Goal: Task Accomplishment & Management: Manage account settings

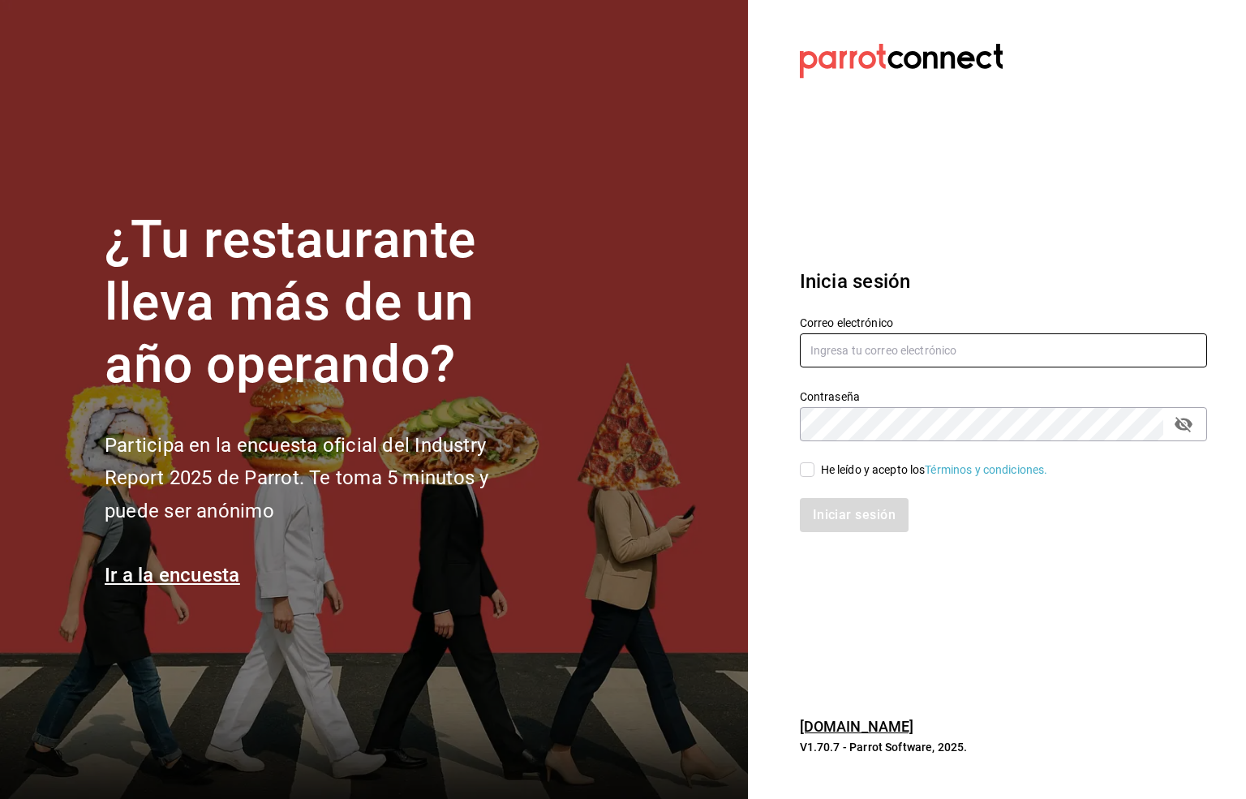
click at [824, 343] on input "text" at bounding box center [1003, 351] width 407 height 34
type input "S"
type input "[EMAIL_ADDRESS][DOMAIN_NAME]"
click at [1181, 424] on icon "passwordField" at bounding box center [1183, 424] width 19 height 19
click at [806, 465] on input "He leído y acepto los Términos y condiciones." at bounding box center [807, 470] width 15 height 15
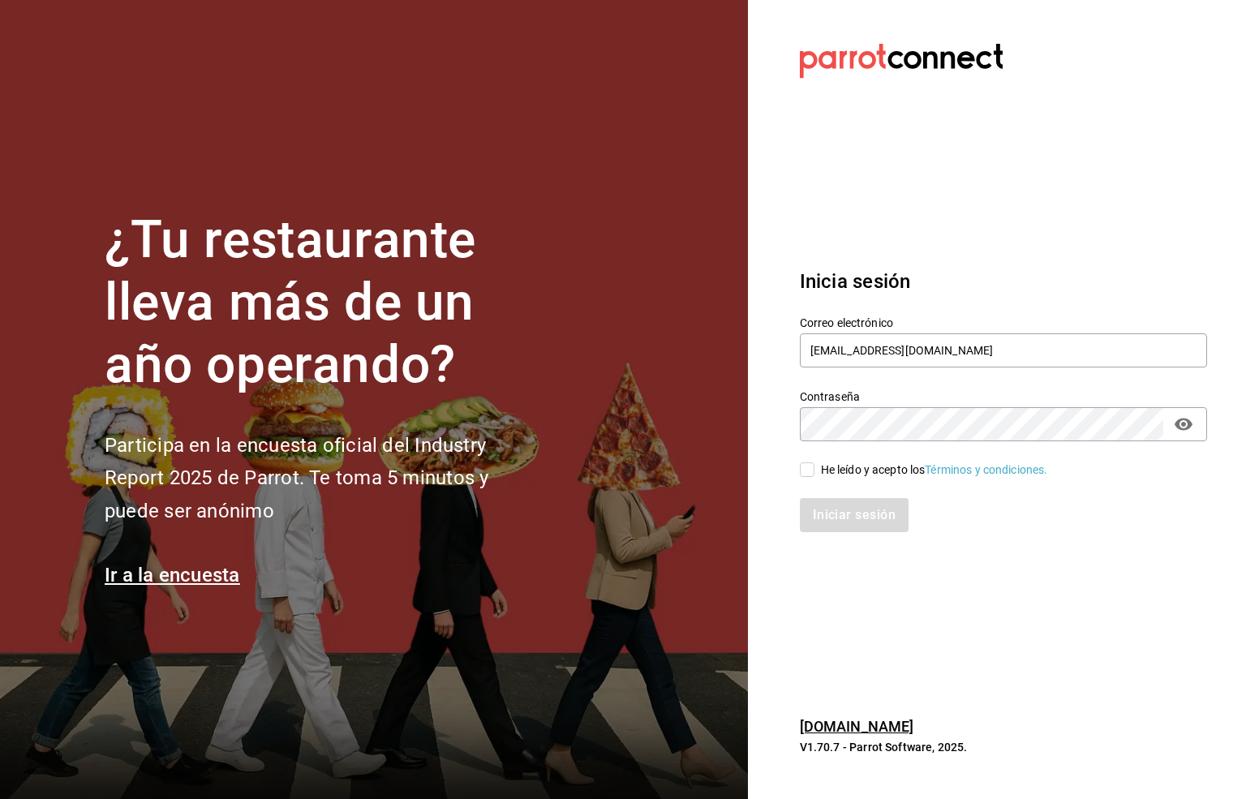
checkbox input "true"
click at [840, 509] on button "Iniciar sesión" at bounding box center [855, 515] width 110 height 34
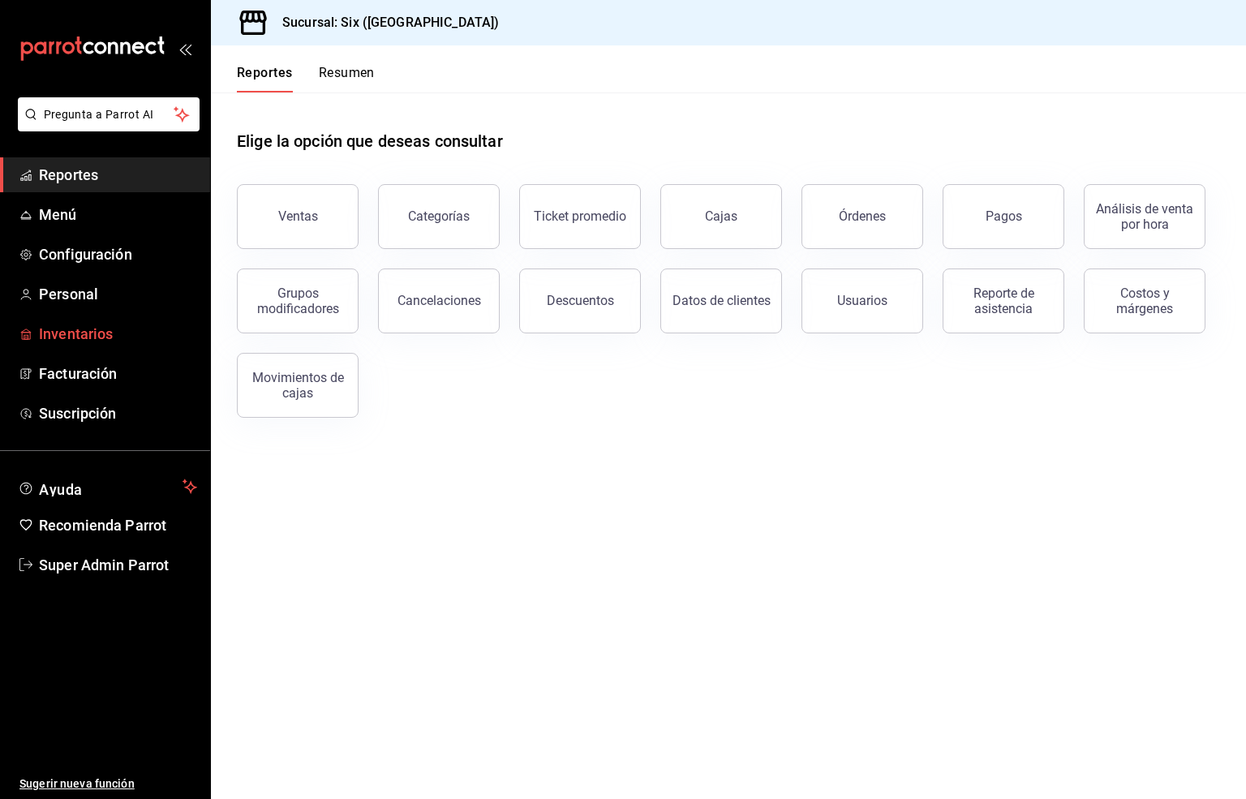
click at [62, 334] on span "Inventarios" at bounding box center [118, 334] width 158 height 22
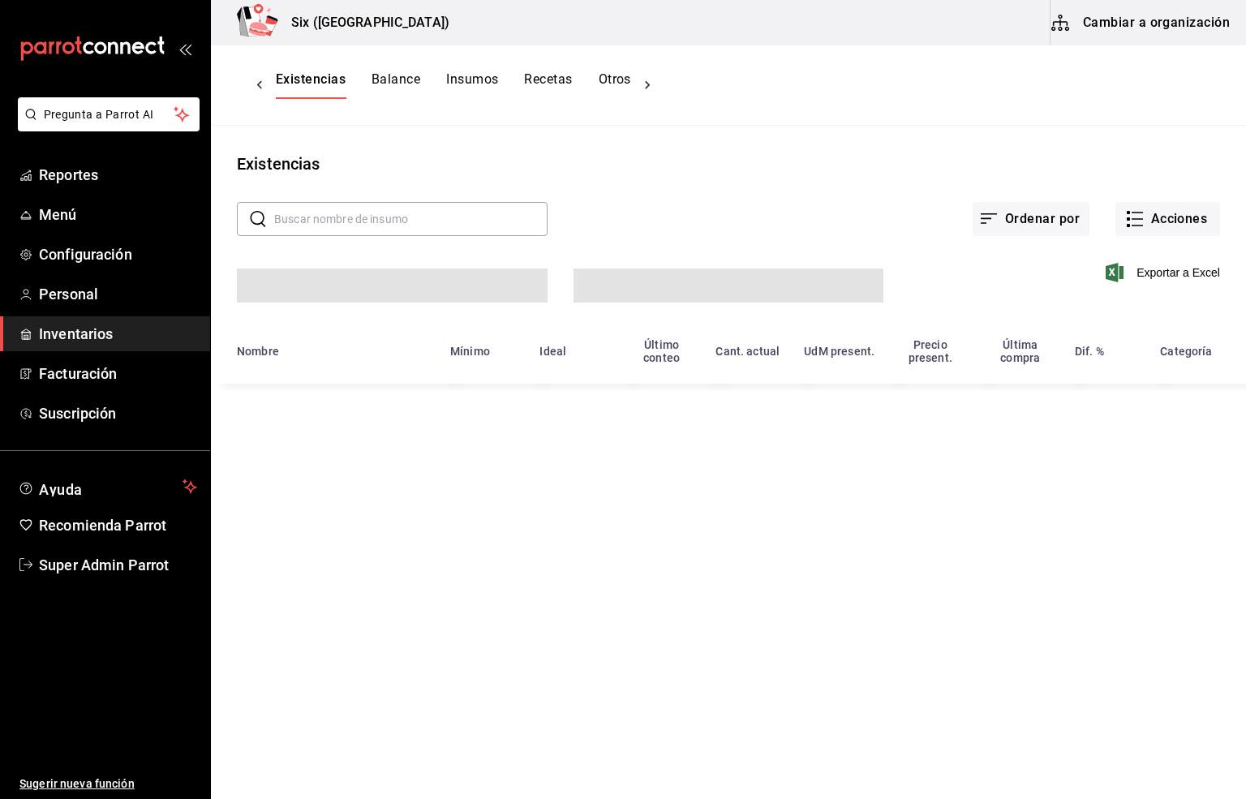
click at [1149, 19] on button "Cambiar a organización" at bounding box center [1142, 22] width 183 height 45
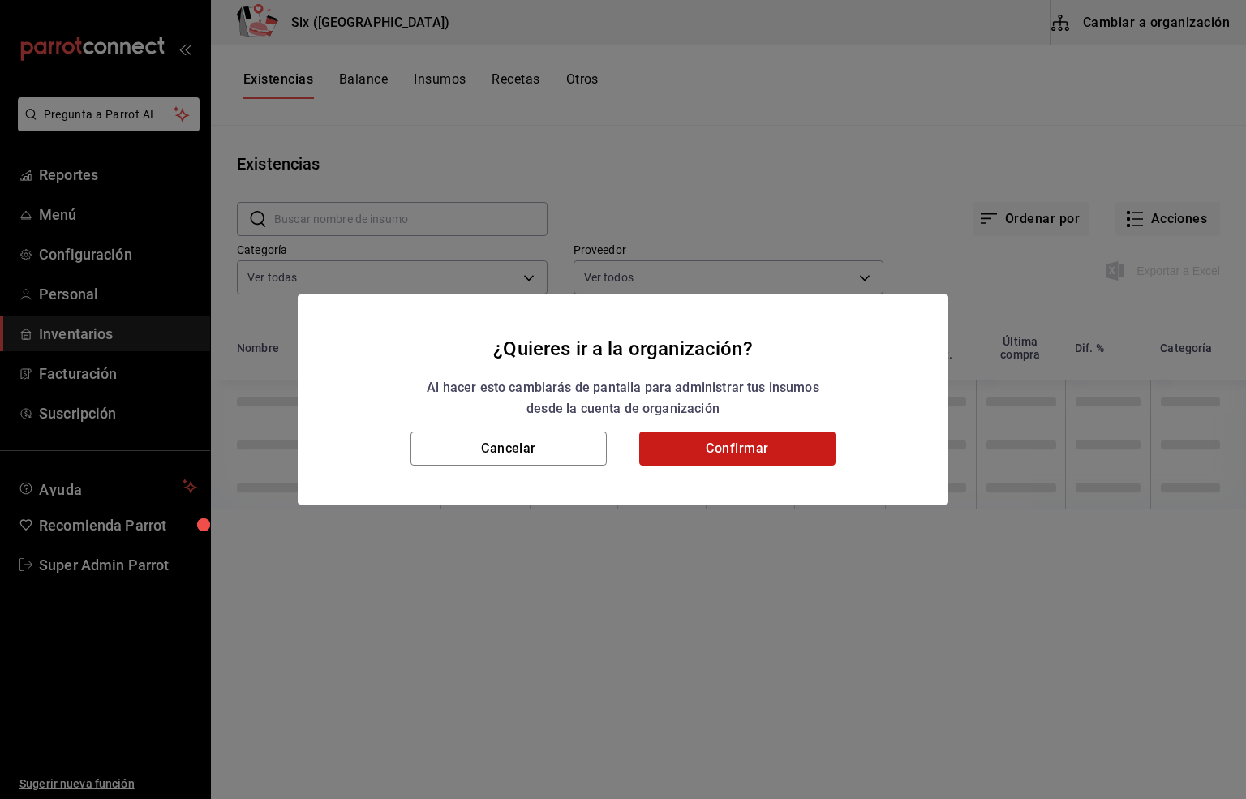
click at [777, 437] on button "Confirmar" at bounding box center [737, 449] width 196 height 34
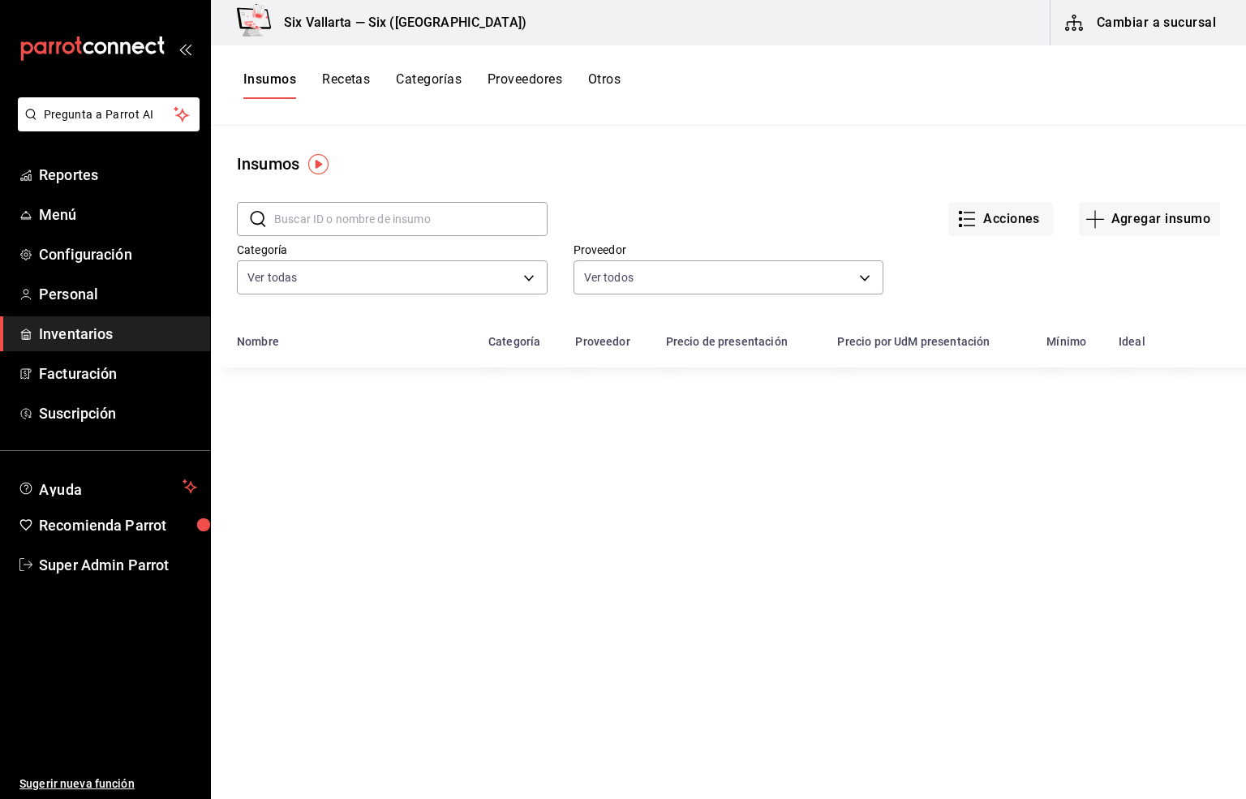
click at [349, 85] on button "Recetas" at bounding box center [346, 85] width 48 height 28
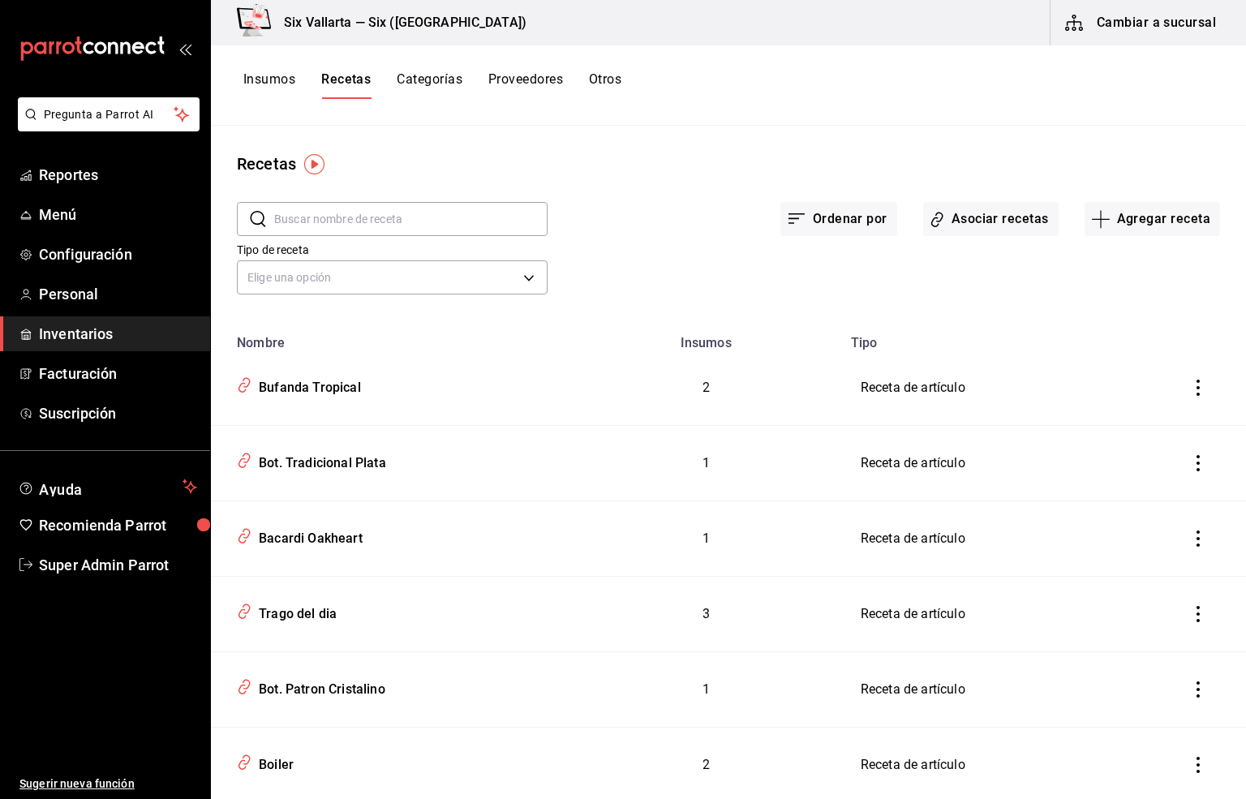
click at [319, 219] on input "text" at bounding box center [410, 219] width 273 height 32
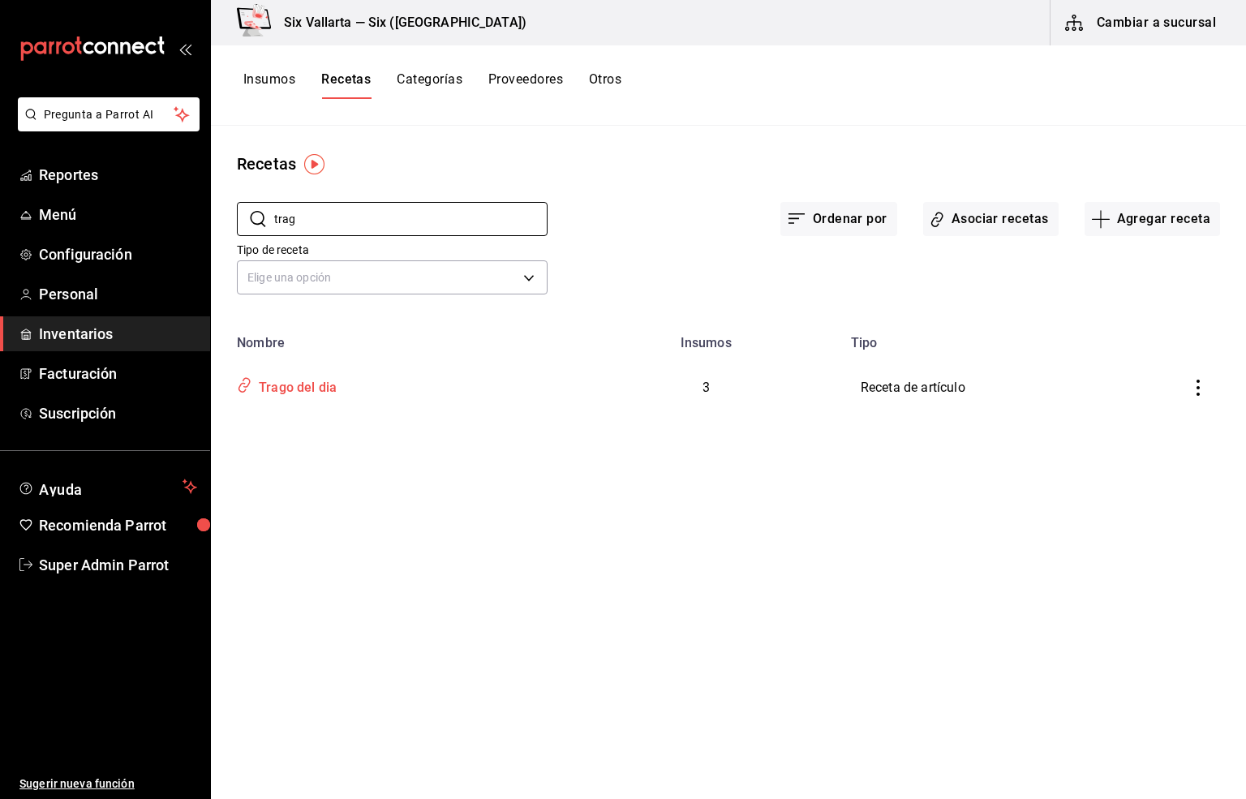
type input "trag"
click at [291, 392] on div "Trago del dia" at bounding box center [294, 384] width 84 height 25
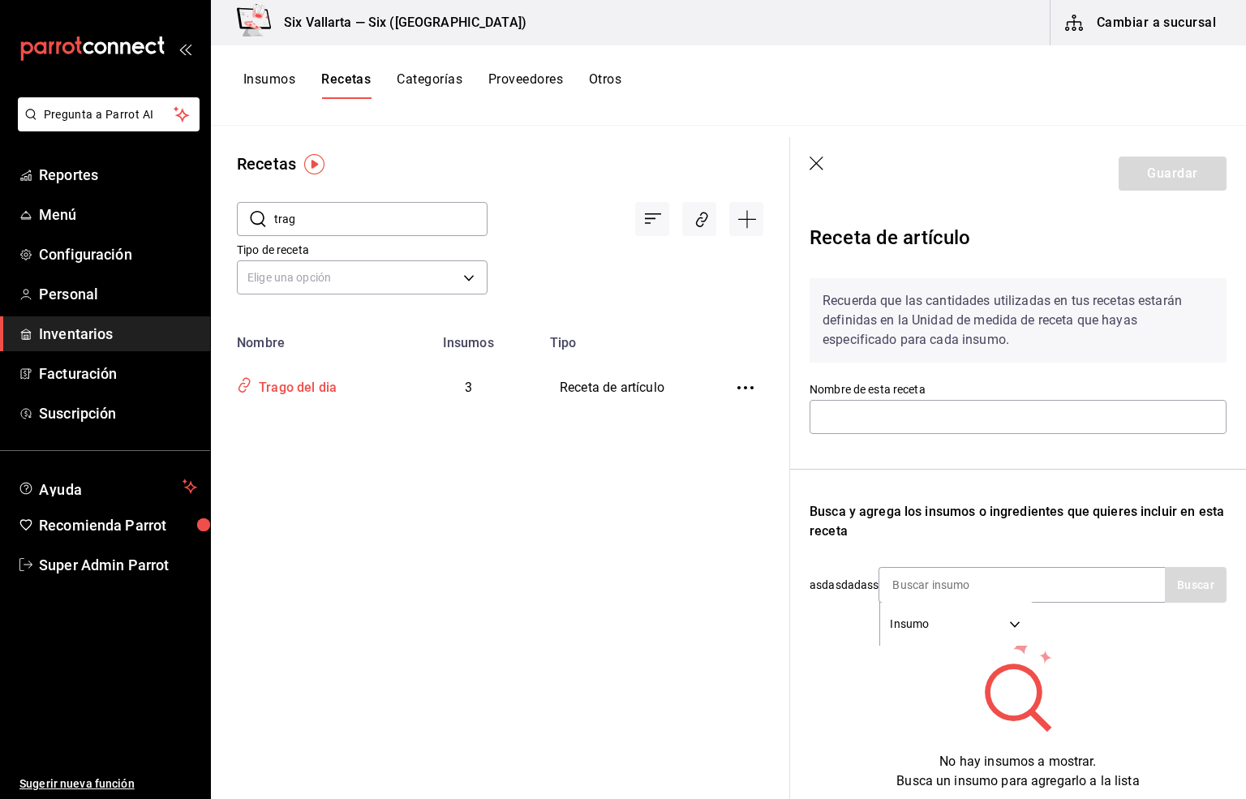
type input "Trago del dia"
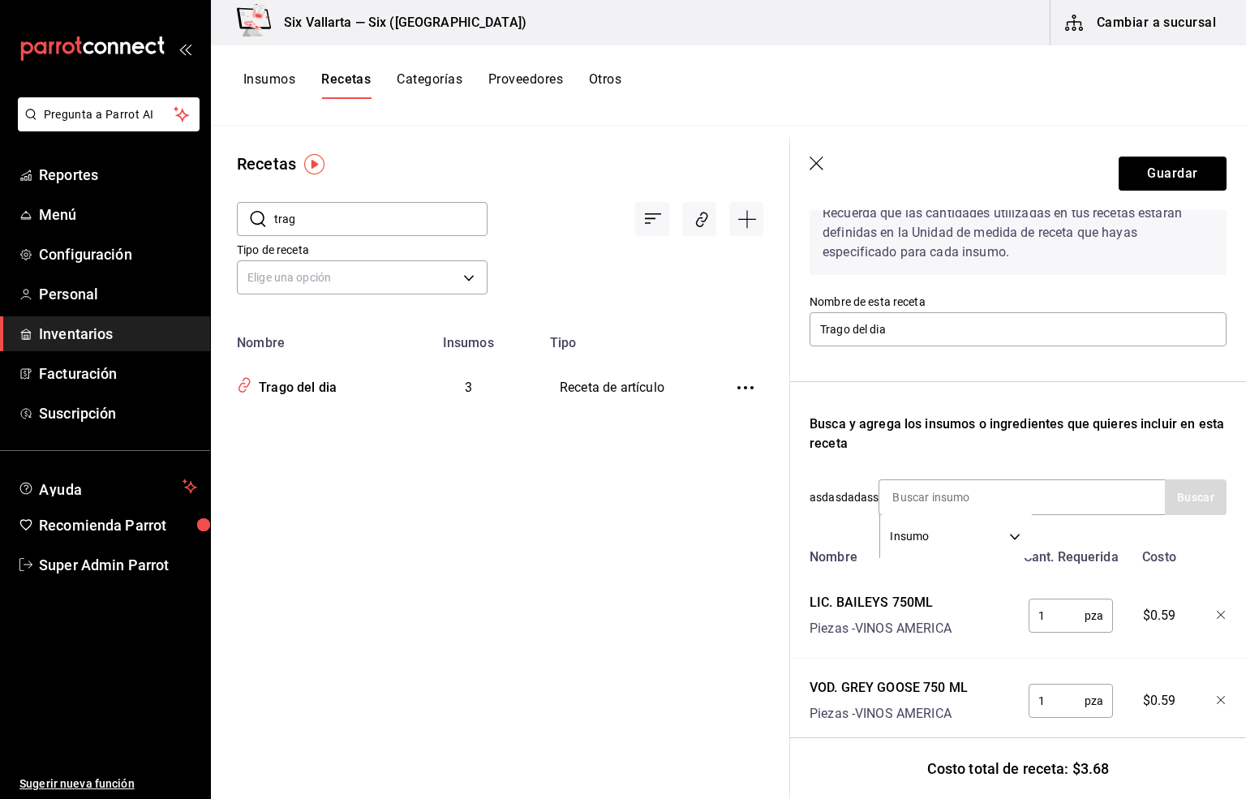
scroll to position [241, 0]
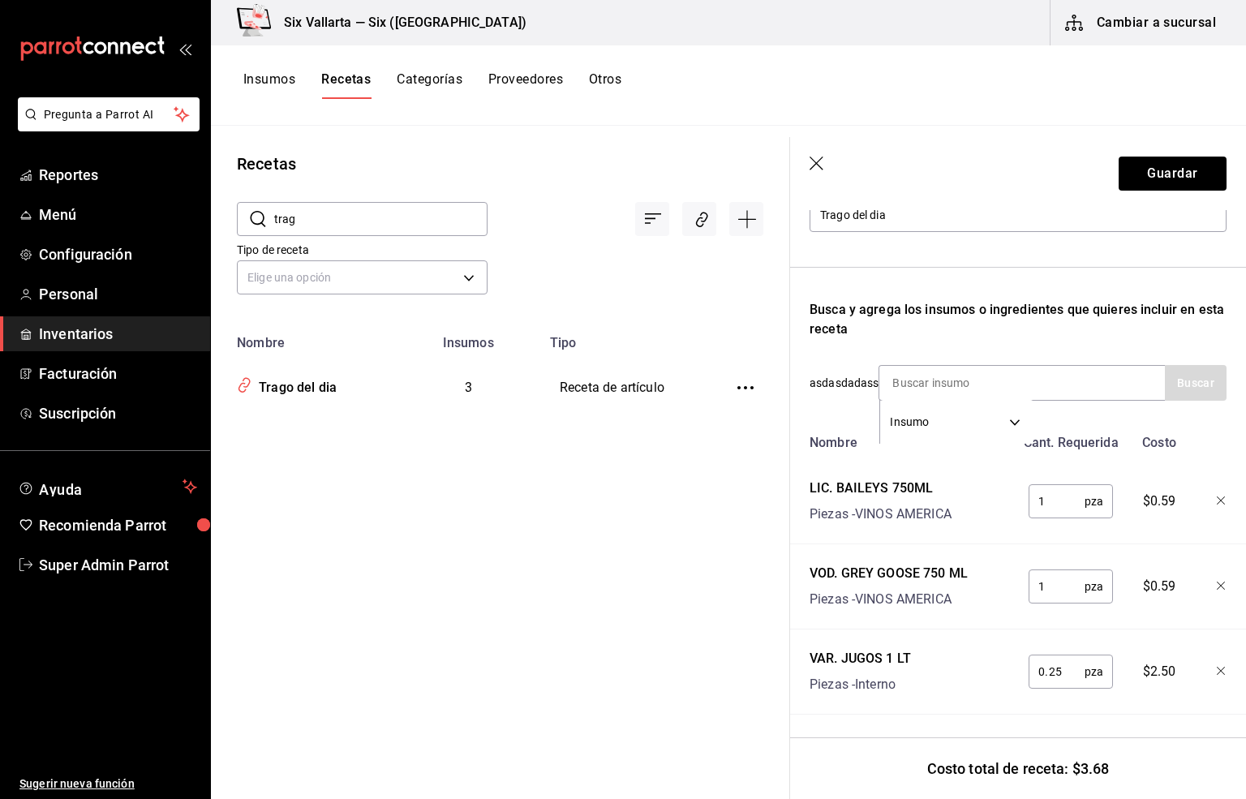
click at [1217, 497] on icon "button" at bounding box center [1222, 502] width 10 height 10
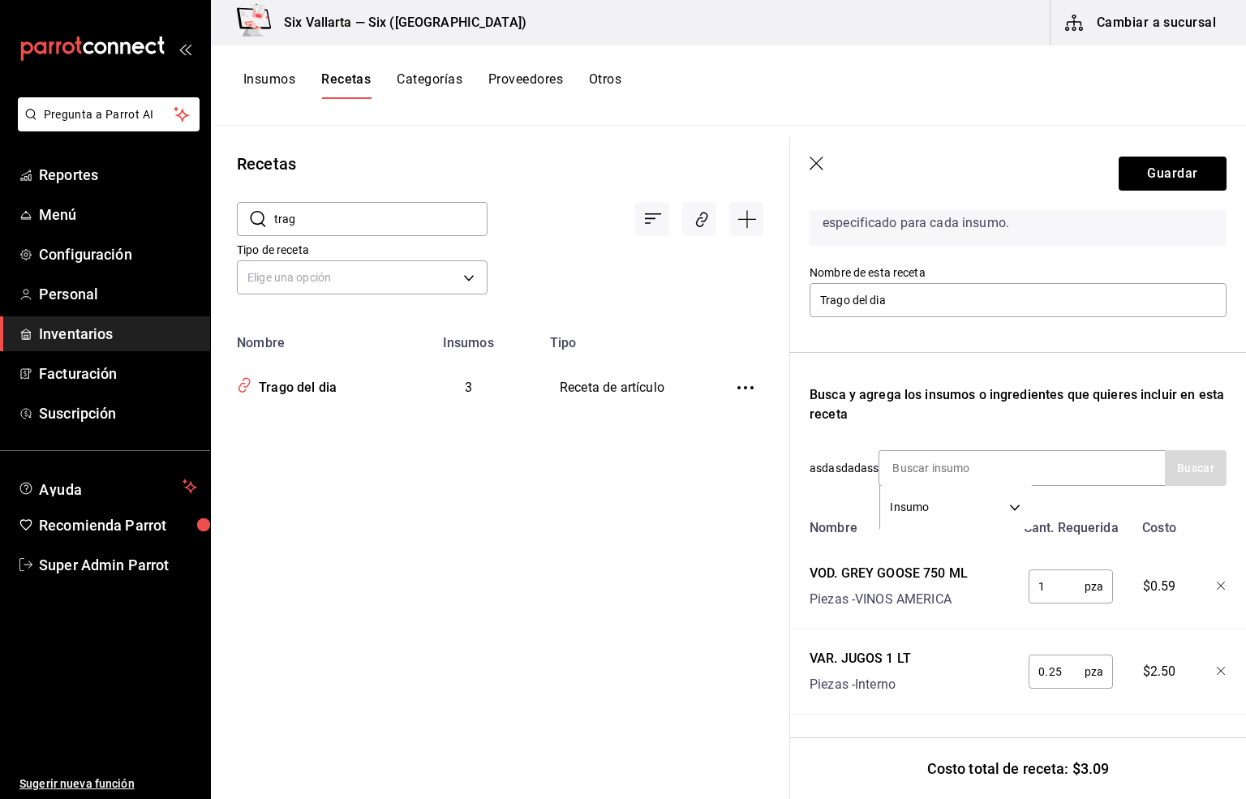
click at [1217, 582] on icon "button" at bounding box center [1222, 587] width 10 height 10
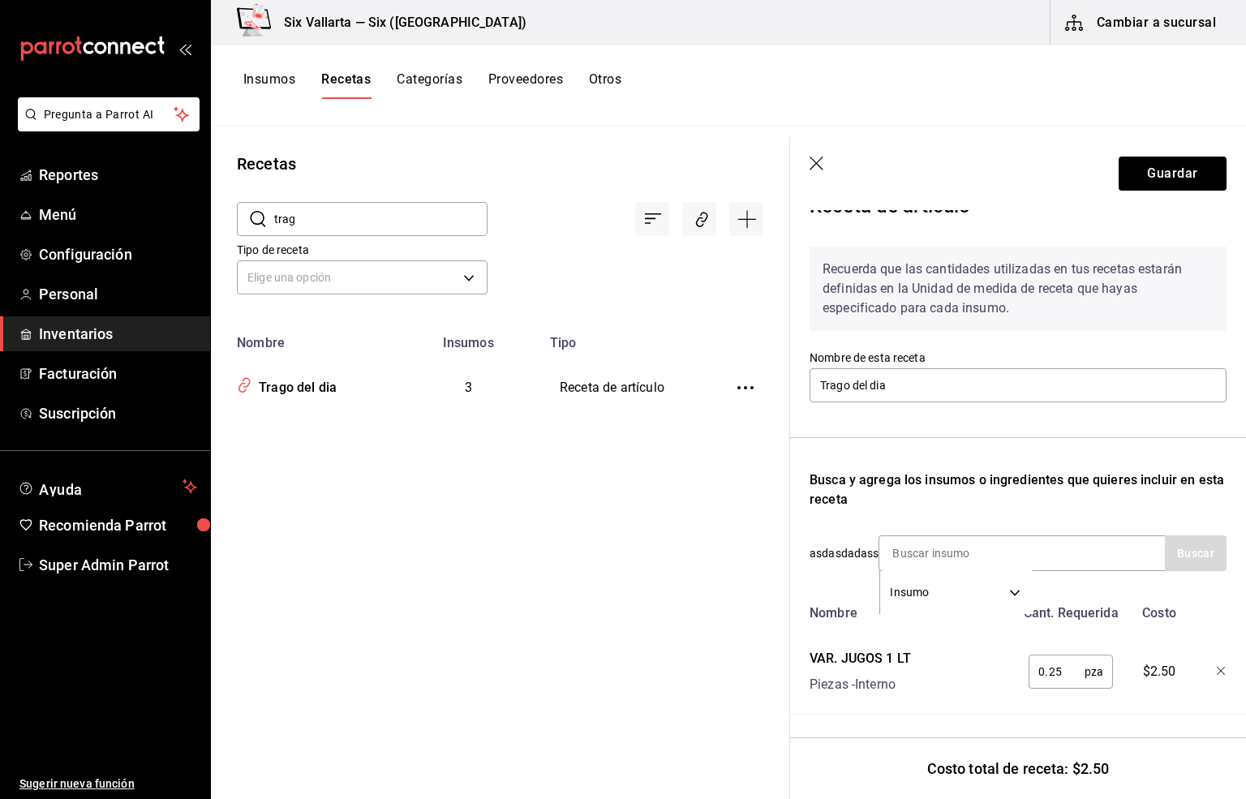
click at [1200, 656] on div at bounding box center [1210, 669] width 36 height 52
click at [1217, 667] on icon "button" at bounding box center [1221, 671] width 8 height 8
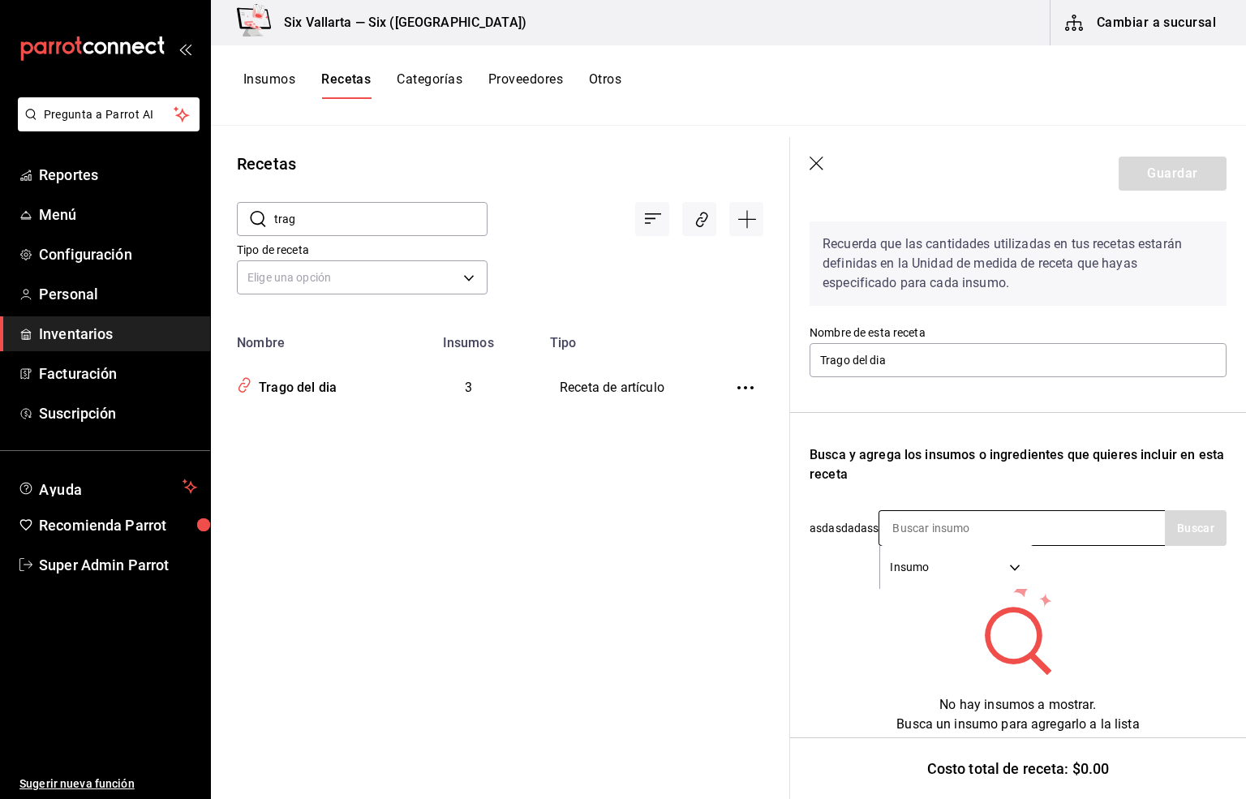
click at [930, 514] on input at bounding box center [961, 528] width 162 height 34
type input "hendr"
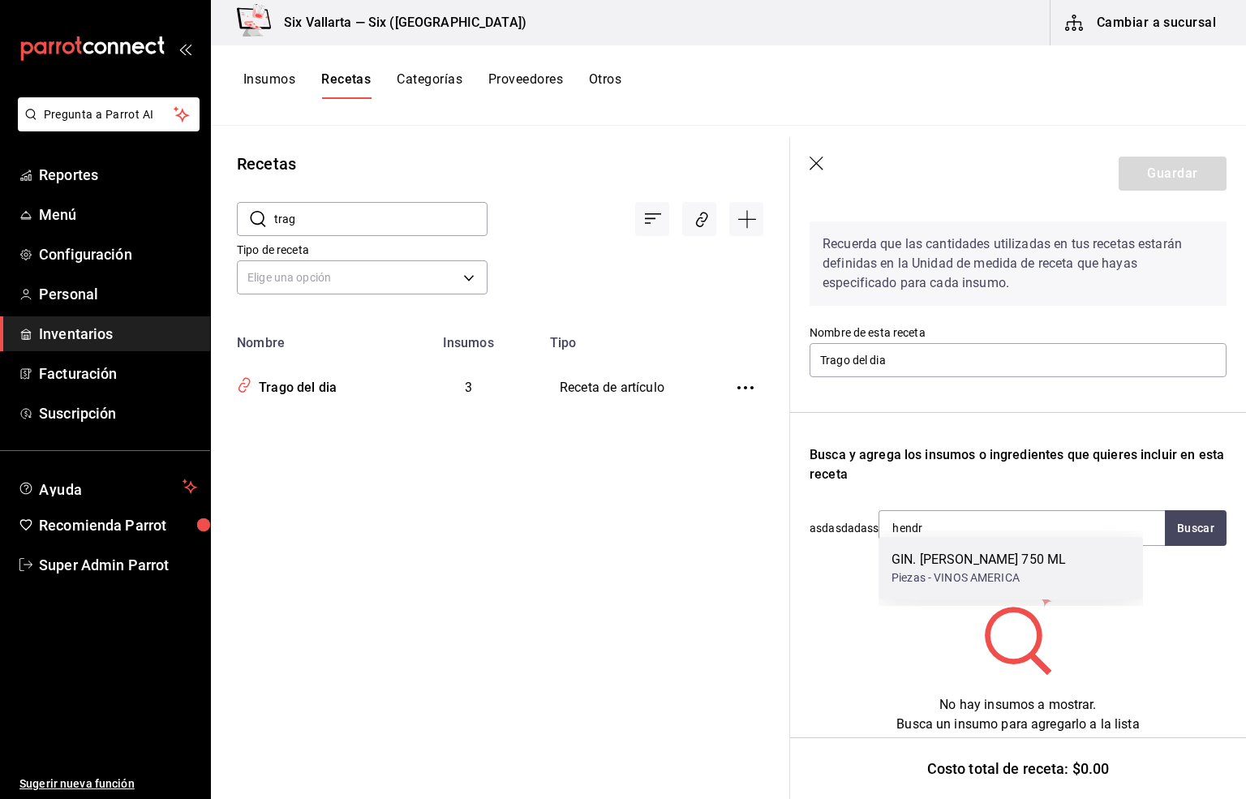
click at [957, 553] on div "GIN. HENDRICKS 750 ML" at bounding box center [979, 559] width 174 height 19
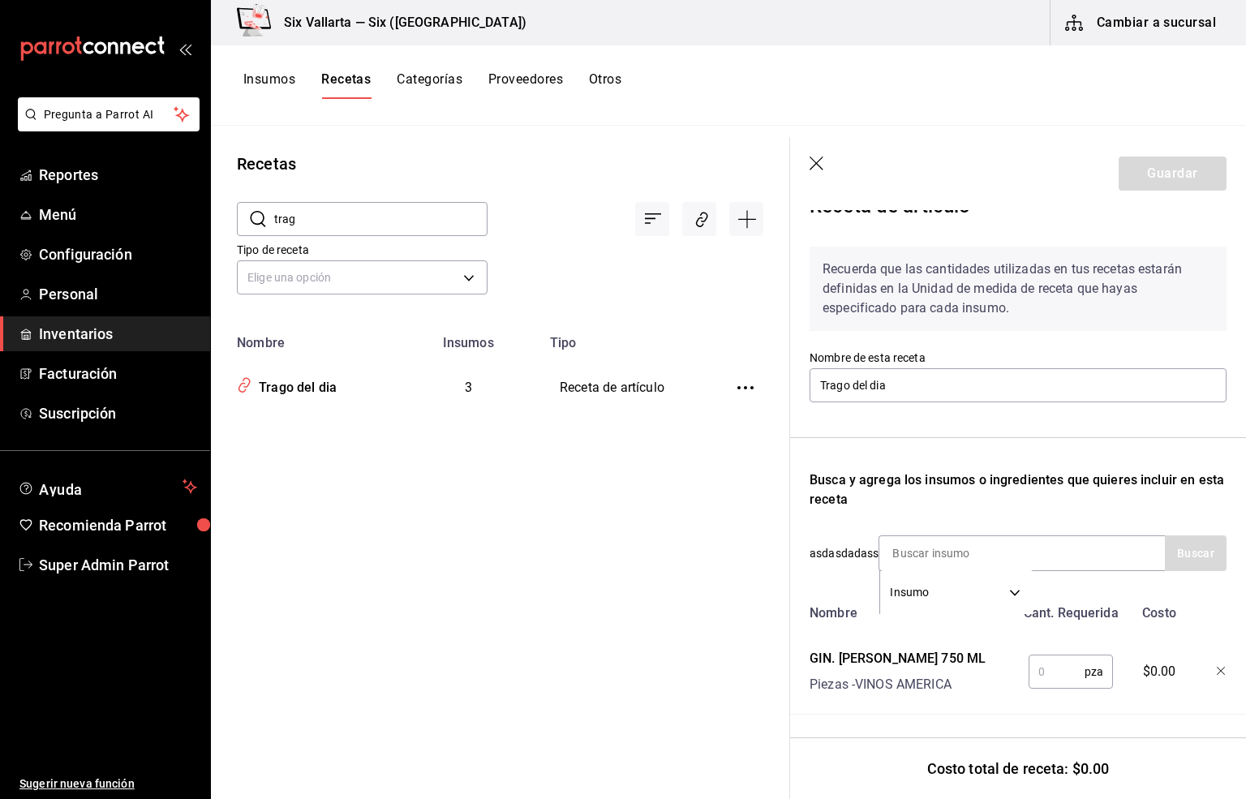
click at [1029, 658] on input "text" at bounding box center [1057, 672] width 56 height 32
type input "1"
click at [906, 536] on input at bounding box center [961, 553] width 162 height 34
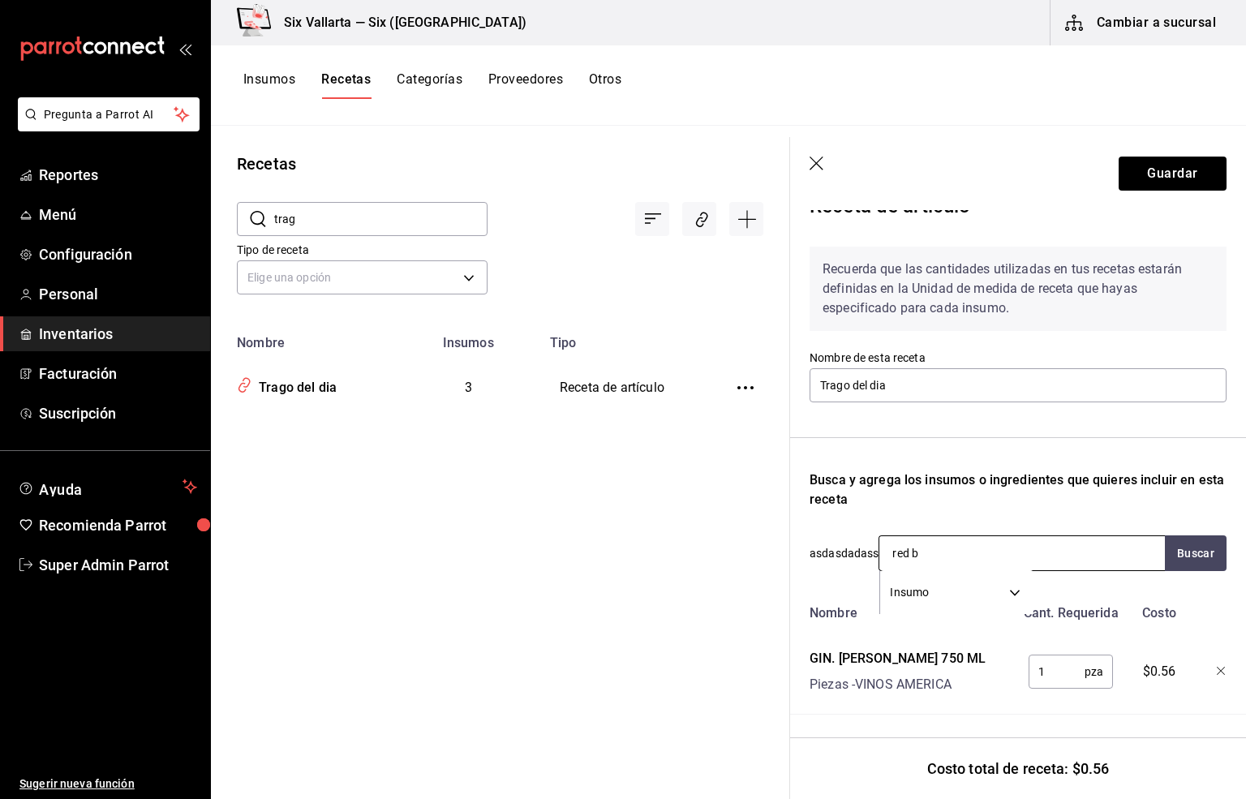
type input "red bu"
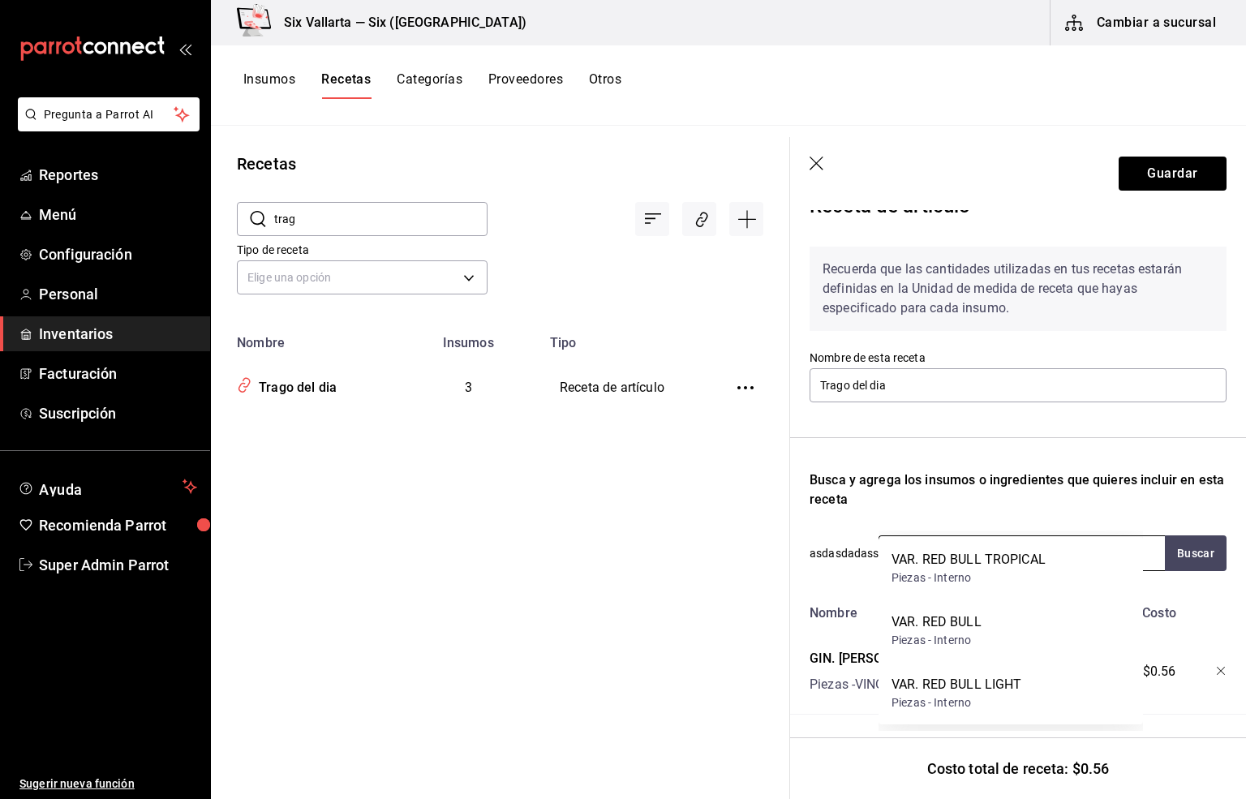
click at [933, 536] on input "red bu" at bounding box center [961, 553] width 162 height 34
drag, startPoint x: 813, startPoint y: 529, endPoint x: 784, endPoint y: 534, distance: 29.6
click at [784, 534] on div "Recetas ​ trag ​ Tipo de receta Elige una opción default Nombre Insumos Tipo Tr…" at bounding box center [728, 457] width 1035 height 662
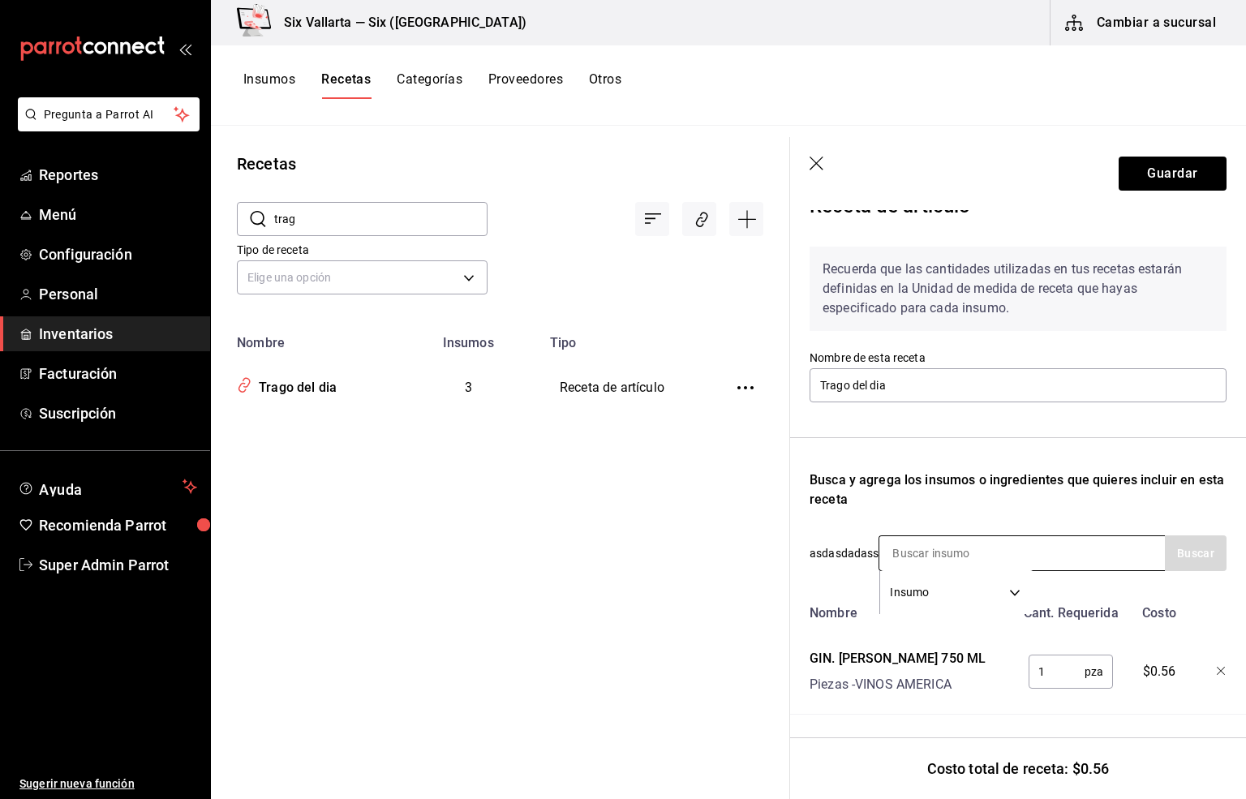
click at [935, 536] on input at bounding box center [961, 553] width 162 height 34
click at [975, 536] on input "barra libre lic" at bounding box center [961, 553] width 162 height 34
drag, startPoint x: 970, startPoint y: 514, endPoint x: 806, endPoint y: 514, distance: 163.9
click at [806, 514] on div "Receta de artículo Recuerda que las cantidades utilizadas en tus recetas estará…" at bounding box center [1018, 489] width 456 height 621
type input "flaming"
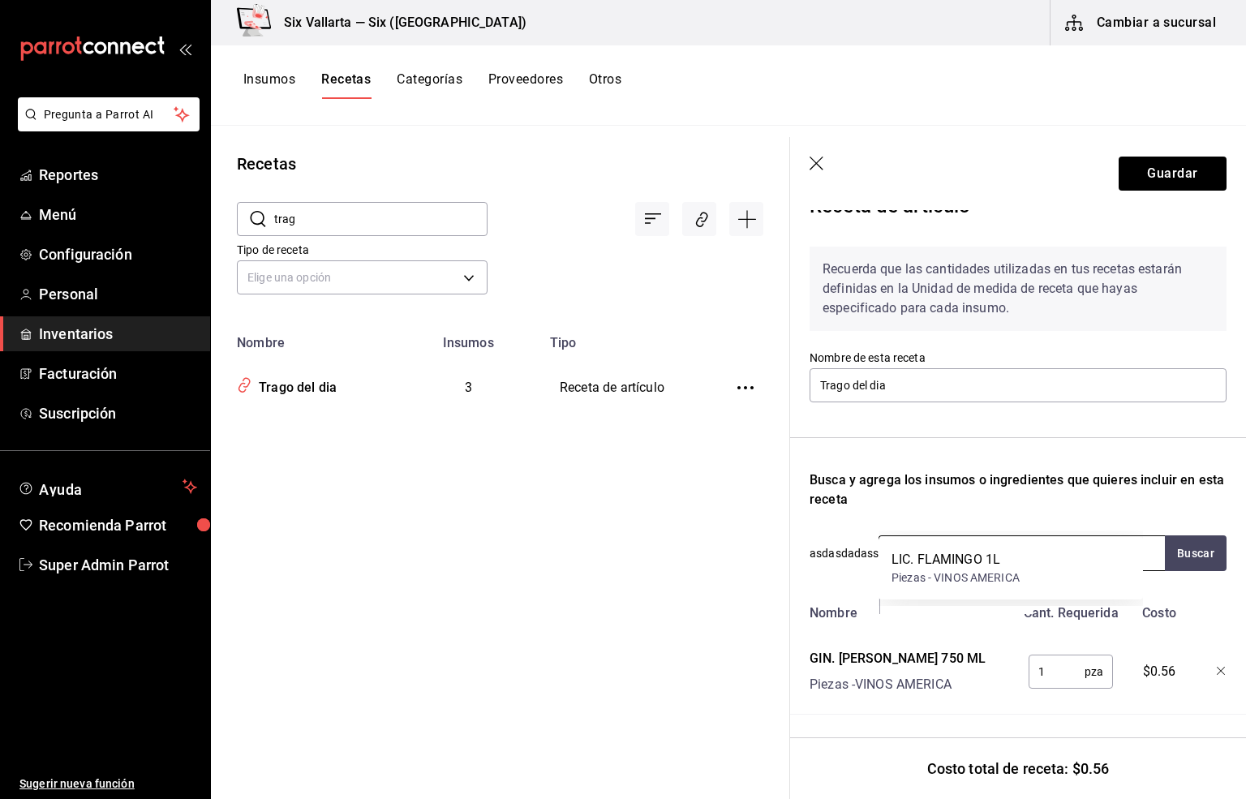
click at [977, 566] on div "LIC. FLAMINGO 1L" at bounding box center [956, 559] width 128 height 19
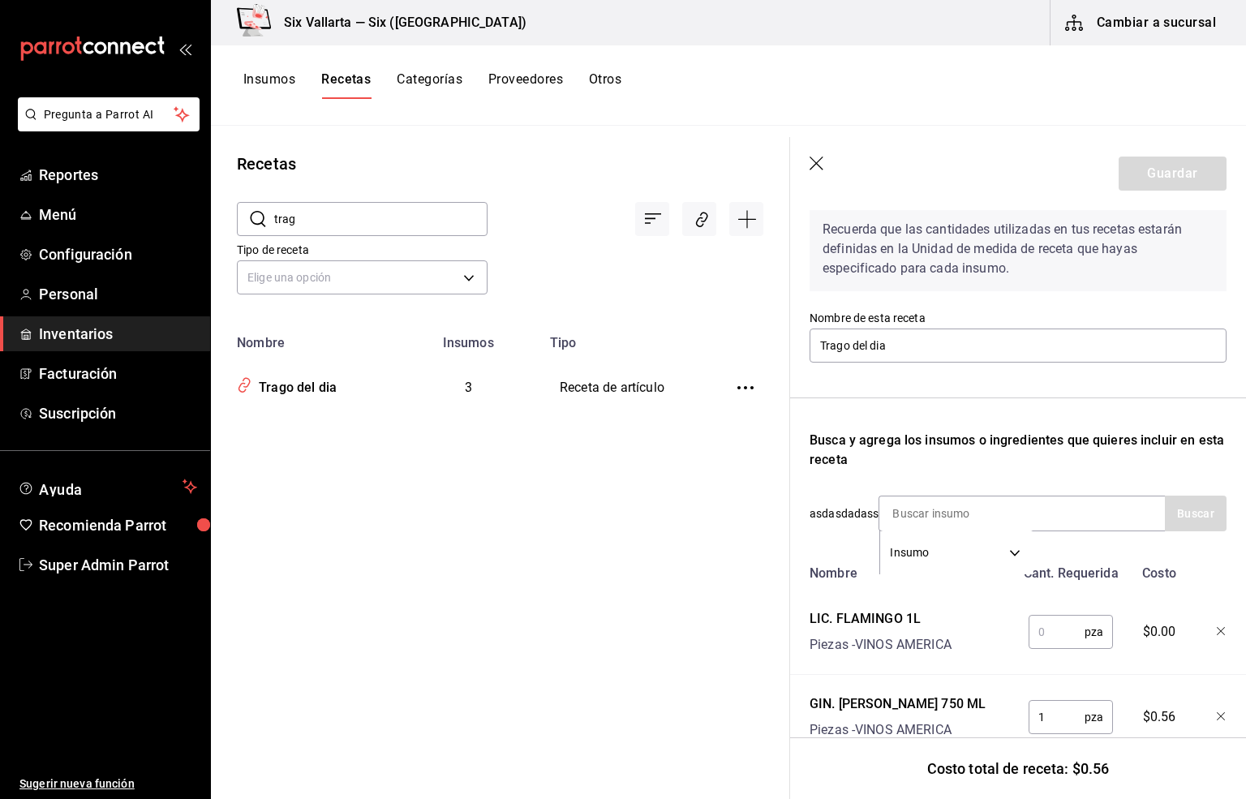
click at [1029, 648] on input "text" at bounding box center [1057, 632] width 56 height 32
type input "1"
click at [897, 506] on input at bounding box center [961, 514] width 162 height 34
click at [1130, 168] on button "Guardar" at bounding box center [1173, 174] width 108 height 34
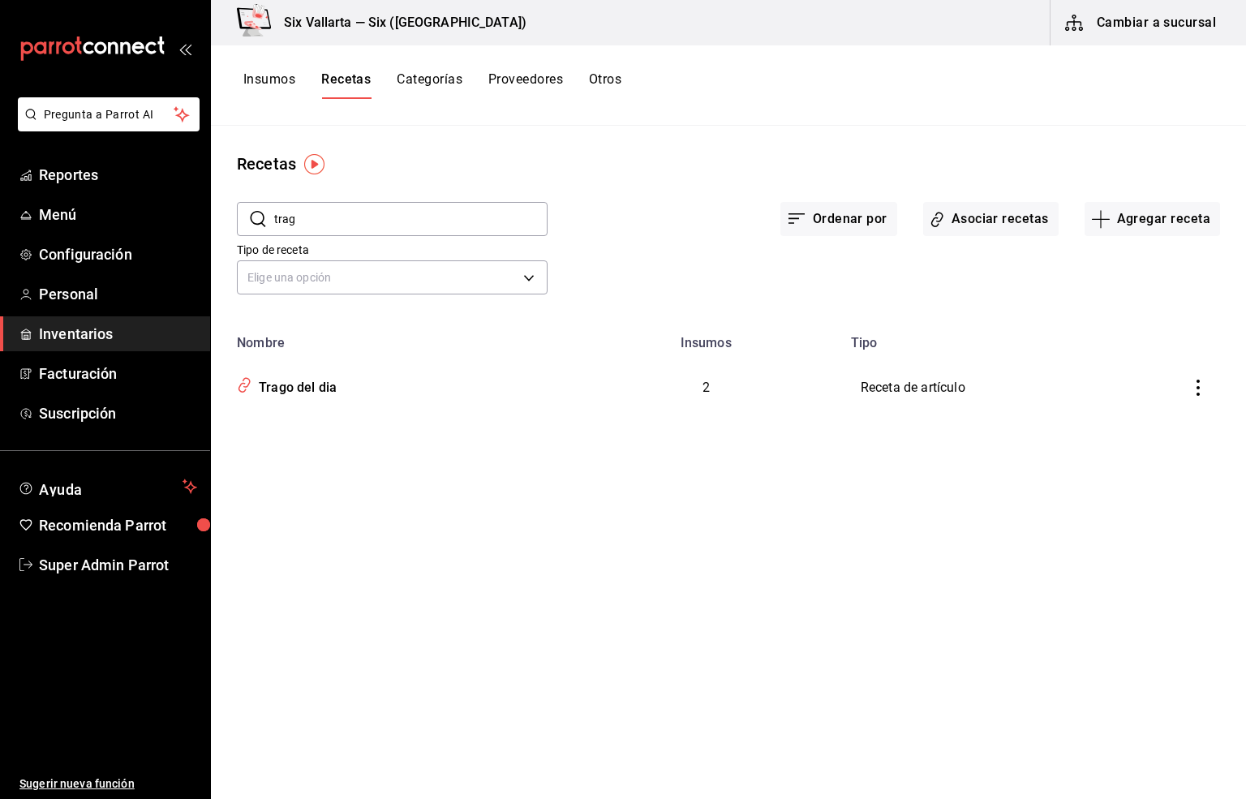
click at [68, 332] on span "Inventarios" at bounding box center [118, 334] width 158 height 22
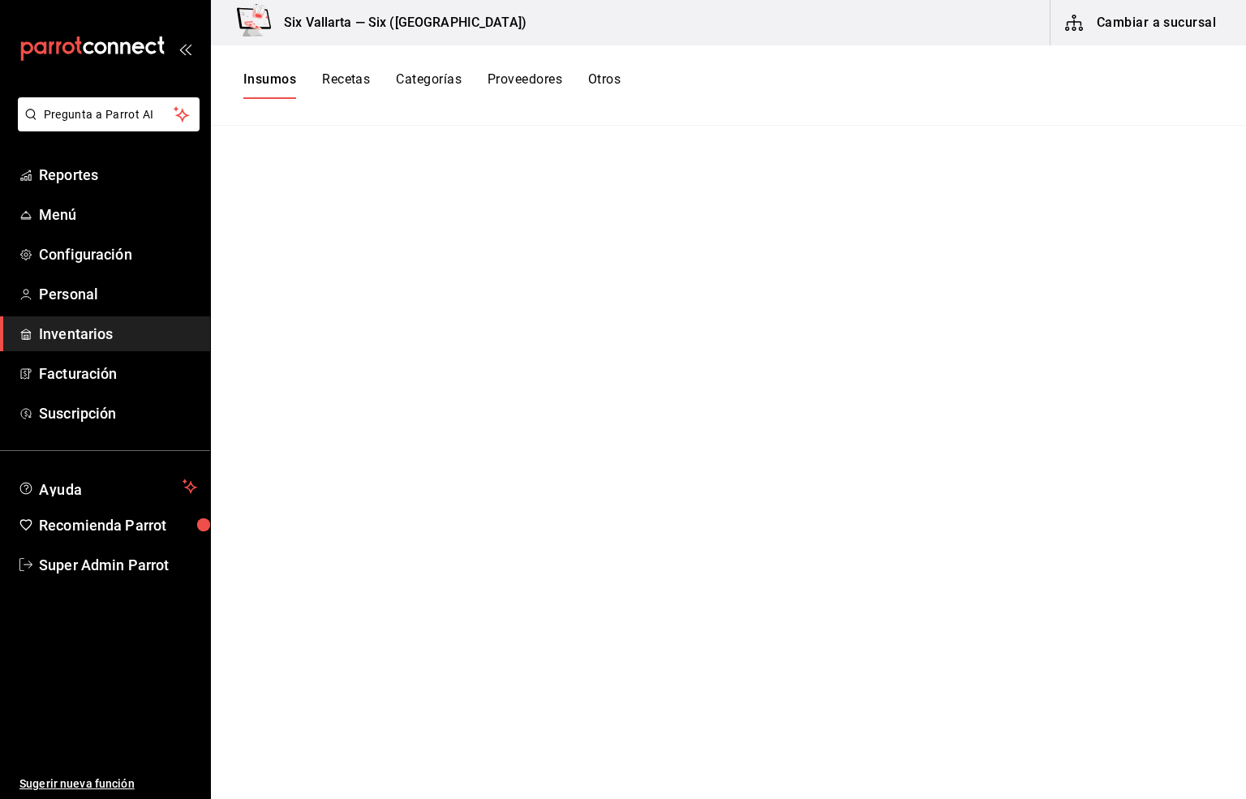
click at [283, 83] on button "Insumos" at bounding box center [269, 85] width 53 height 28
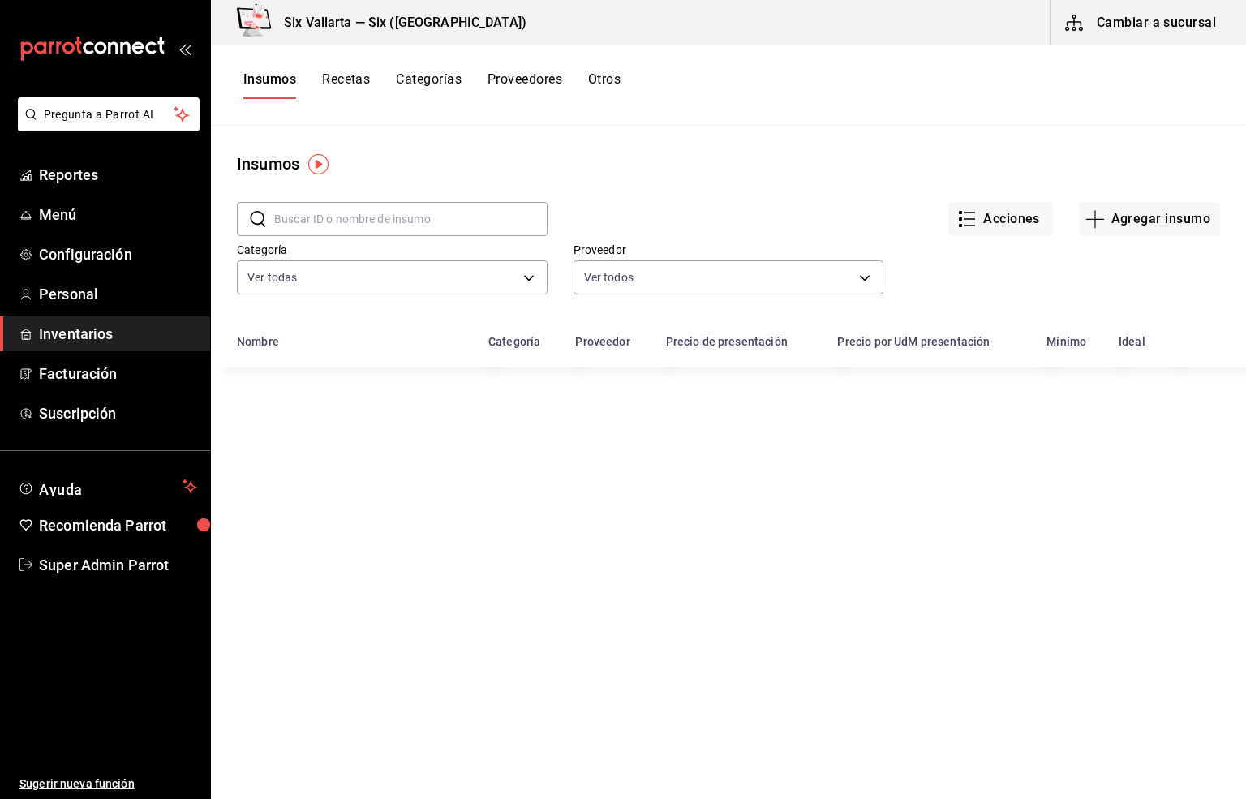
click at [286, 217] on input "text" at bounding box center [410, 219] width 273 height 32
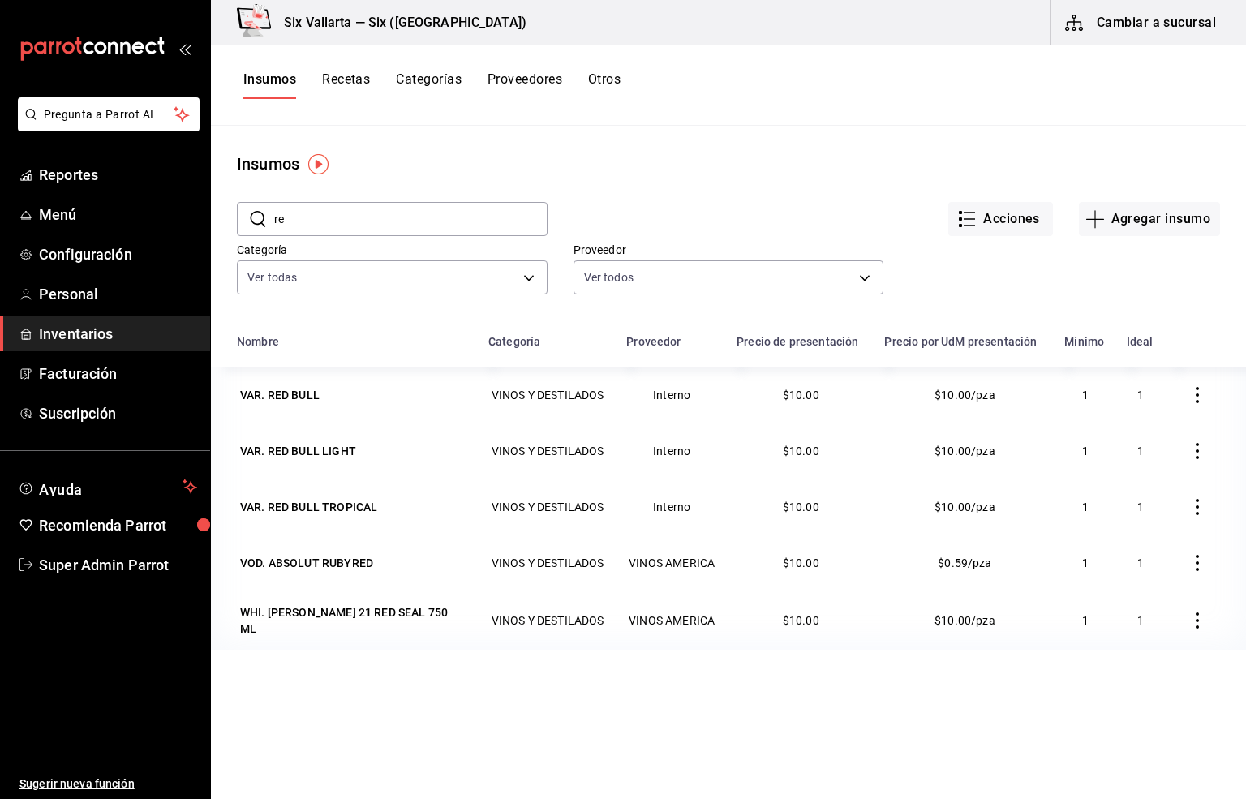
type input "r"
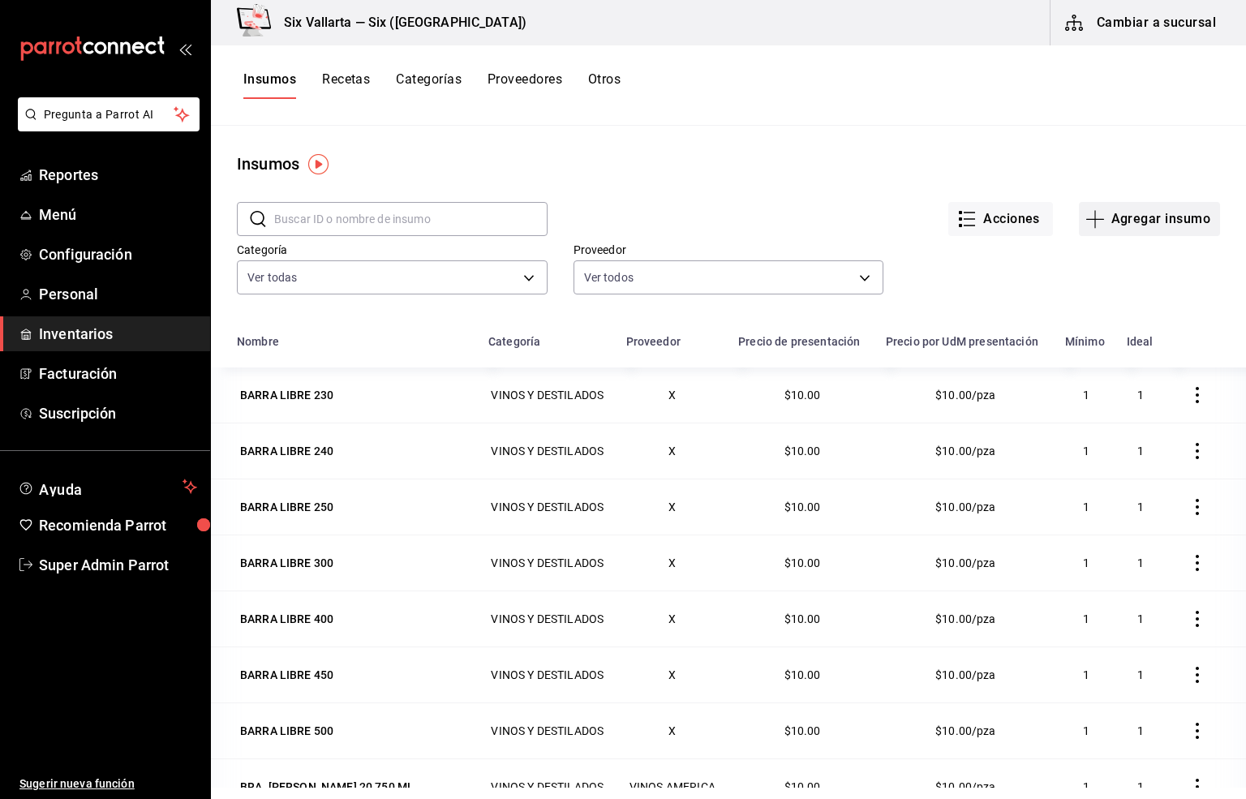
click at [1130, 207] on button "Agregar insumo" at bounding box center [1149, 219] width 141 height 34
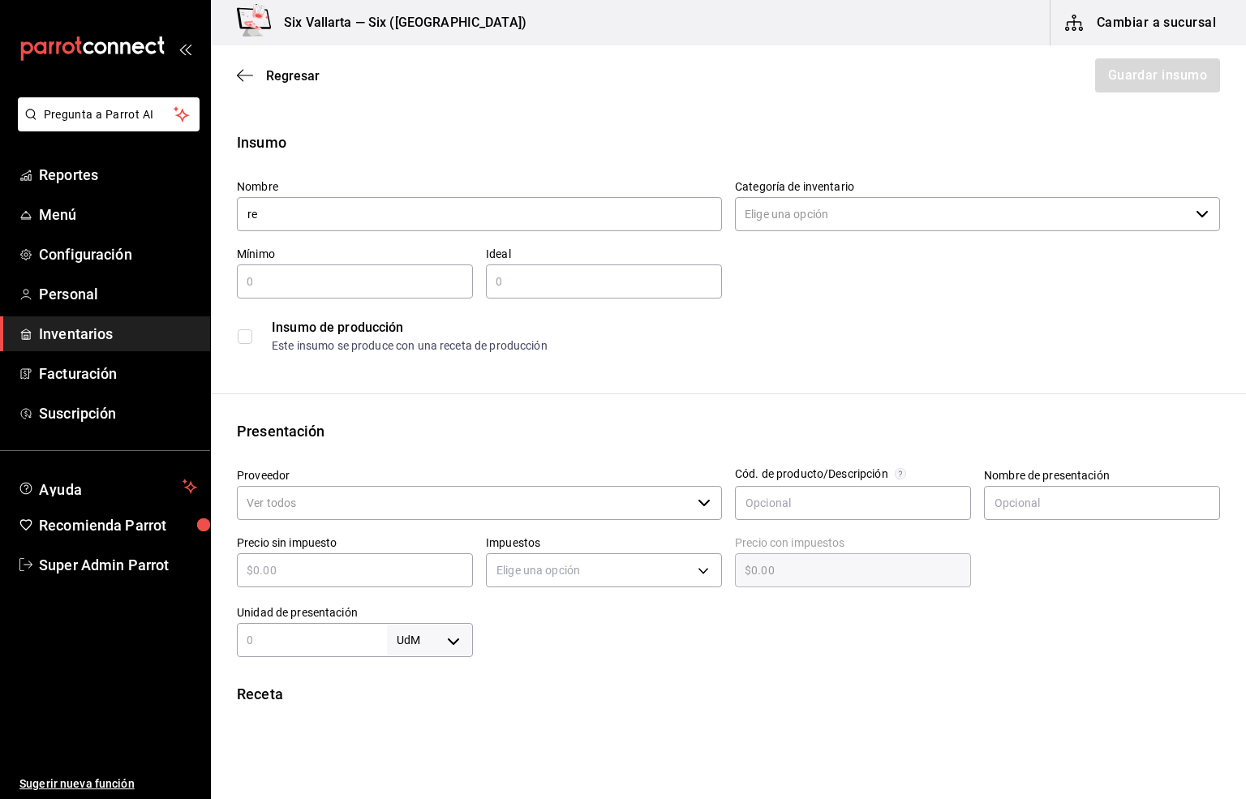
type input "r"
type input "RED BULL DURAZNO"
click at [774, 213] on input "Categoría de inventario" at bounding box center [962, 214] width 454 height 34
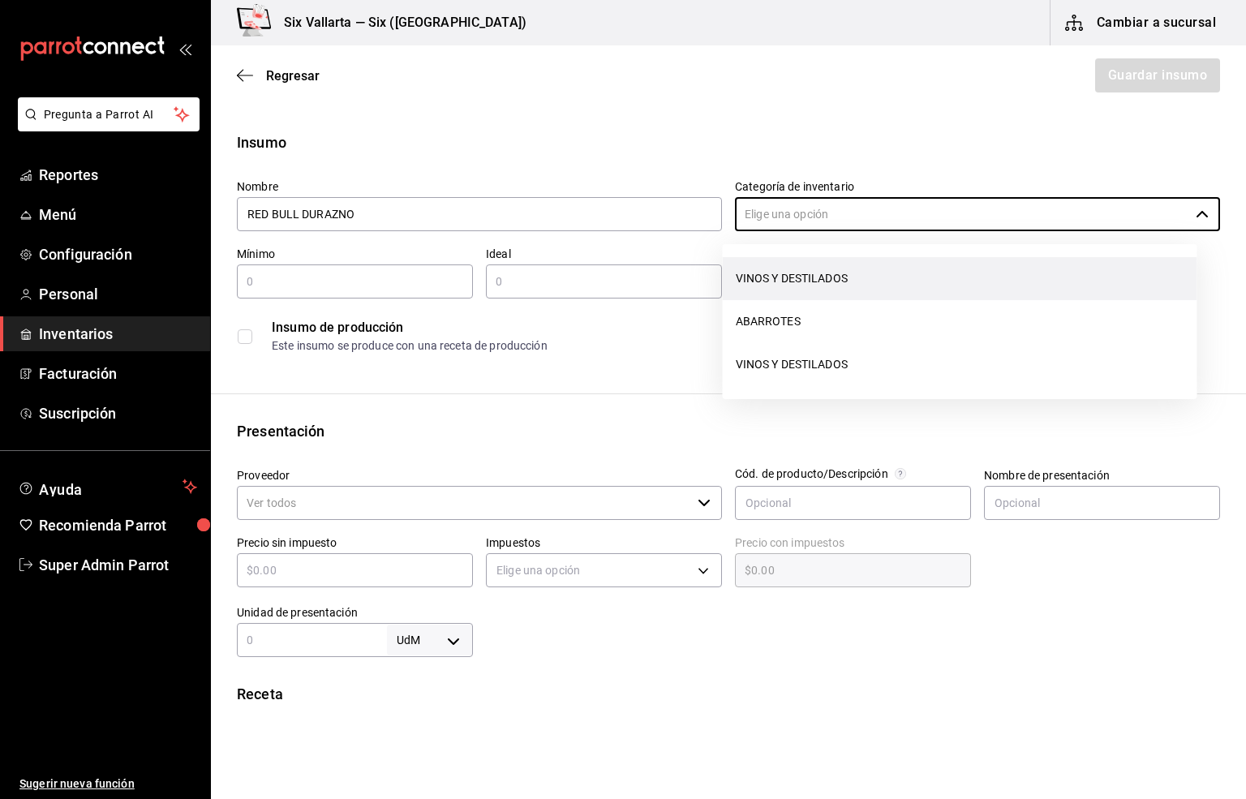
click at [792, 282] on li "VINOS Y DESTILADOS" at bounding box center [960, 278] width 475 height 43
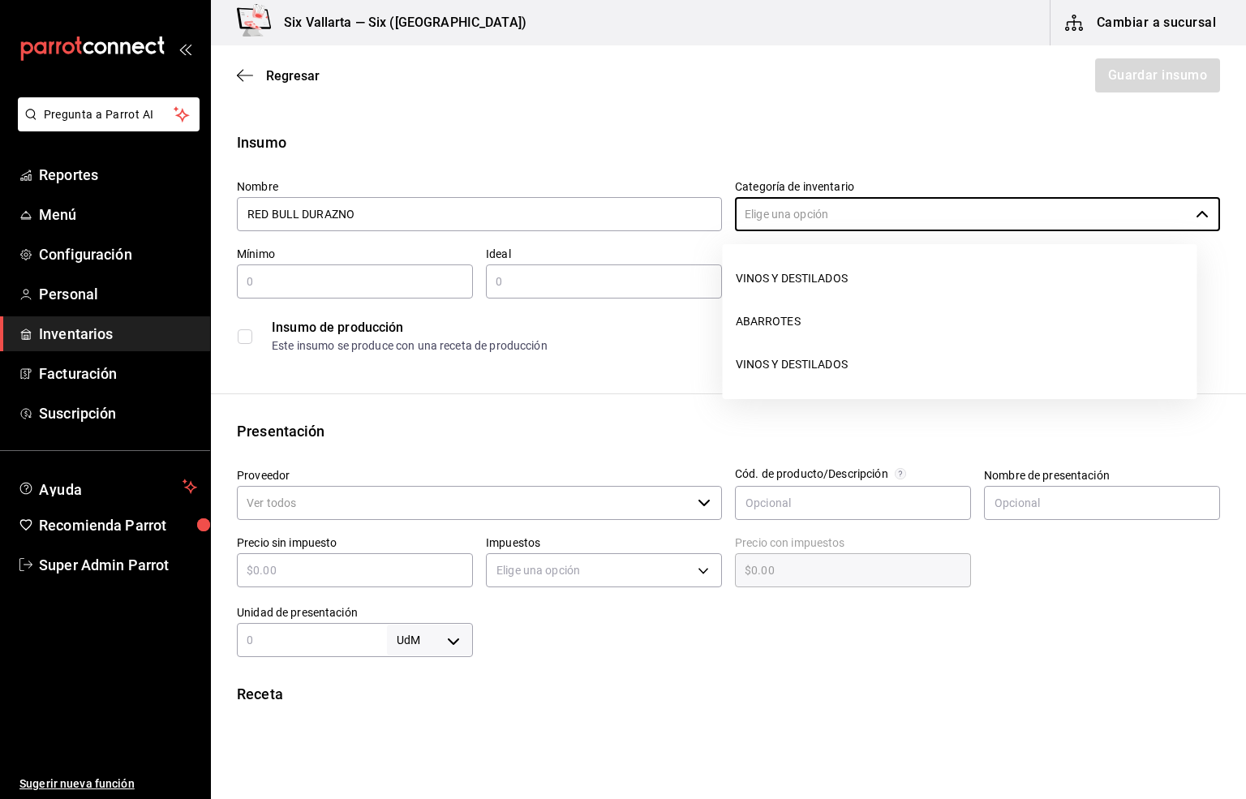
type input "VINOS Y DESTILADOS"
click at [270, 510] on input "Proveedor" at bounding box center [464, 503] width 454 height 34
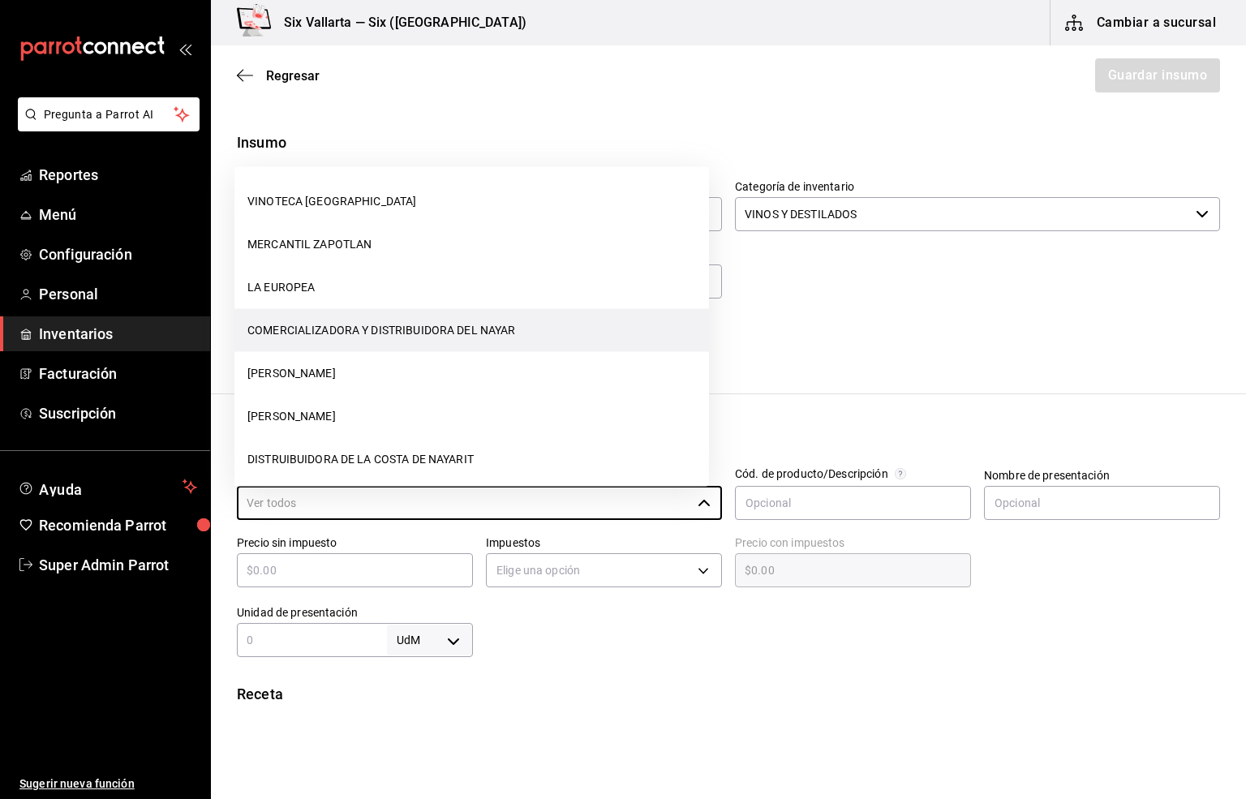
click at [381, 322] on li "COMERCIALIZADORA Y DISTRIBUIDORA DEL NAYAR" at bounding box center [472, 330] width 475 height 43
type input "COMERCIALIZADORA Y DISTRIBUIDORA DEL NAYAR"
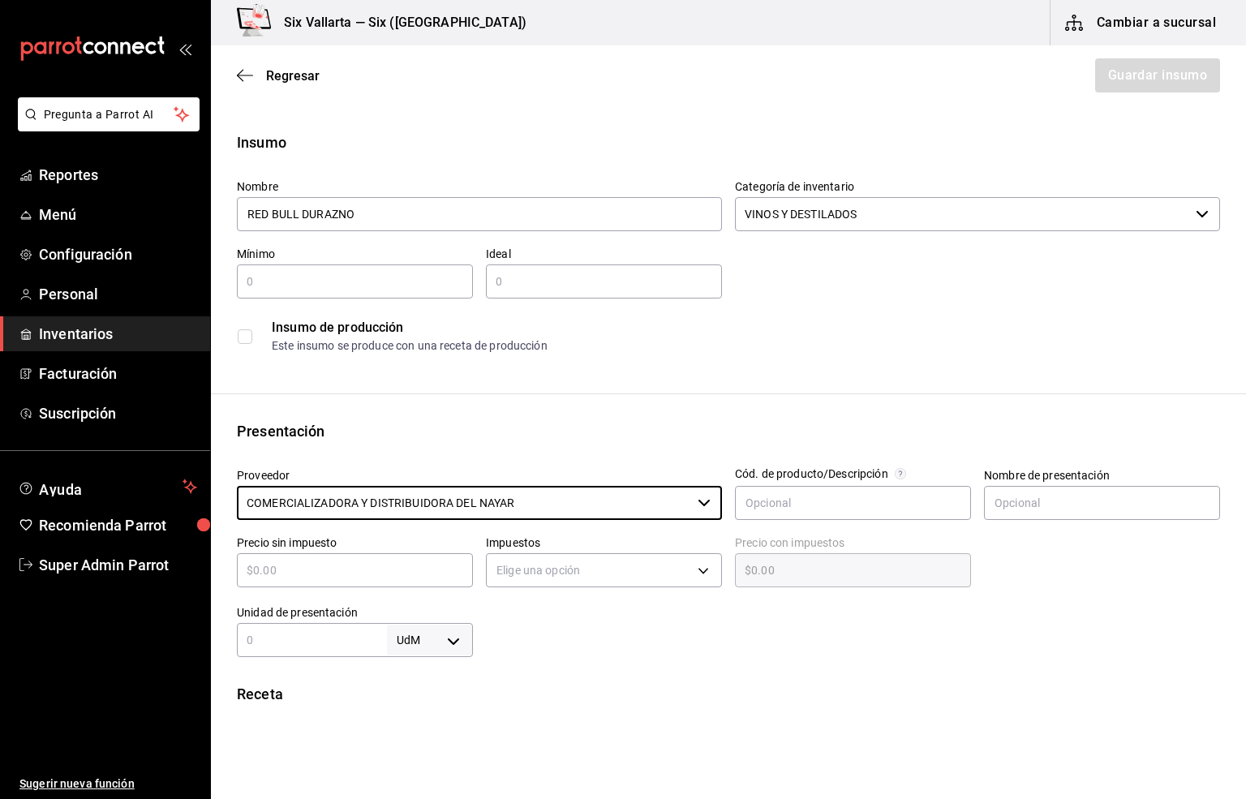
click at [286, 568] on input "text" at bounding box center [355, 570] width 236 height 19
type input "$32"
type input "$32.00"
type input "$3"
type input "$3.00"
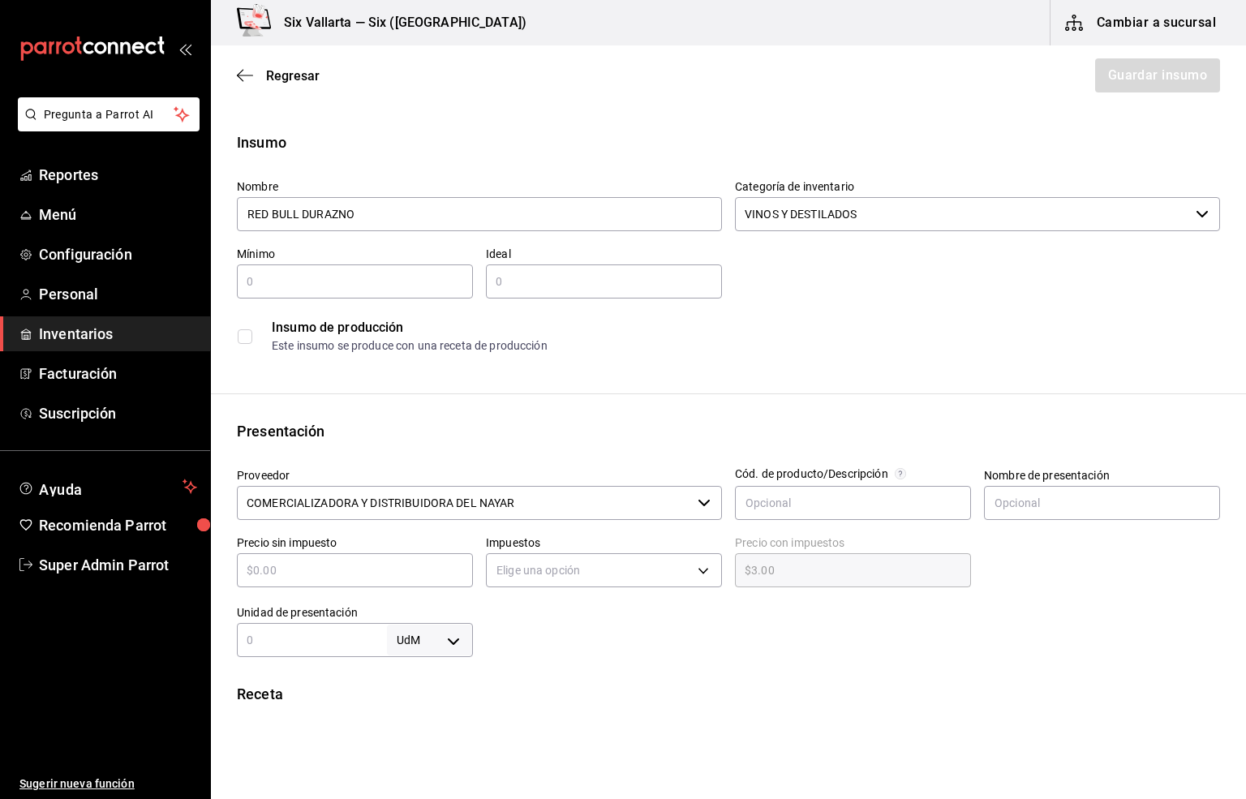
type input "$0.00"
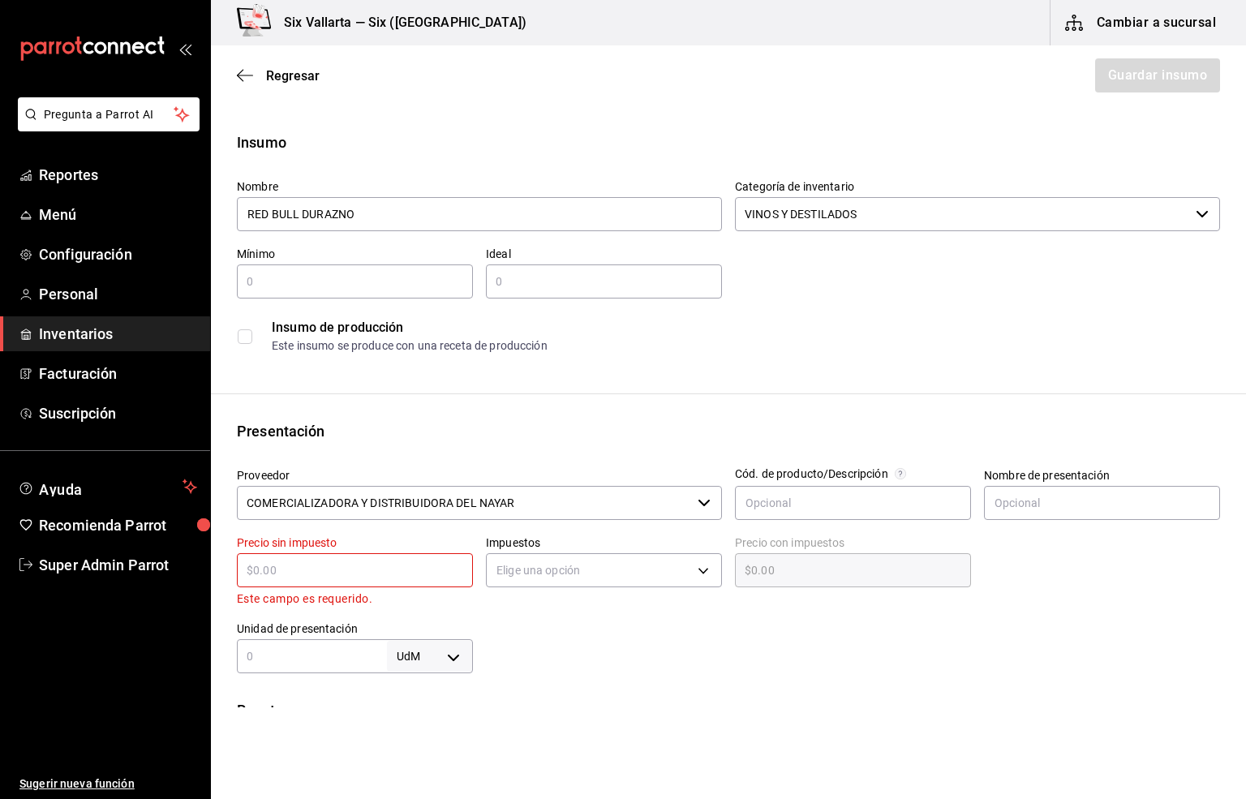
type input "$1"
type input "$1.00"
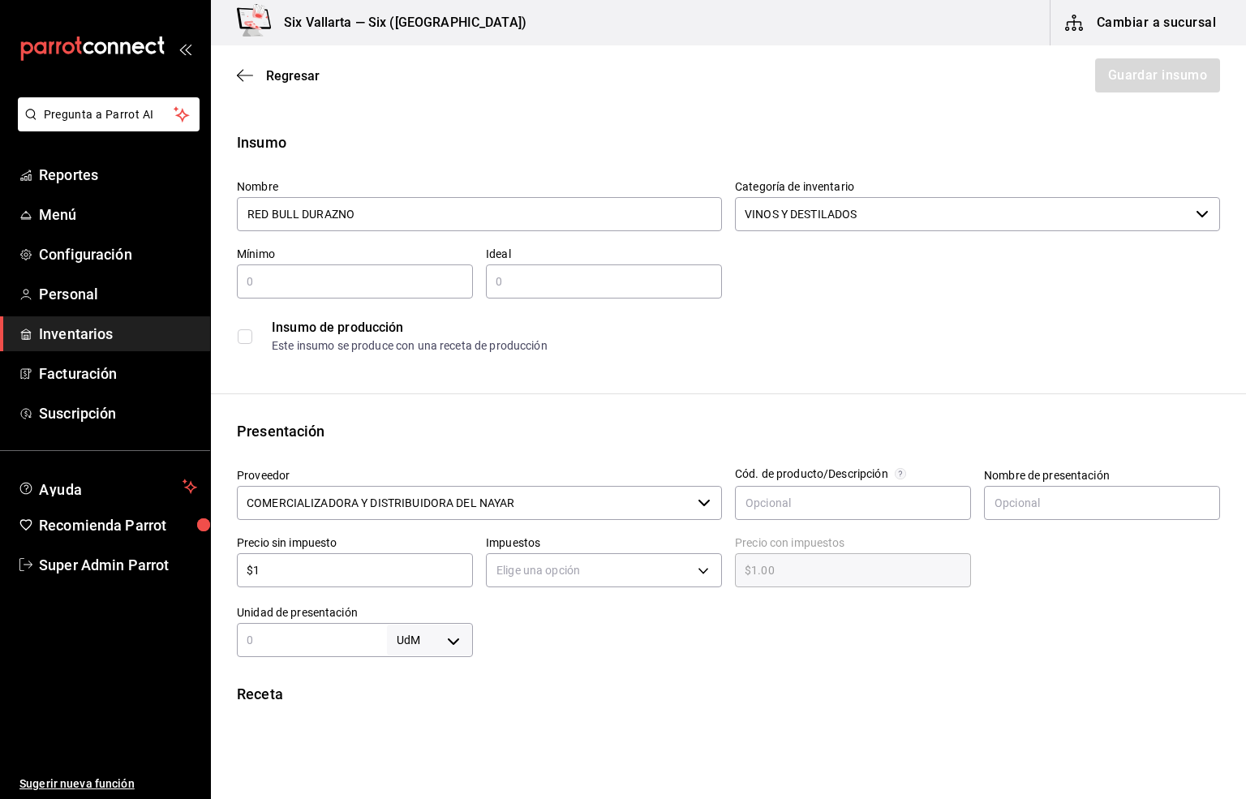
type input "$10"
type input "$10.00"
type input "$100"
type input "$100.00"
type input "$10"
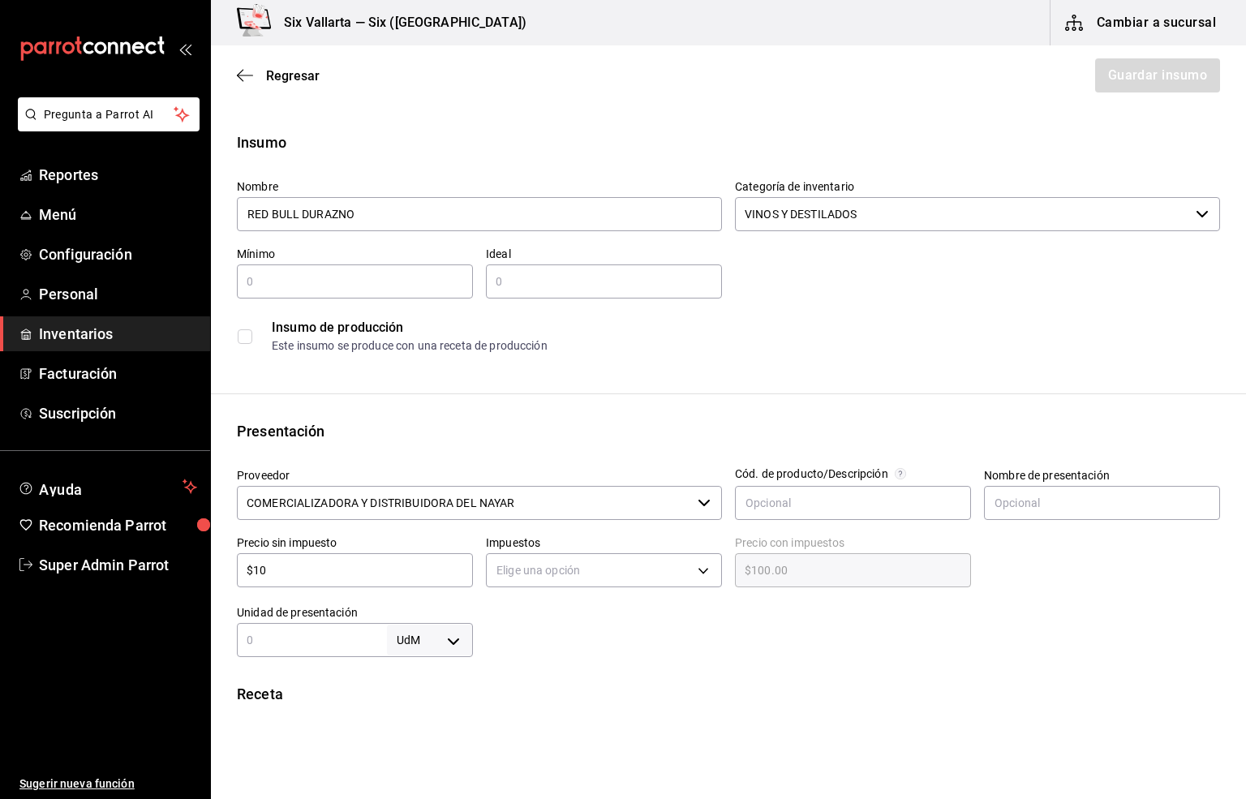
type input "$10.00"
click at [539, 570] on body "Pregunta a Parrot AI Reportes Menú Configuración Personal Inventarios Facturaci…" at bounding box center [623, 354] width 1246 height 708
click at [521, 677] on li "IVA 16%" at bounding box center [597, 674] width 230 height 27
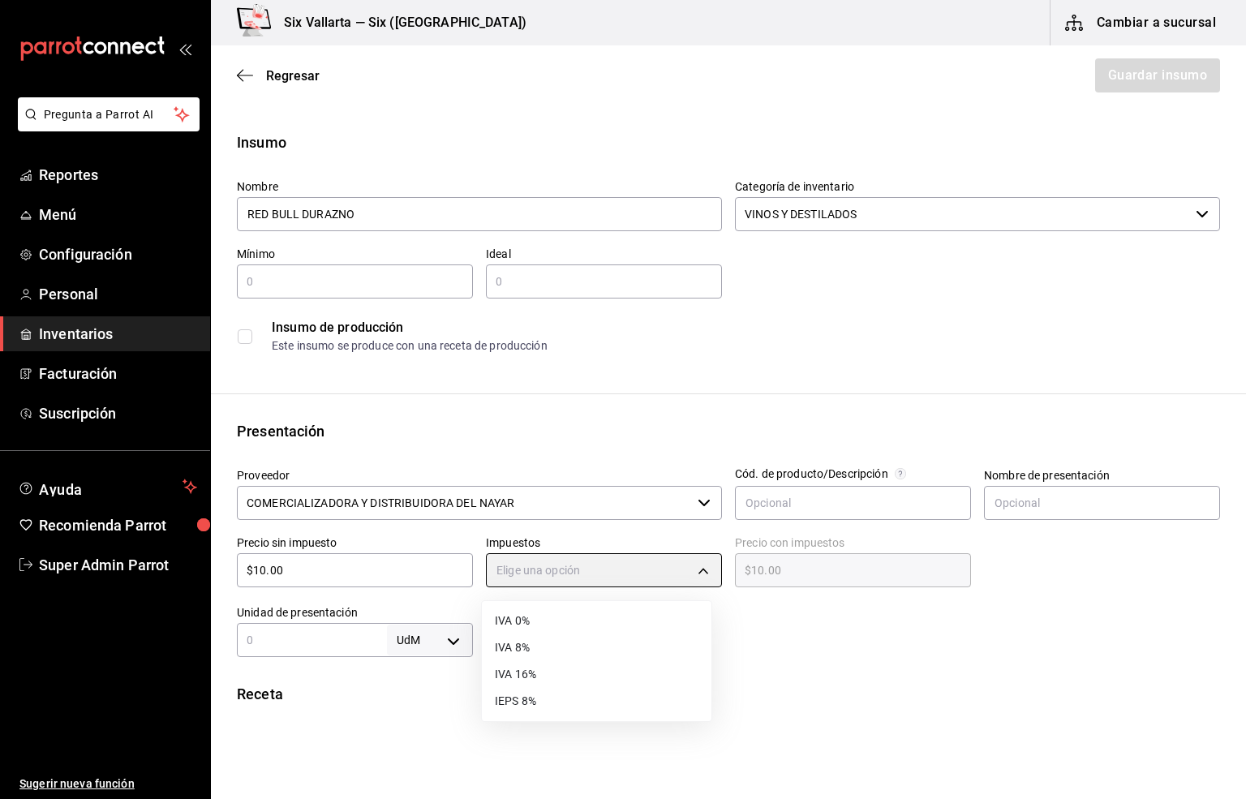
type input "IVA_16"
type input "$11.60"
click at [308, 643] on input "text" at bounding box center [312, 640] width 150 height 19
click at [437, 631] on body "Pregunta a Parrot AI Reportes Menú Configuración Personal Inventarios Facturaci…" at bounding box center [623, 354] width 1246 height 708
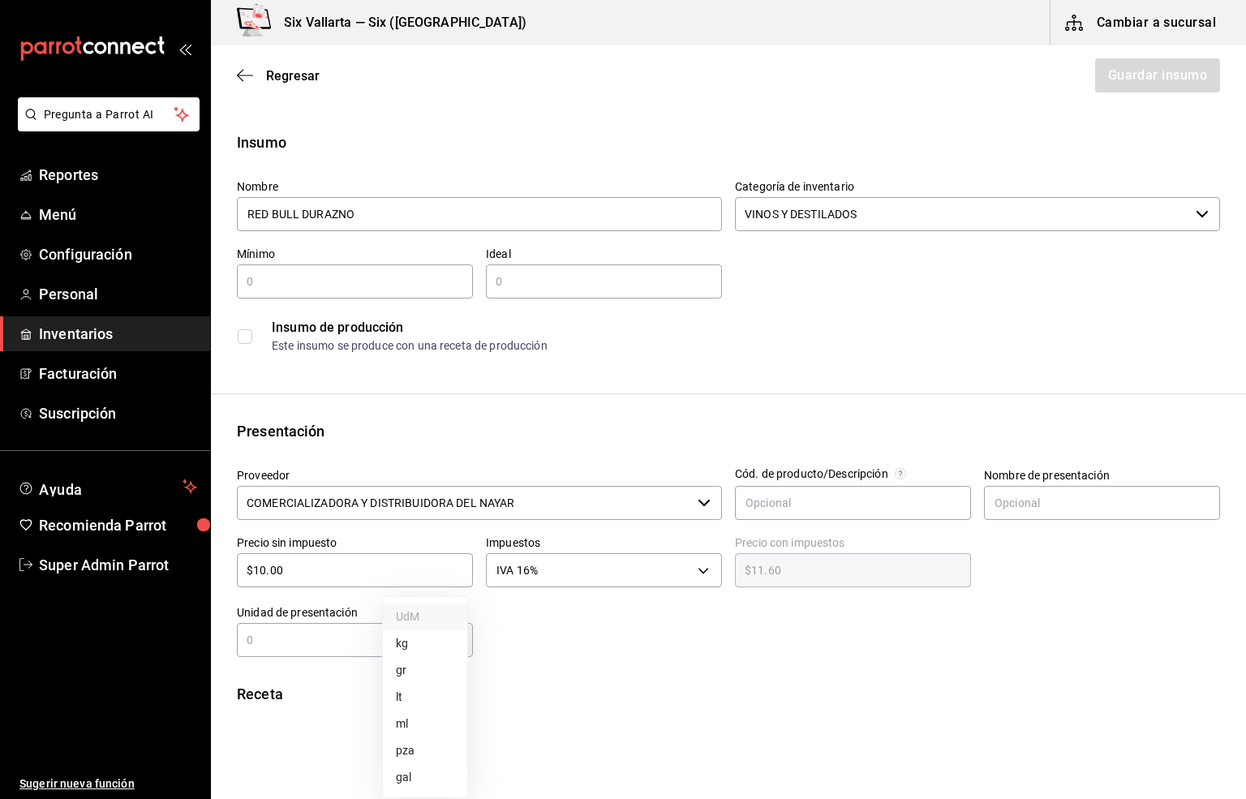
click at [407, 752] on li "pza" at bounding box center [425, 751] width 84 height 27
type input "UNIT"
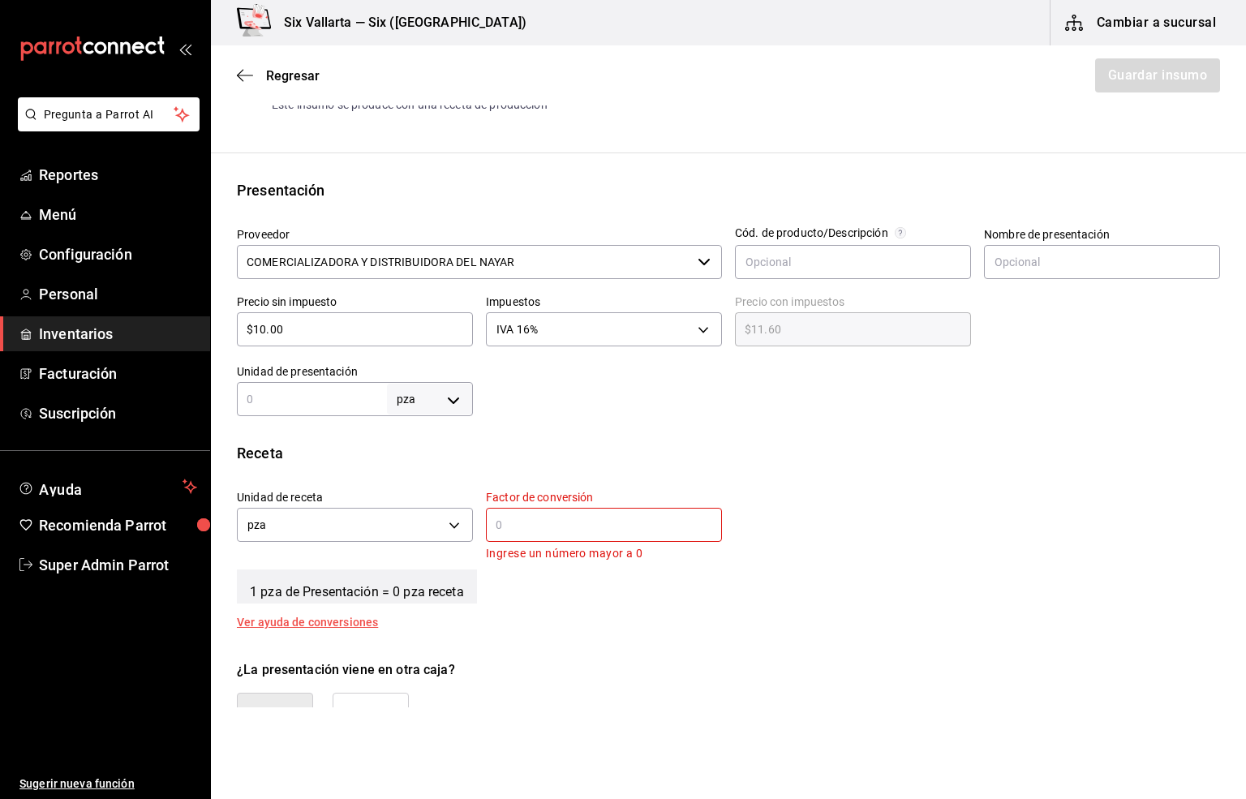
scroll to position [243, 0]
click at [493, 524] on input "text" at bounding box center [604, 522] width 236 height 19
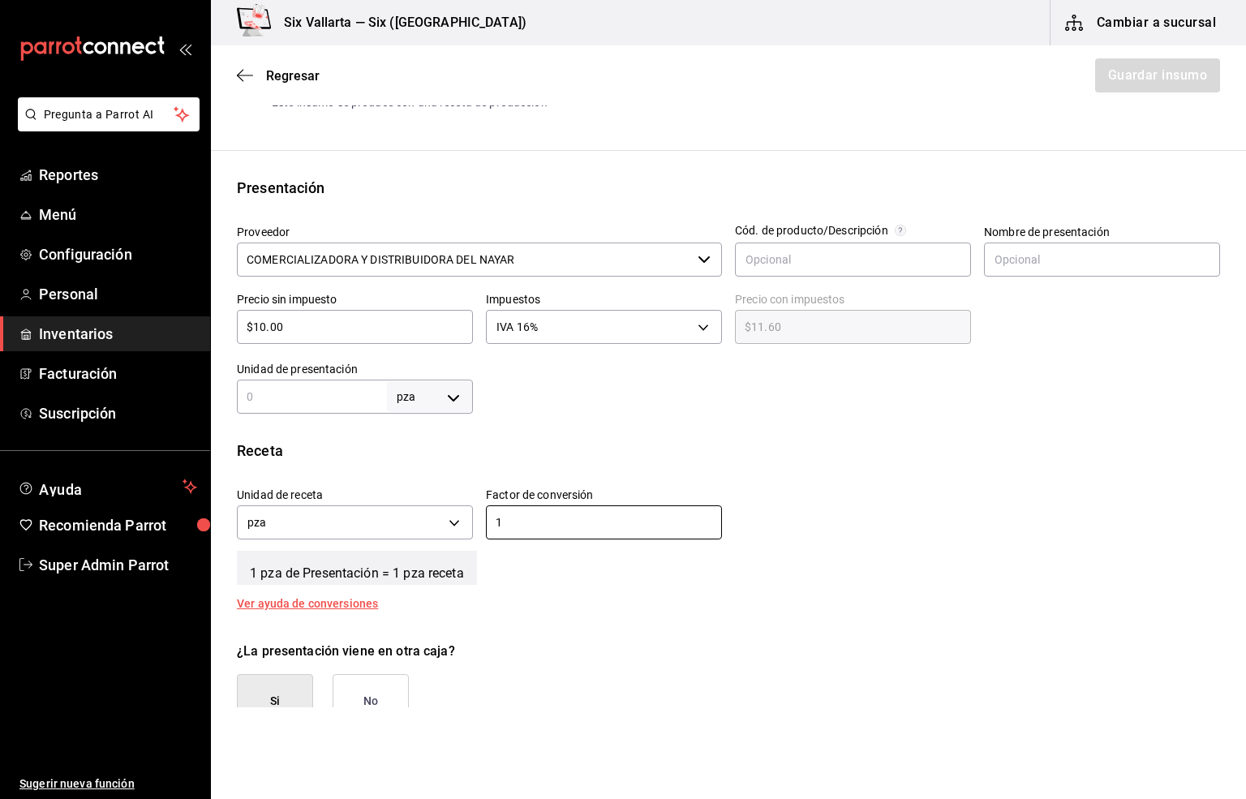
type input "1"
click at [528, 602] on div "Receta Unidad de receta pza UNIT Factor de conversión 1 ​ 1 pza de Presentación…" at bounding box center [728, 525] width 1035 height 170
click at [261, 393] on input "text" at bounding box center [312, 396] width 150 height 19
type input "1"
click at [517, 514] on input "1" at bounding box center [604, 522] width 236 height 19
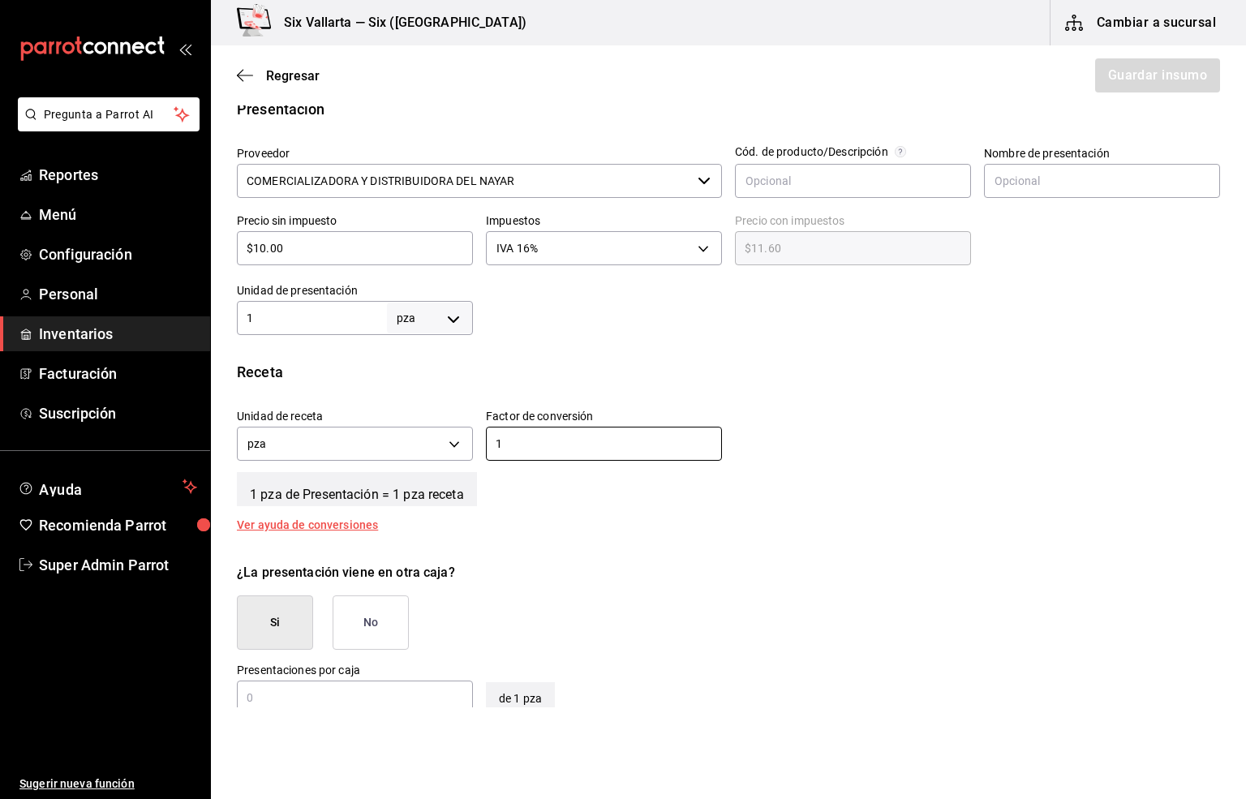
scroll to position [365, 0]
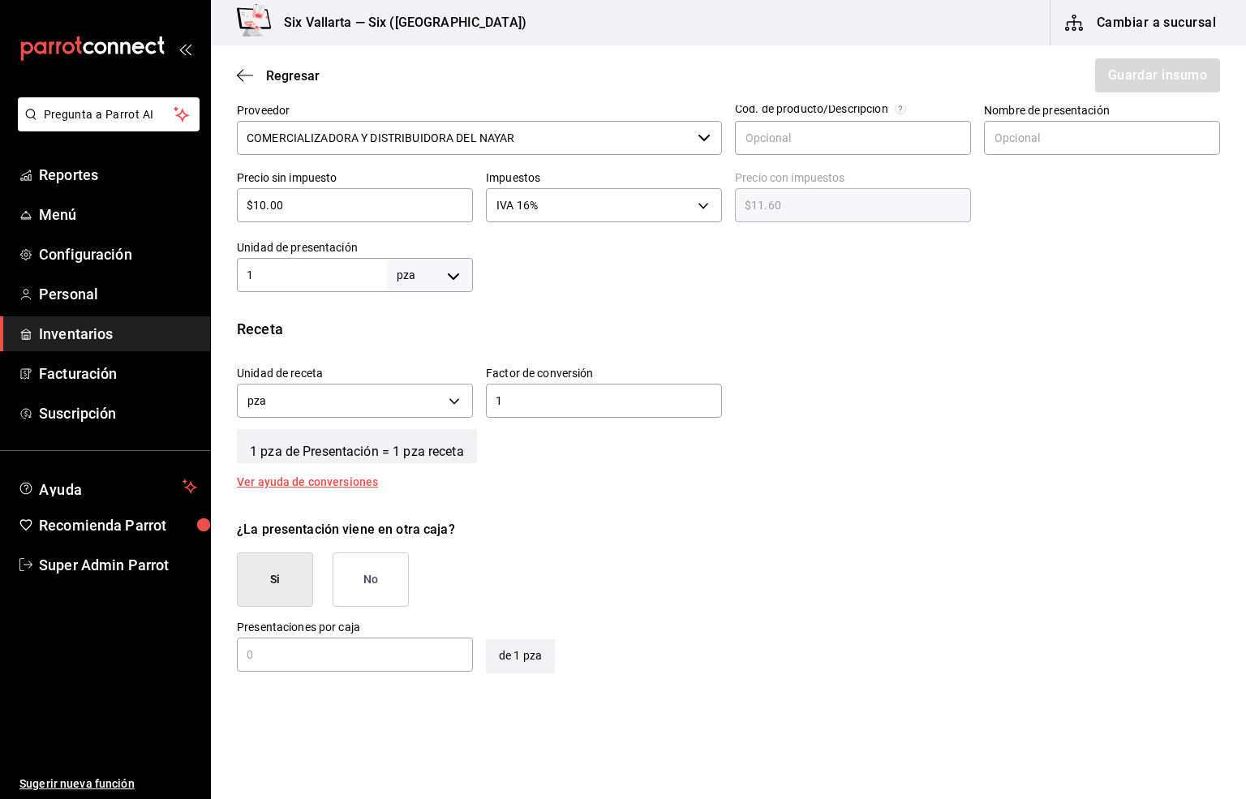
click at [359, 583] on button "No" at bounding box center [371, 580] width 76 height 54
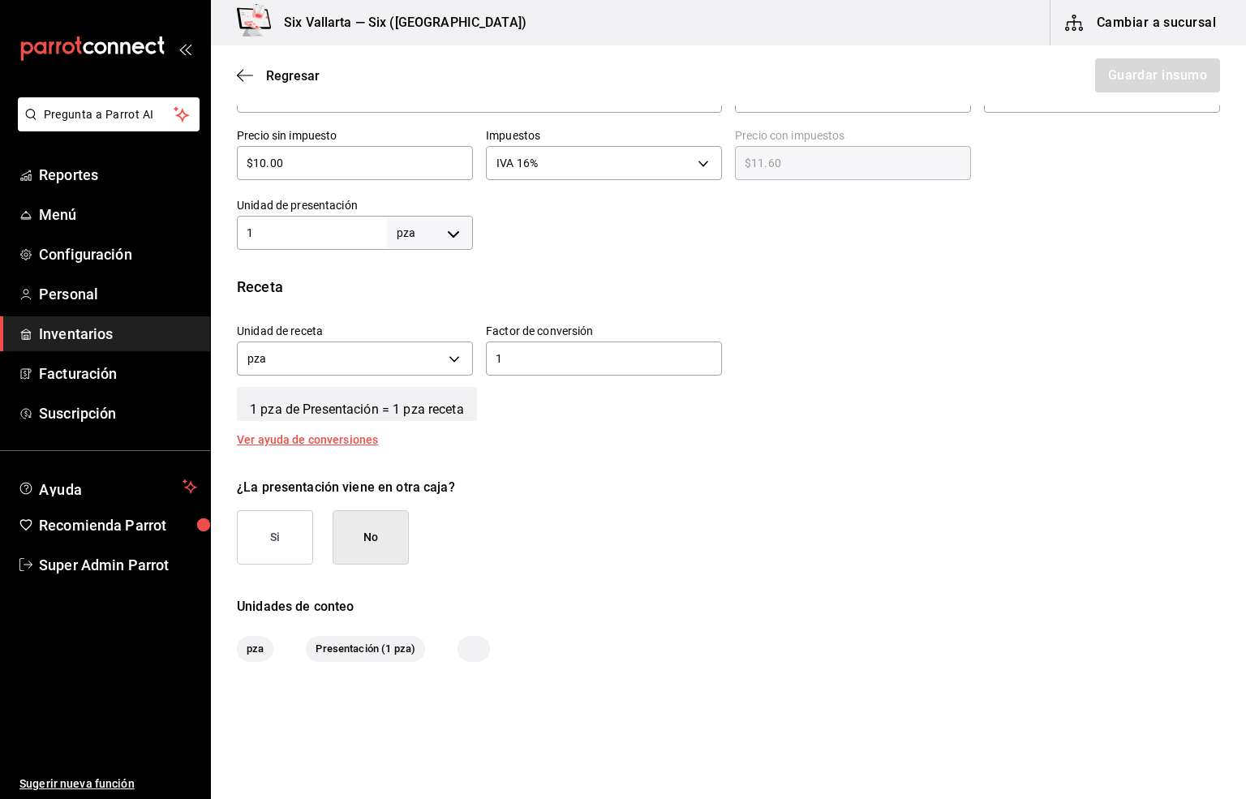
scroll to position [439, 0]
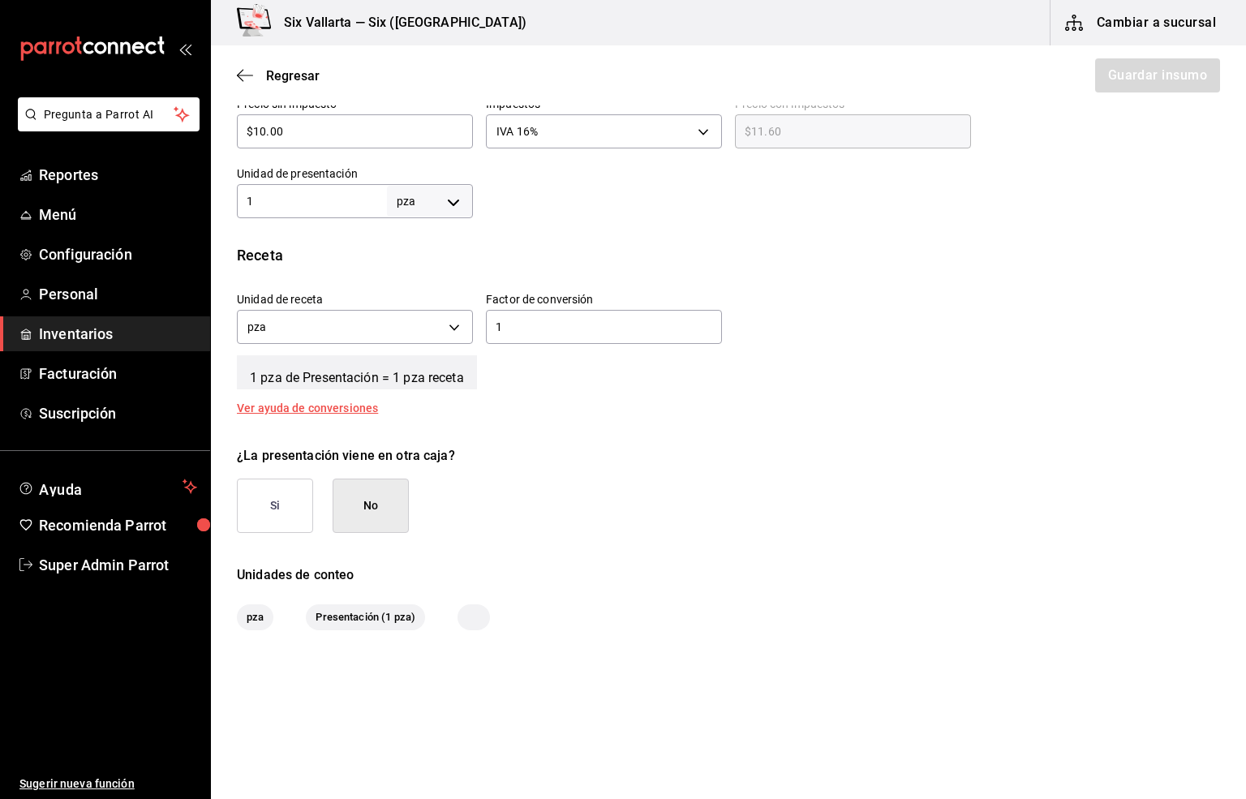
click at [373, 495] on button "No" at bounding box center [371, 506] width 76 height 54
click at [371, 519] on button "No" at bounding box center [371, 506] width 76 height 54
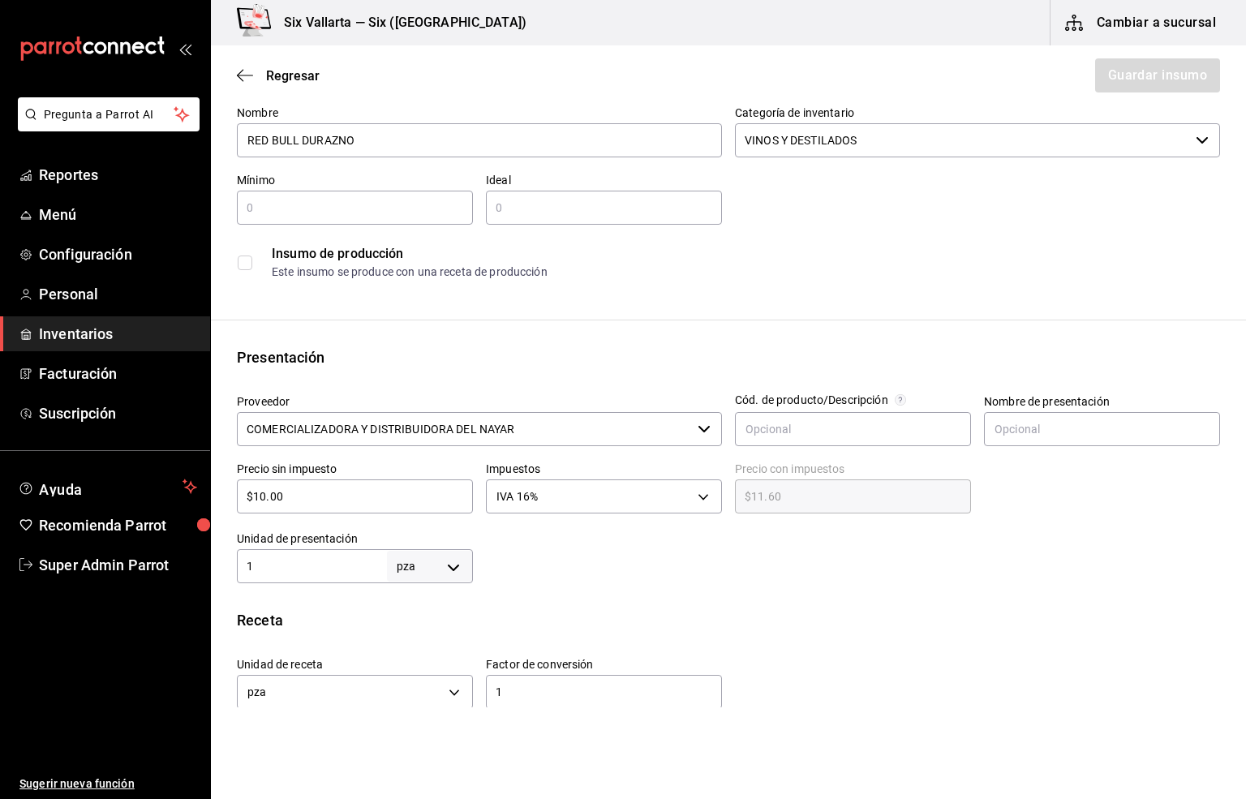
scroll to position [0, 0]
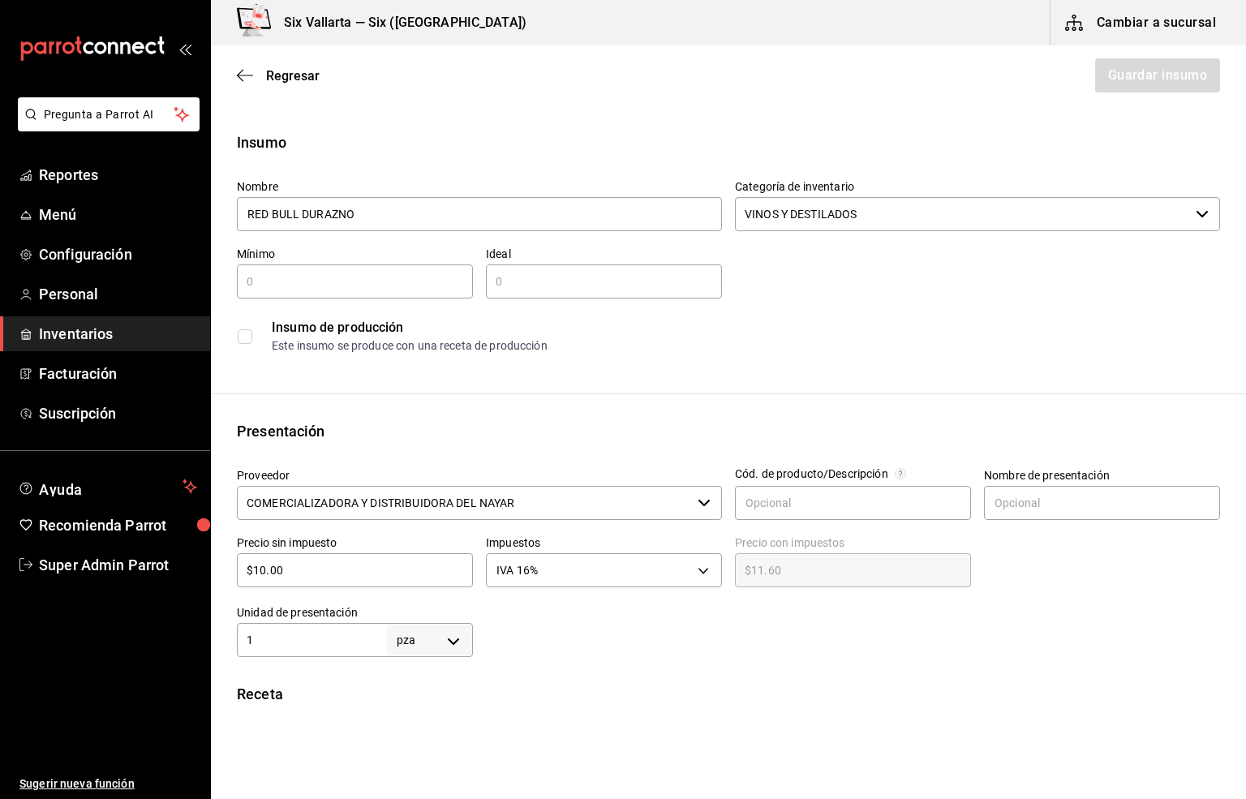
click at [254, 280] on input "text" at bounding box center [355, 281] width 236 height 19
type input "1"
click at [493, 281] on input "text" at bounding box center [604, 281] width 236 height 19
type input "1"
click at [1110, 69] on button "Guardar insumo" at bounding box center [1157, 75] width 127 height 34
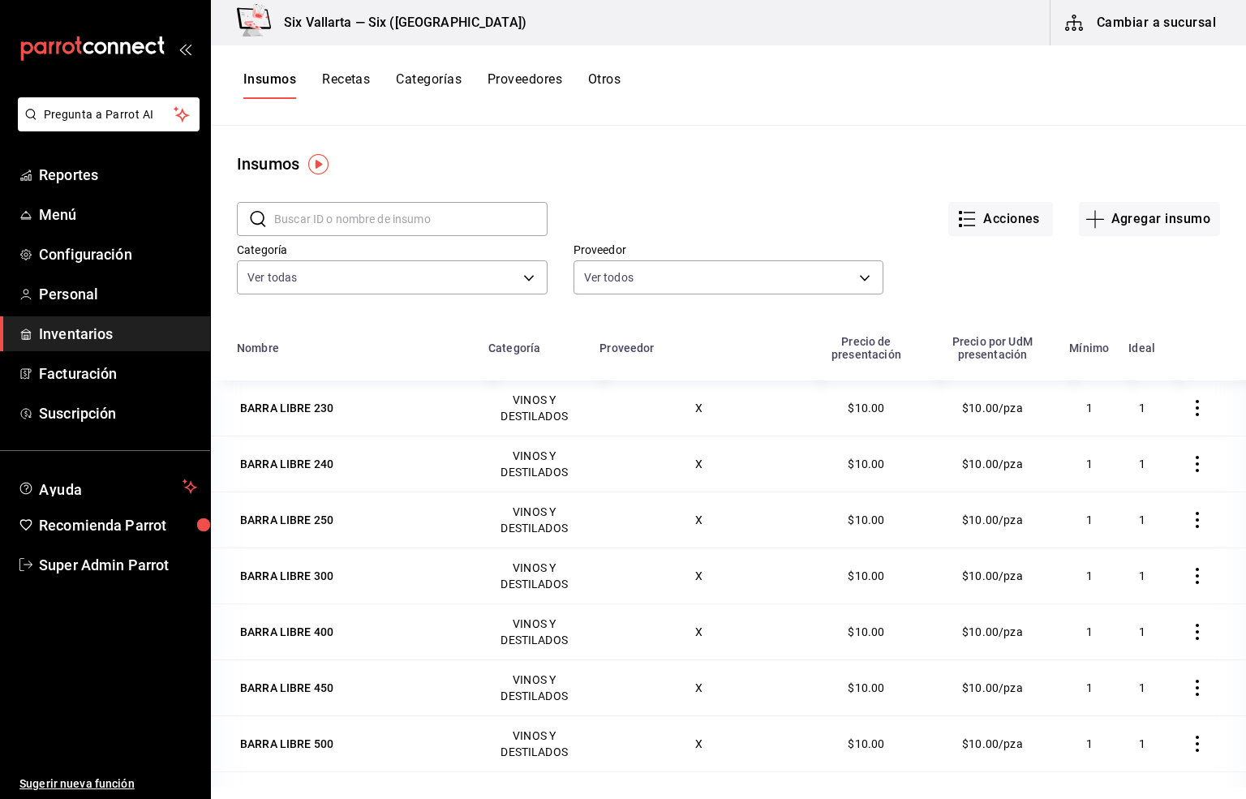
click at [334, 78] on button "Recetas" at bounding box center [346, 85] width 48 height 28
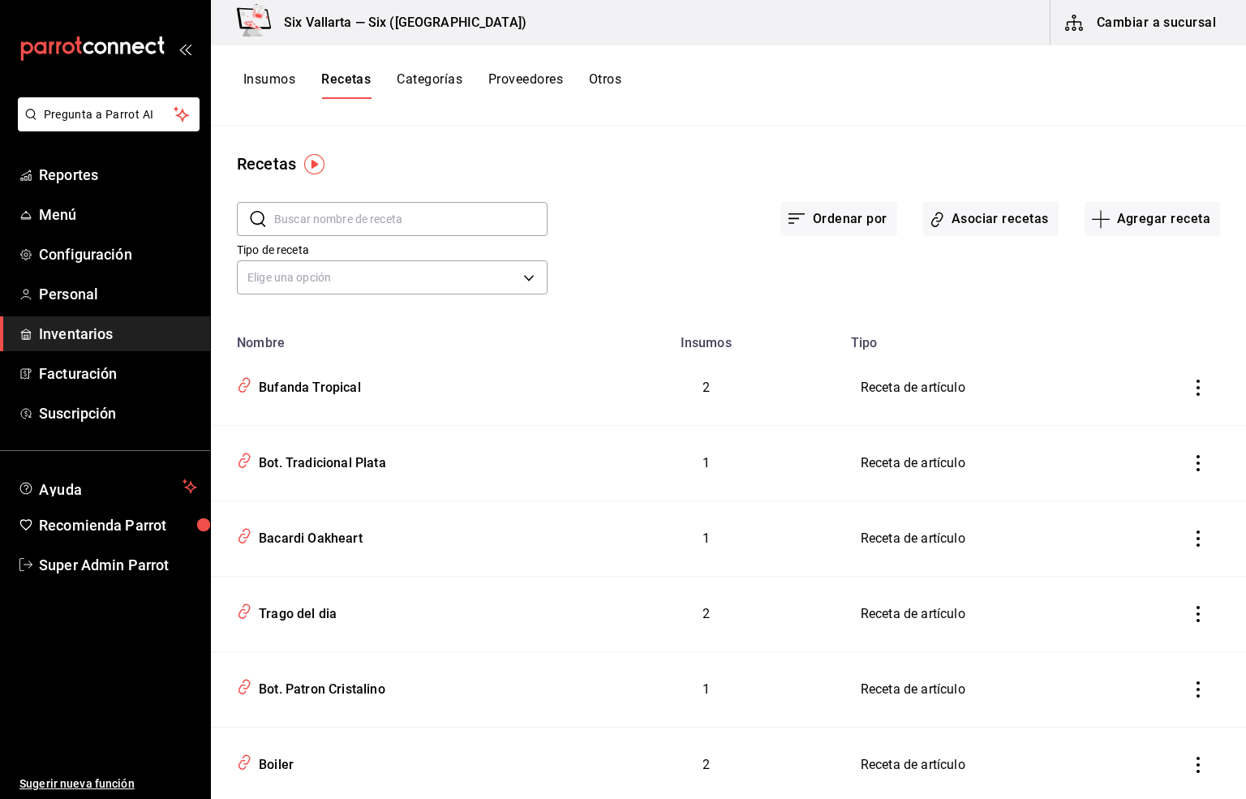
click at [314, 210] on input "text" at bounding box center [410, 219] width 273 height 32
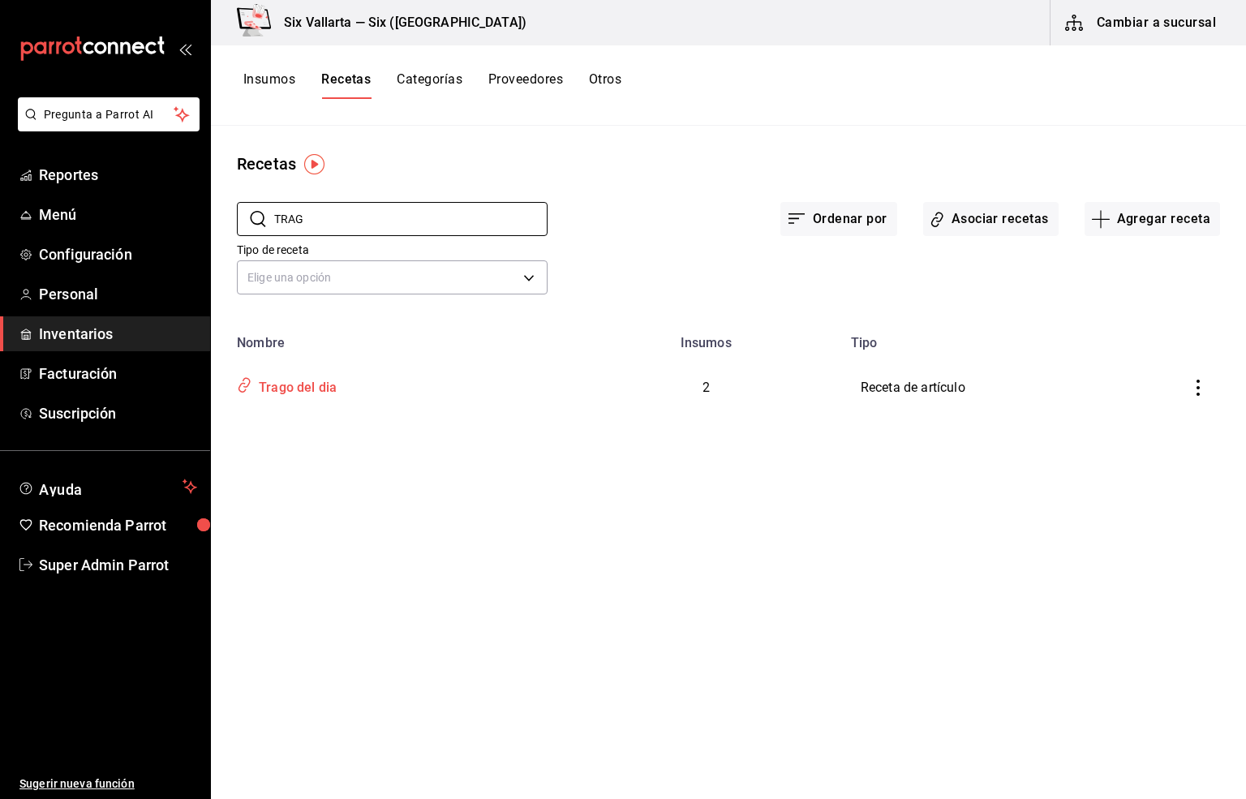
type input "TRAG"
click at [317, 392] on div "Trago del dia" at bounding box center [294, 384] width 84 height 25
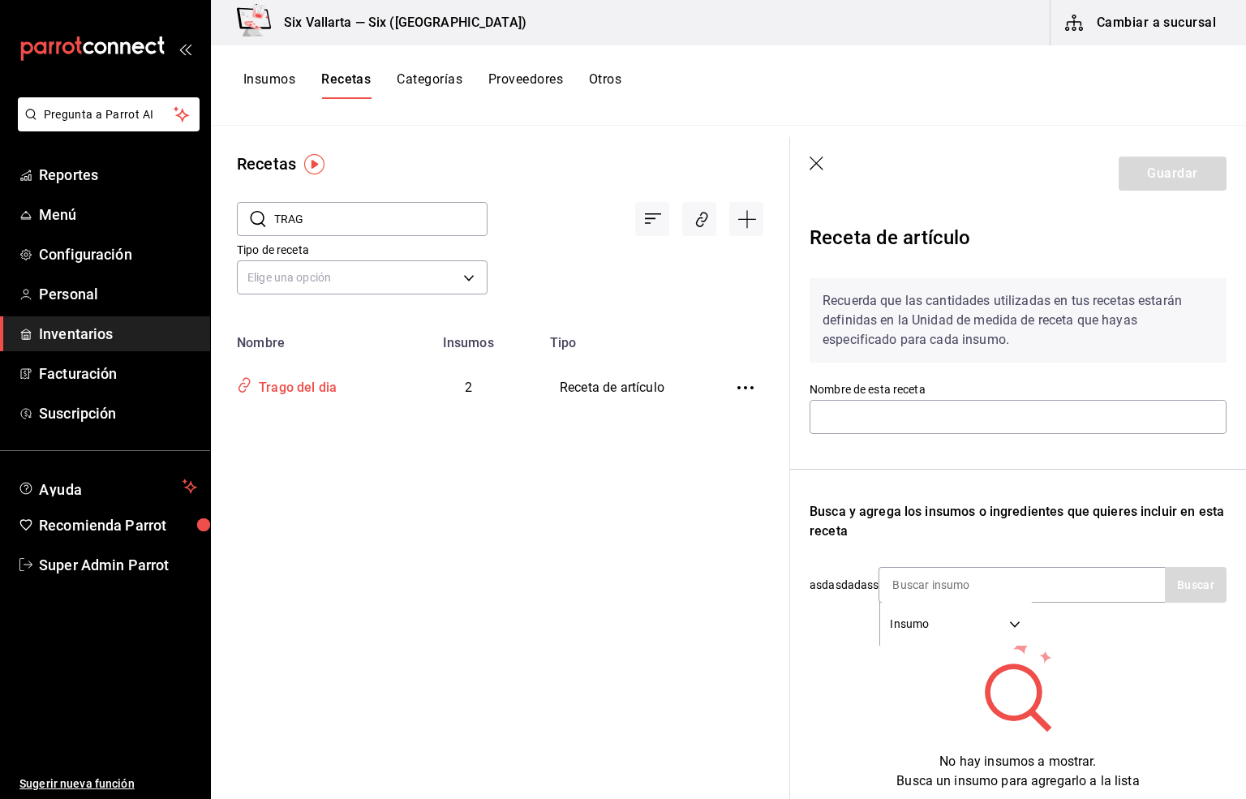
type input "Trago del dia"
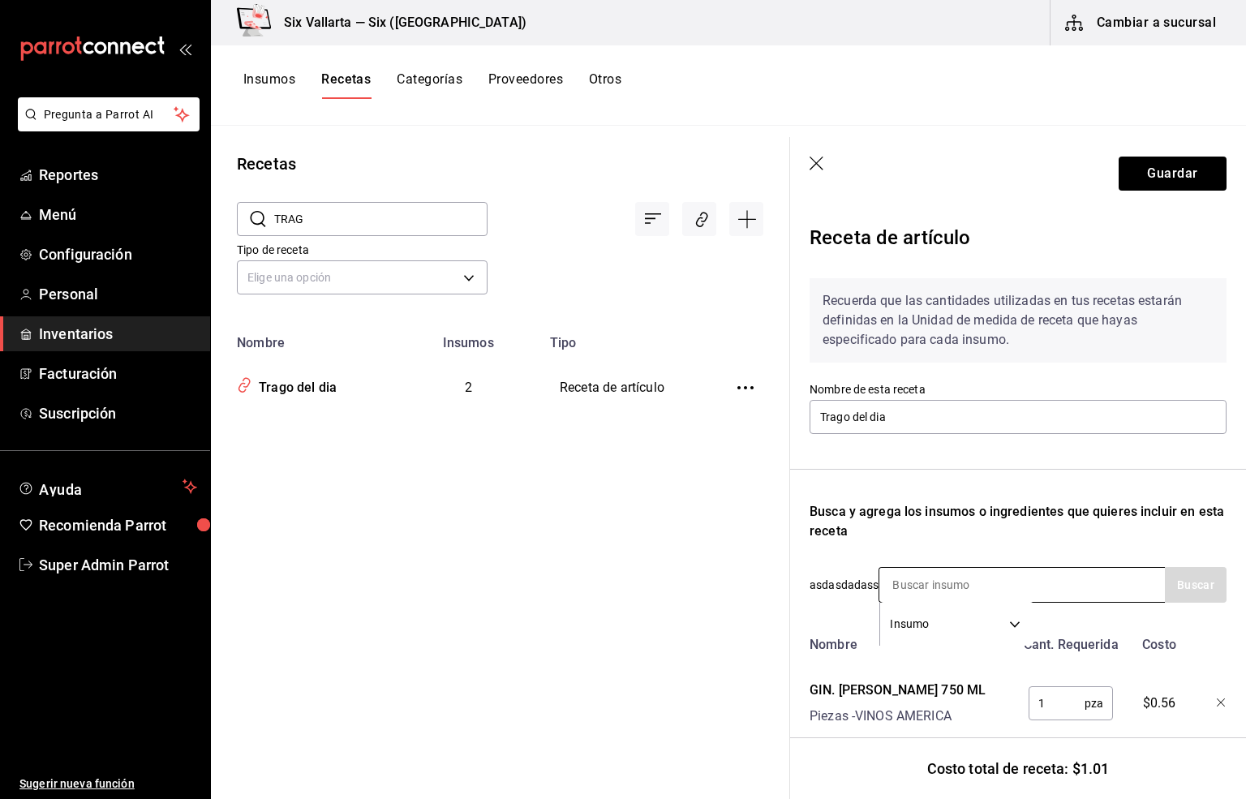
click at [933, 584] on input at bounding box center [961, 585] width 162 height 34
type input "RED"
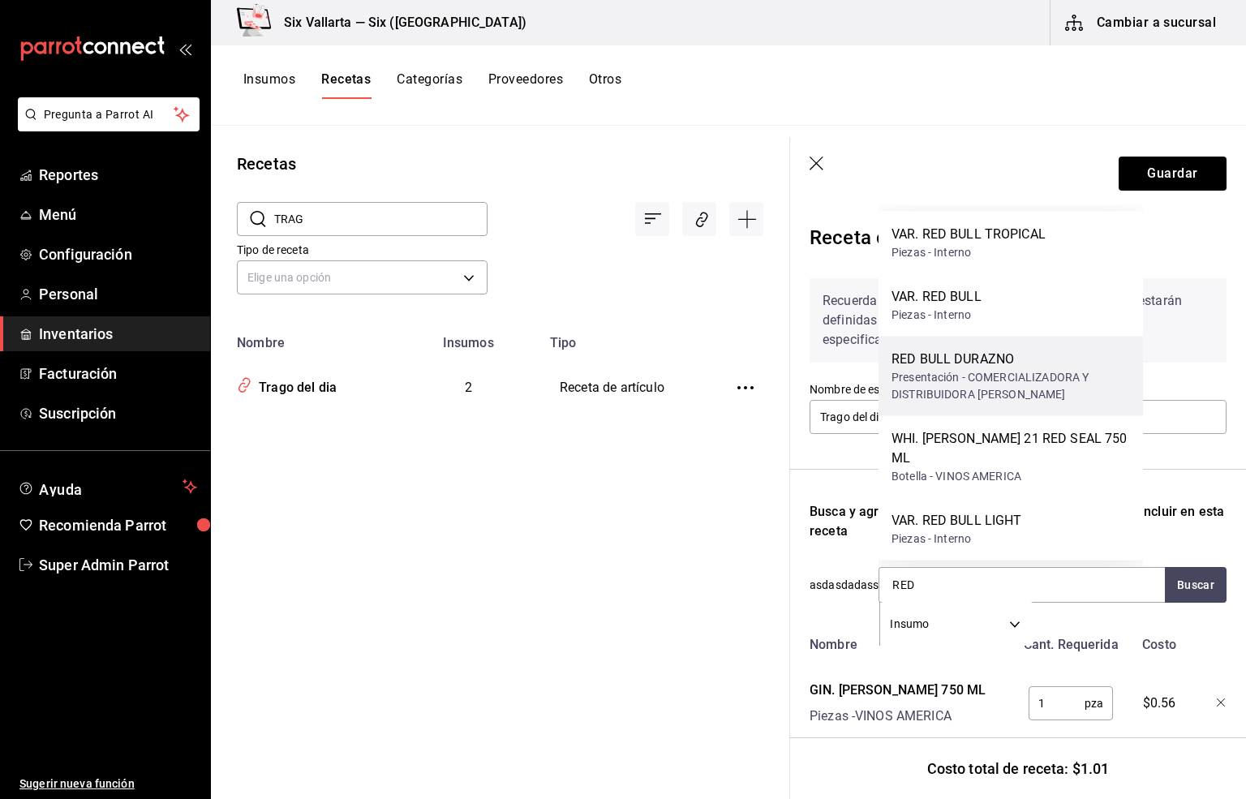
click at [1021, 394] on div "Presentación - COMERCIALIZADORA Y DISTRIBUIDORA DEL NAYAR" at bounding box center [1011, 386] width 239 height 34
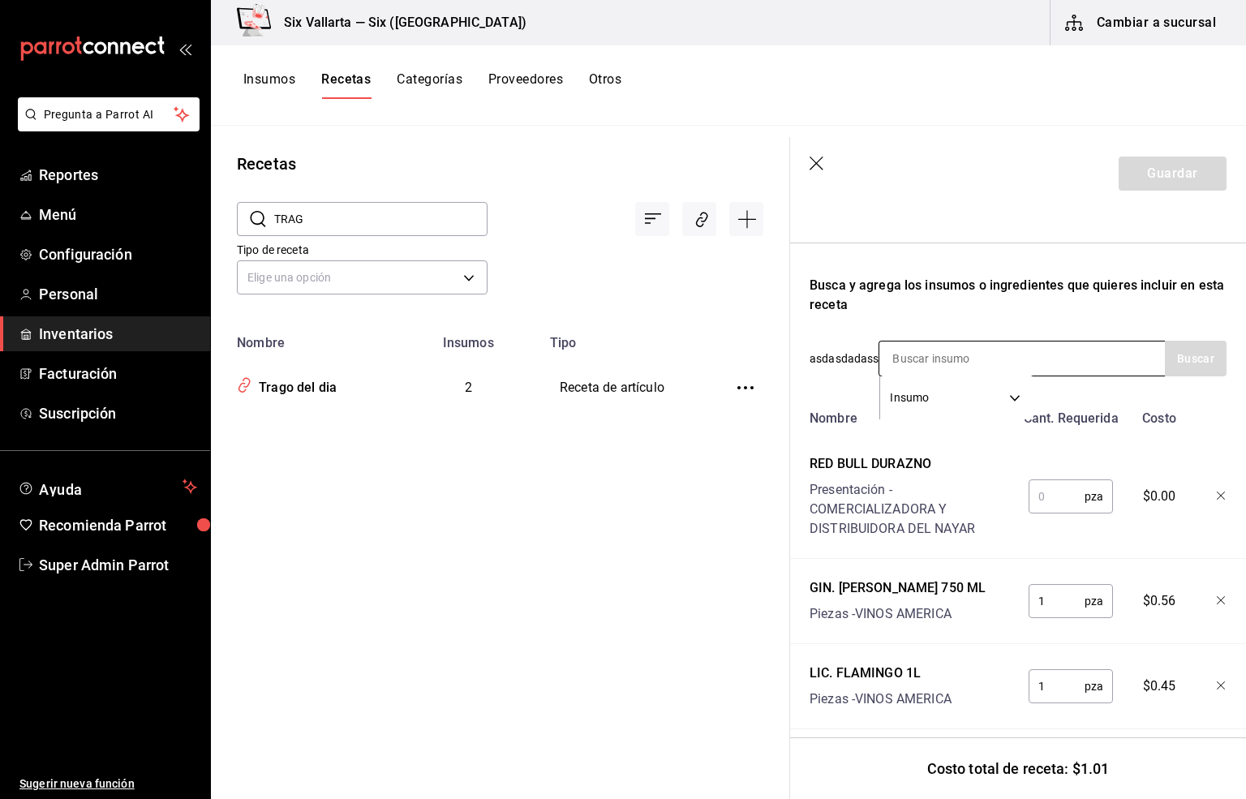
scroll to position [243, 0]
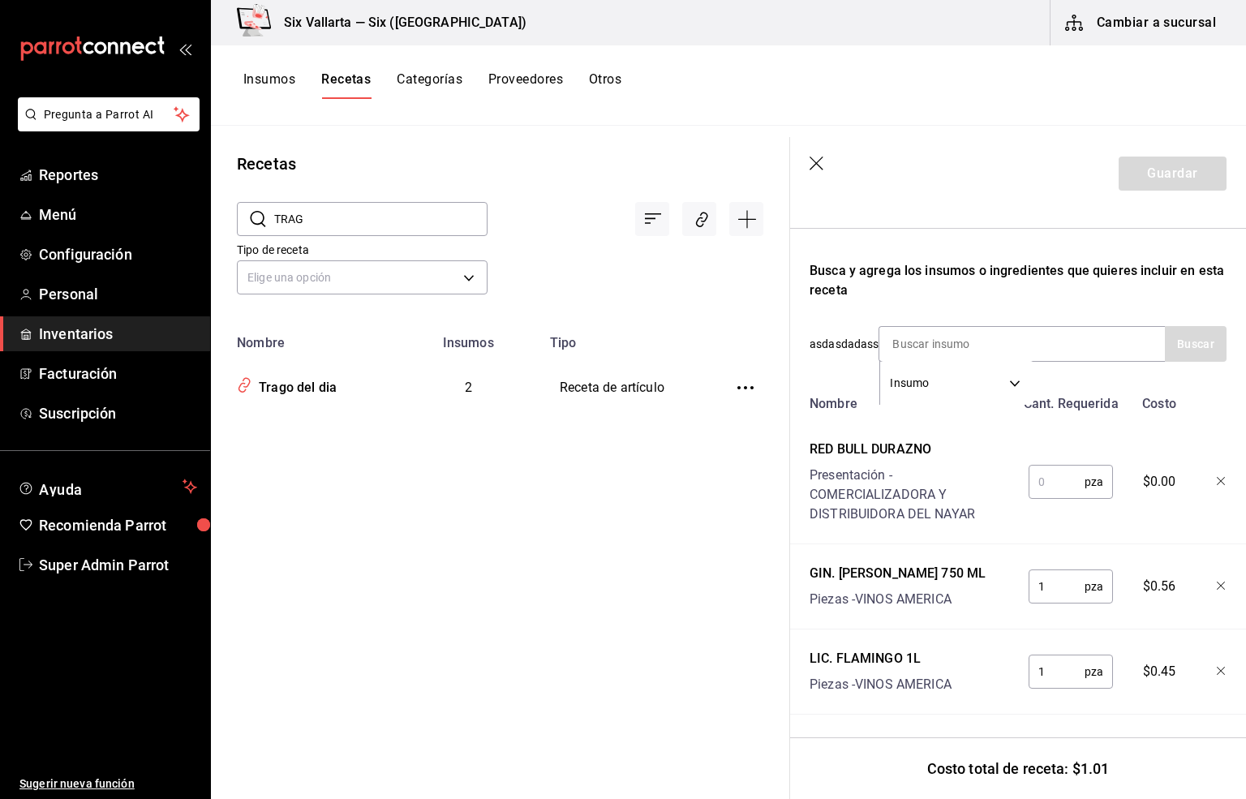
click at [1029, 497] on input "text" at bounding box center [1057, 482] width 56 height 32
type input "1"
click at [1147, 179] on button "Guardar" at bounding box center [1173, 174] width 108 height 34
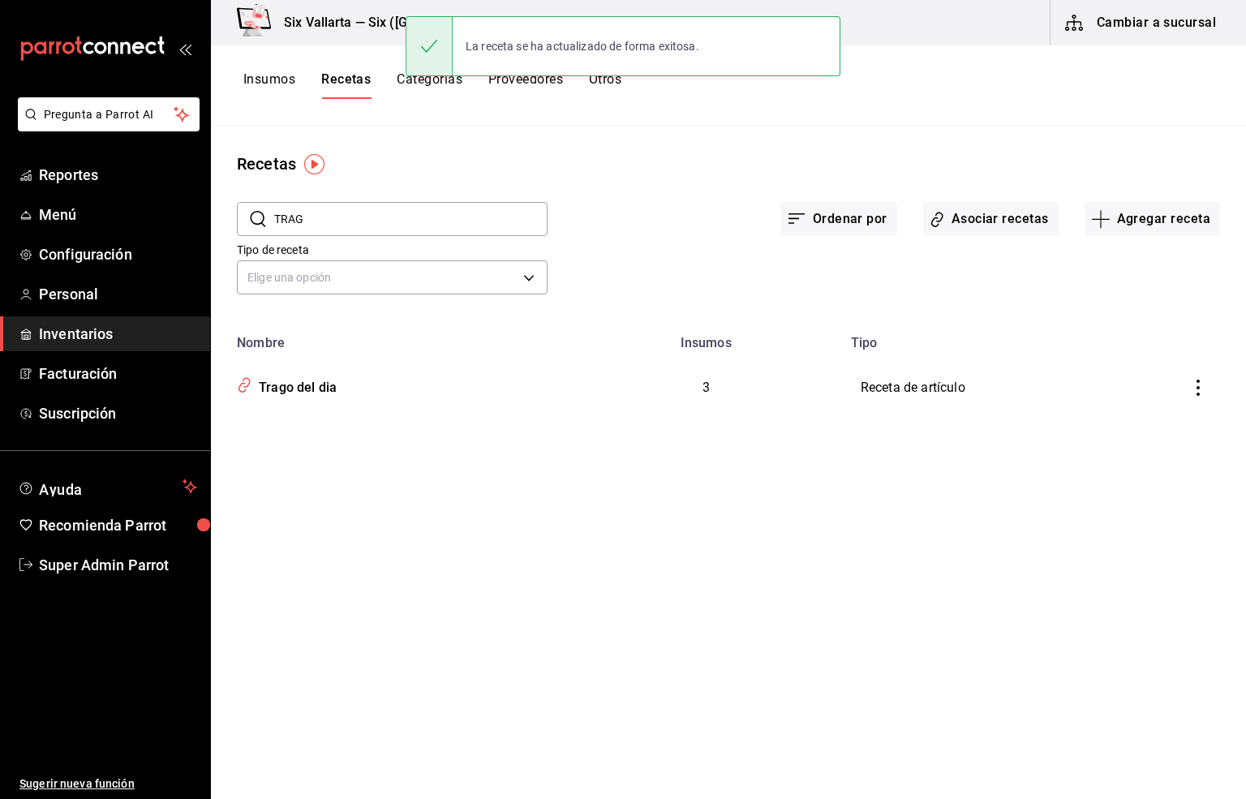
click at [660, 224] on div "Ordenar por Asociar recetas Agregar receta" at bounding box center [884, 206] width 673 height 60
click at [675, 187] on div "Ordenar por Asociar recetas Agregar receta" at bounding box center [884, 206] width 673 height 60
click at [64, 339] on span "Inventarios" at bounding box center [118, 334] width 158 height 22
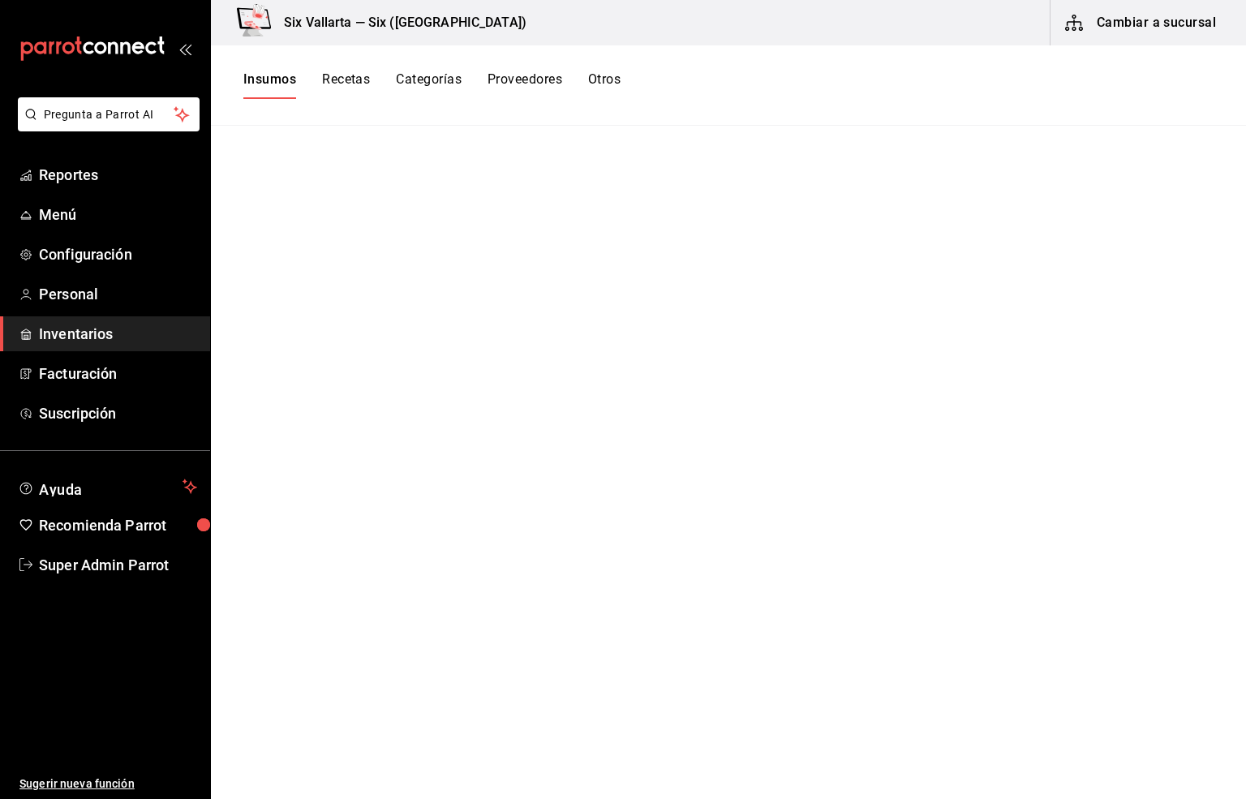
click at [88, 338] on span "Inventarios" at bounding box center [118, 334] width 158 height 22
click at [61, 339] on span "Inventarios" at bounding box center [118, 334] width 158 height 22
click at [263, 85] on button "Insumos" at bounding box center [269, 85] width 53 height 28
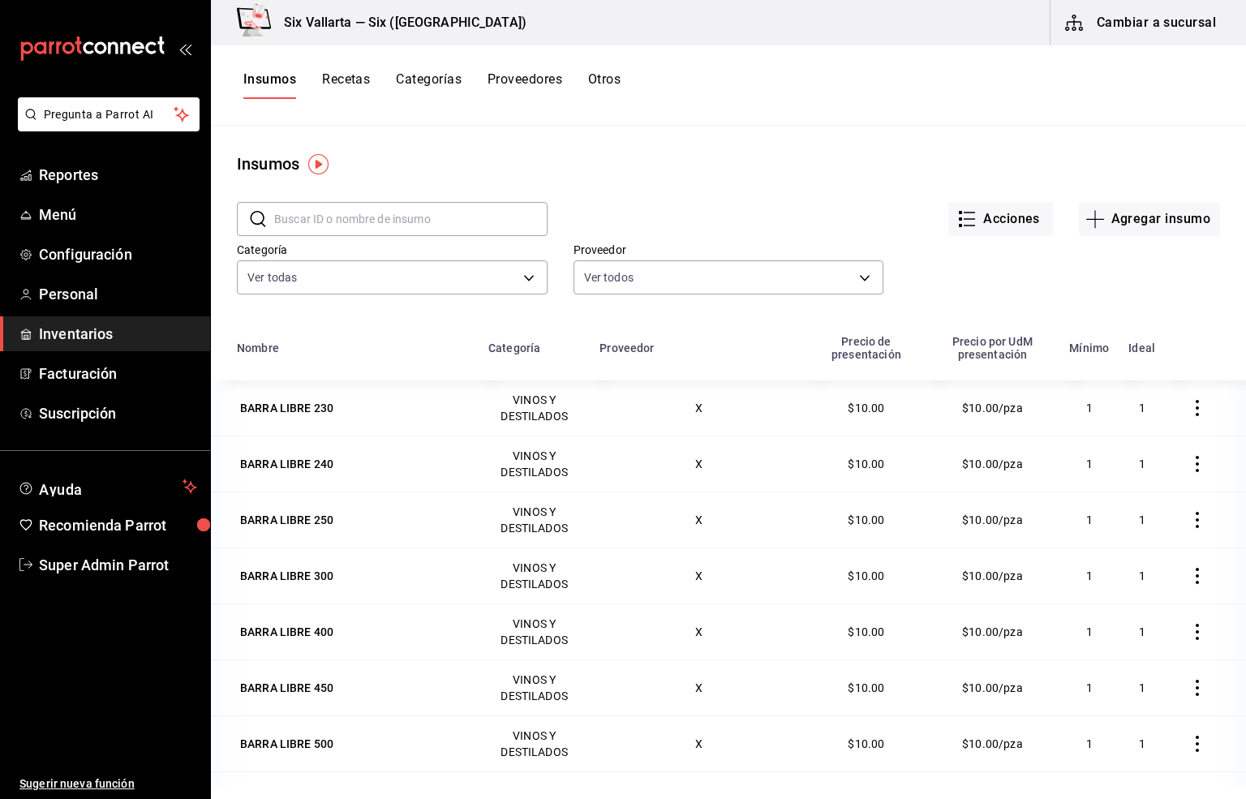
click at [346, 75] on button "Recetas" at bounding box center [346, 85] width 48 height 28
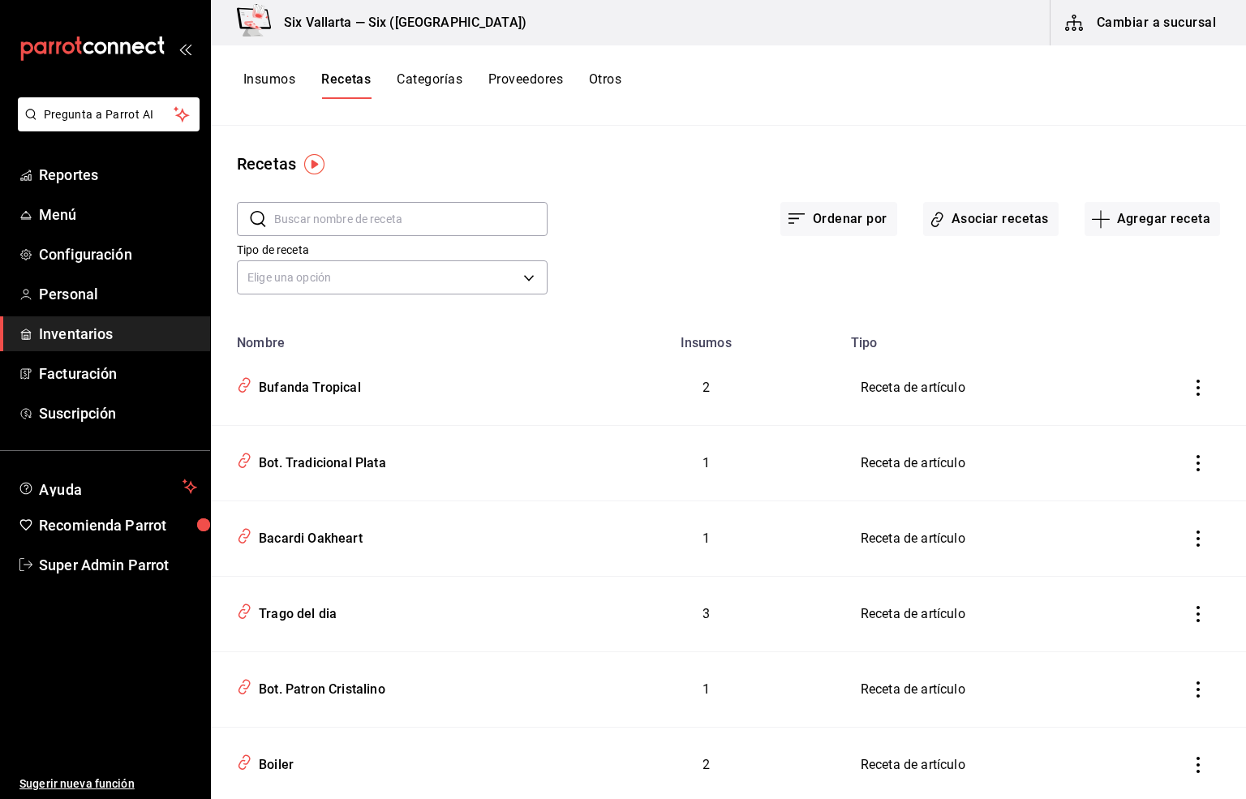
click at [320, 212] on input "text" at bounding box center [410, 219] width 273 height 32
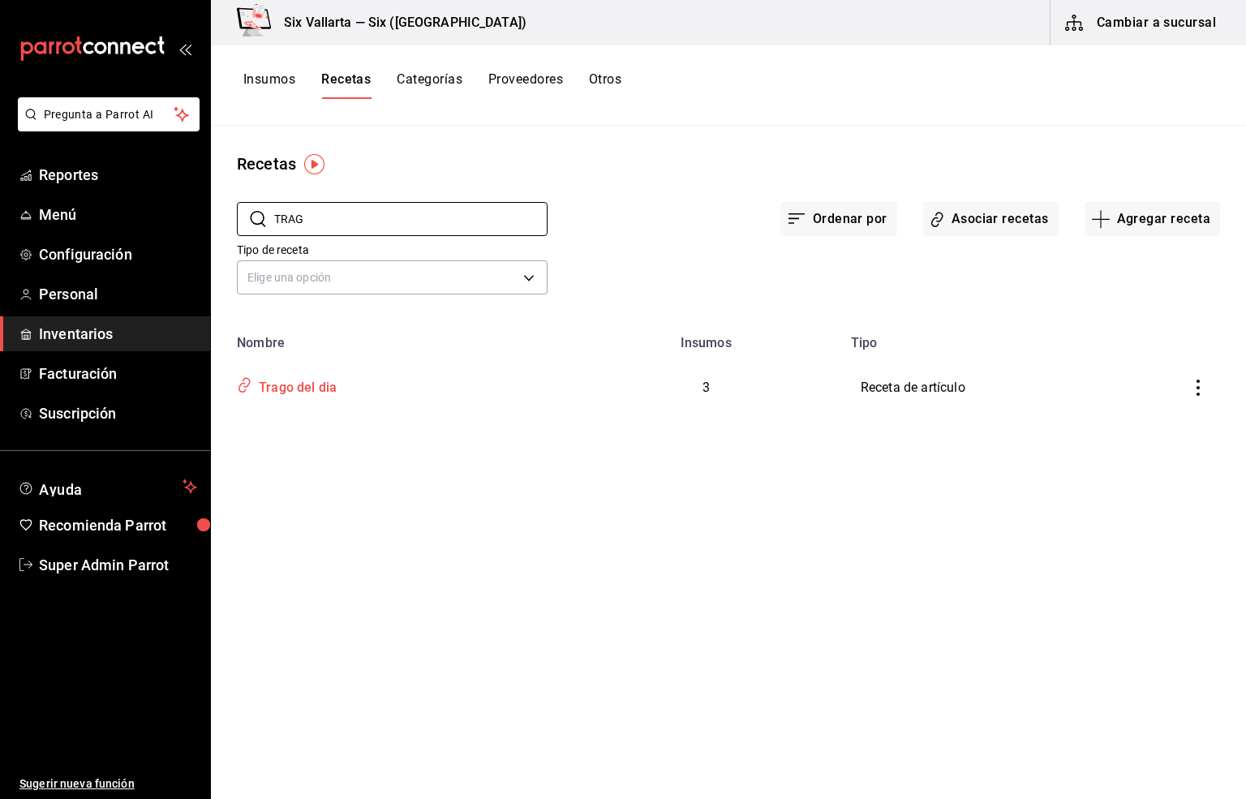
type input "TRAG"
click at [293, 395] on div "Trago del dia" at bounding box center [294, 384] width 84 height 25
type input "Trago del dia"
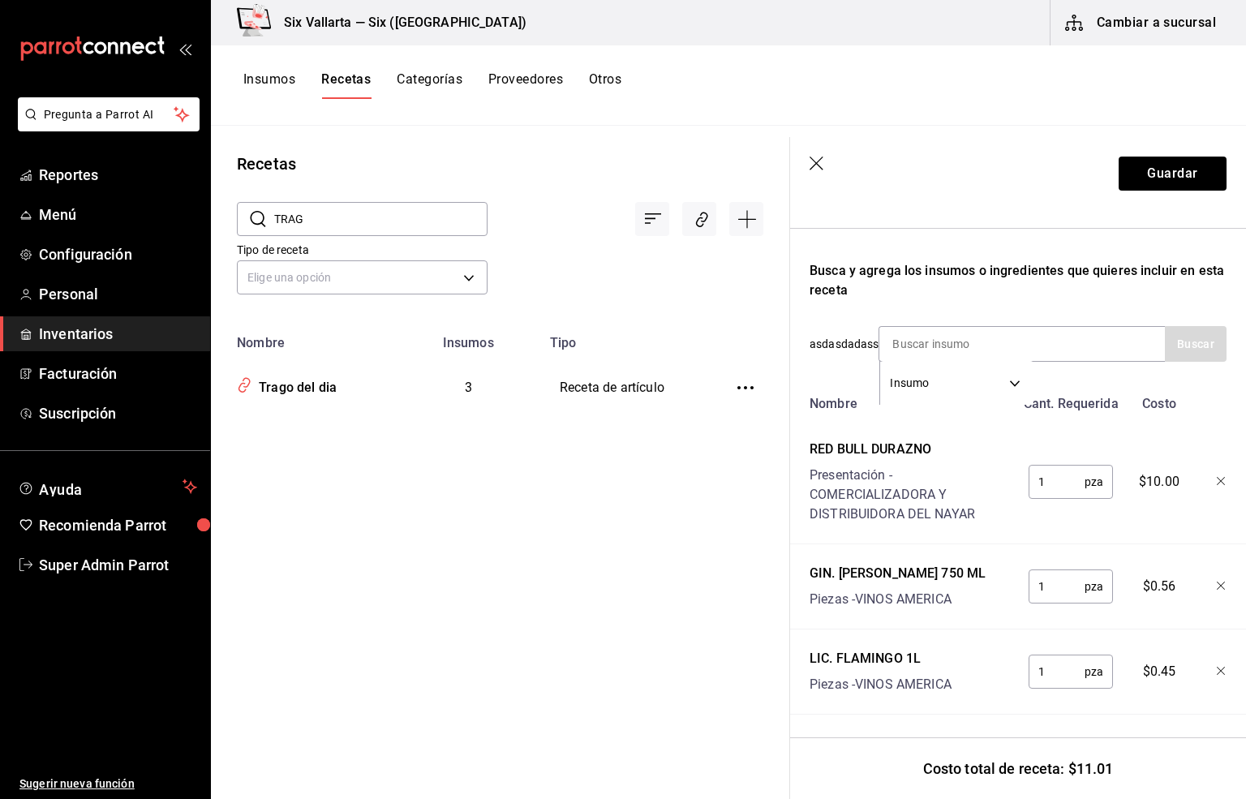
scroll to position [280, 0]
click at [1134, 692] on div "Nombre Cant. Requerida Costo RED BULL DURAZNO Presentación - COMERCIALIZADORA Y…" at bounding box center [1018, 551] width 417 height 327
click at [820, 166] on icon "button" at bounding box center [818, 165] width 16 height 16
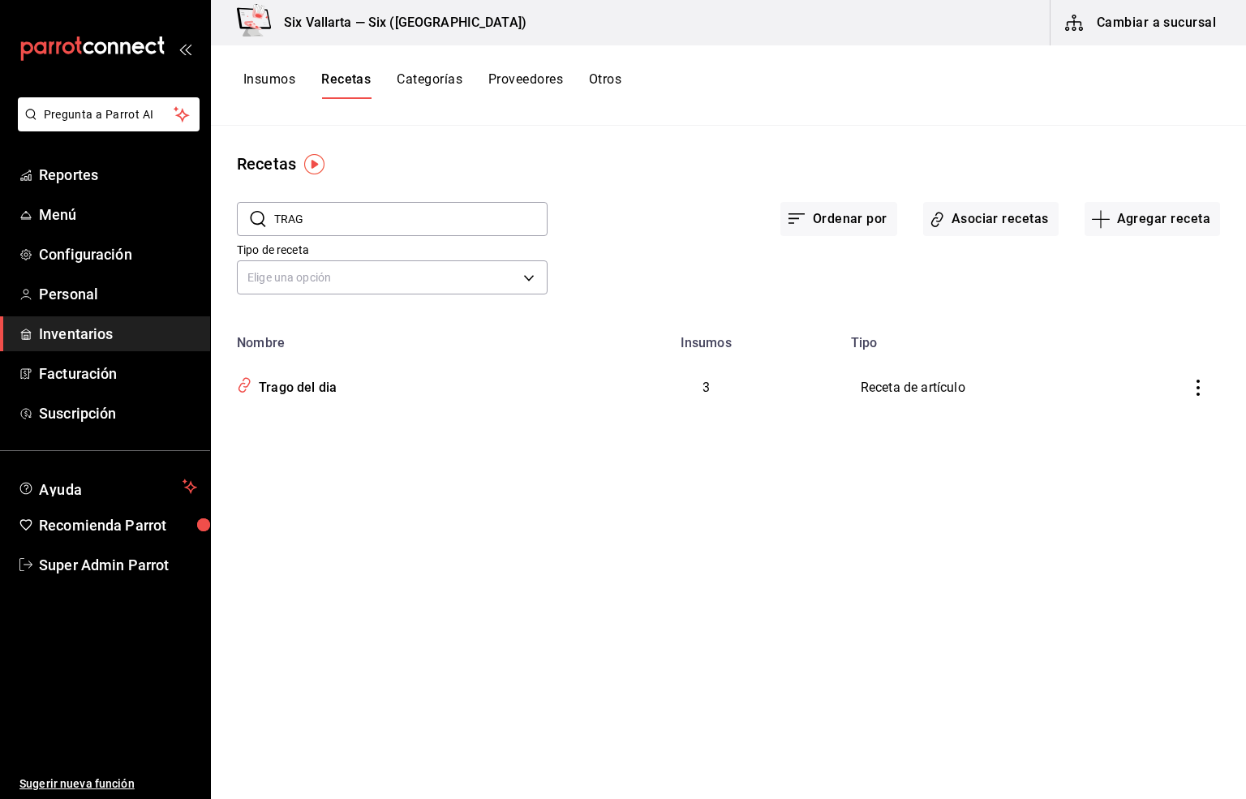
click at [253, 75] on button "Insumos" at bounding box center [269, 85] width 52 height 28
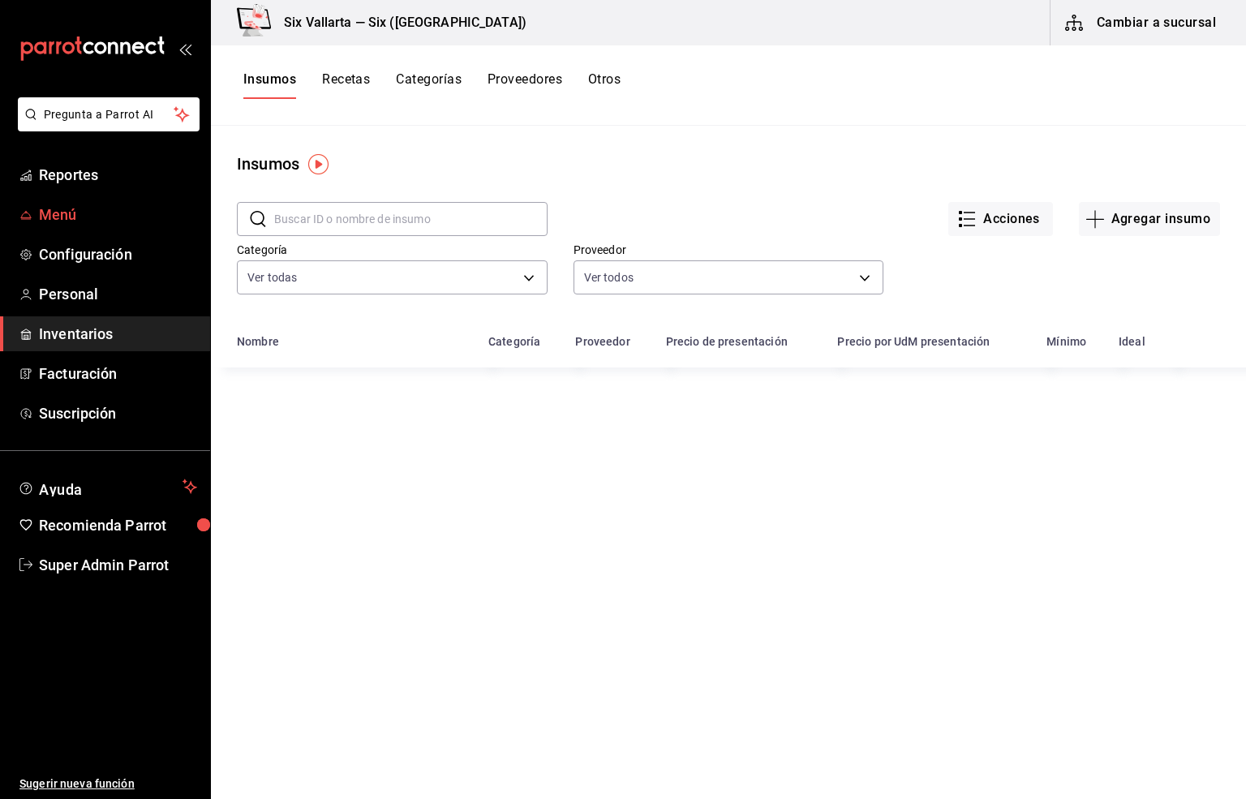
click at [49, 214] on span "Menú" at bounding box center [118, 215] width 158 height 22
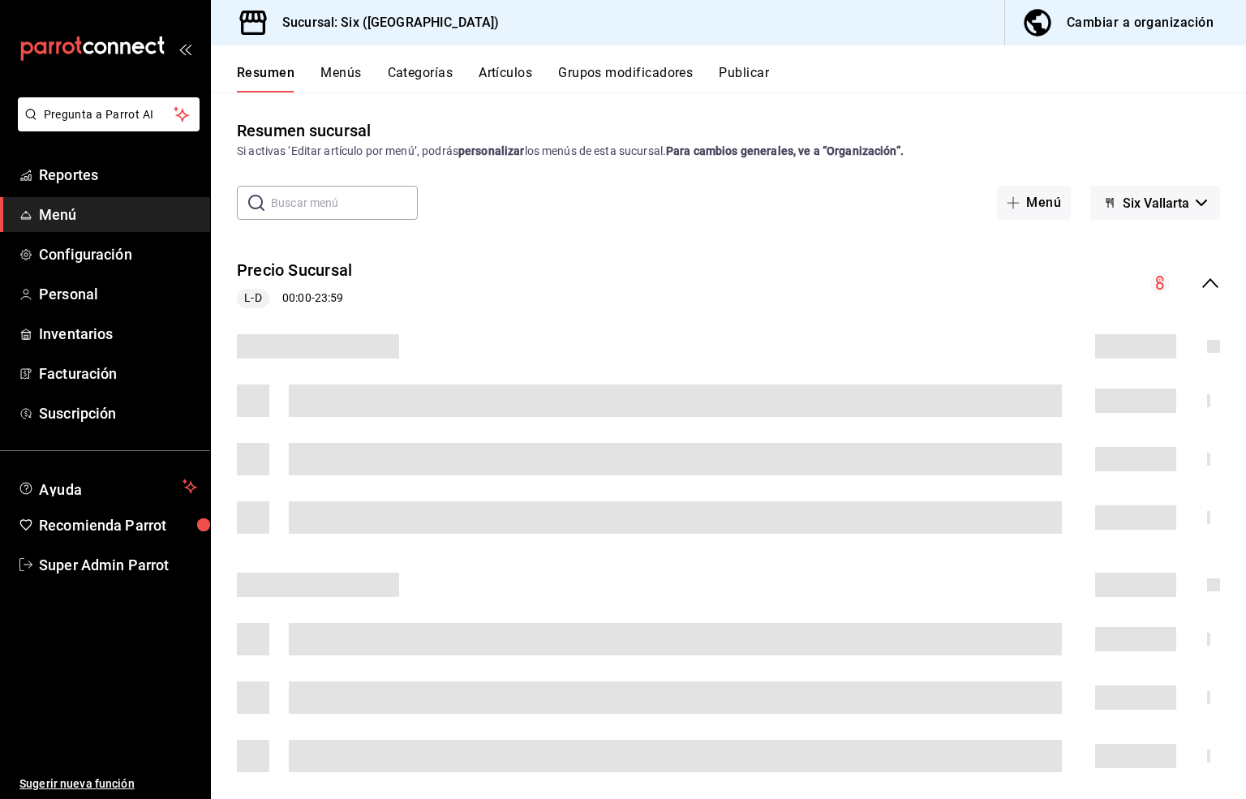
click at [500, 71] on button "Artículos" at bounding box center [506, 79] width 54 height 28
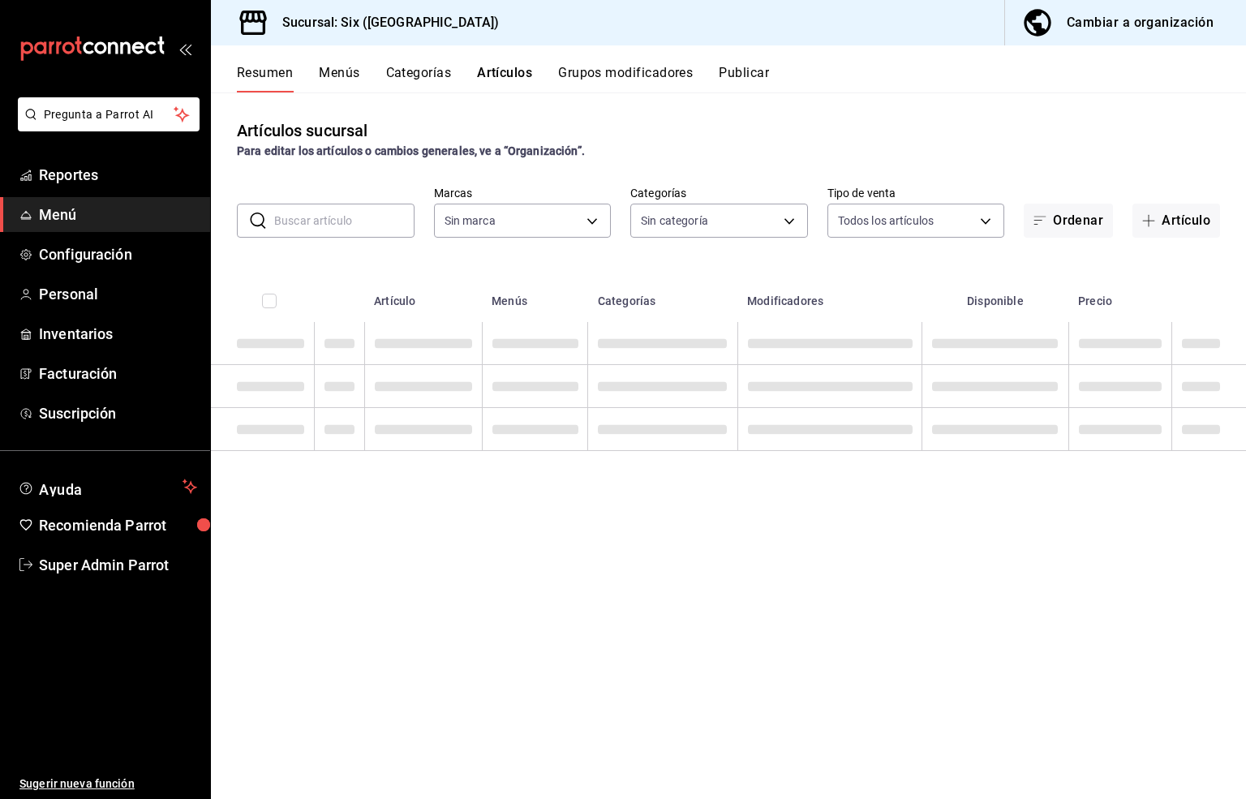
click at [295, 220] on input "text" at bounding box center [344, 220] width 140 height 32
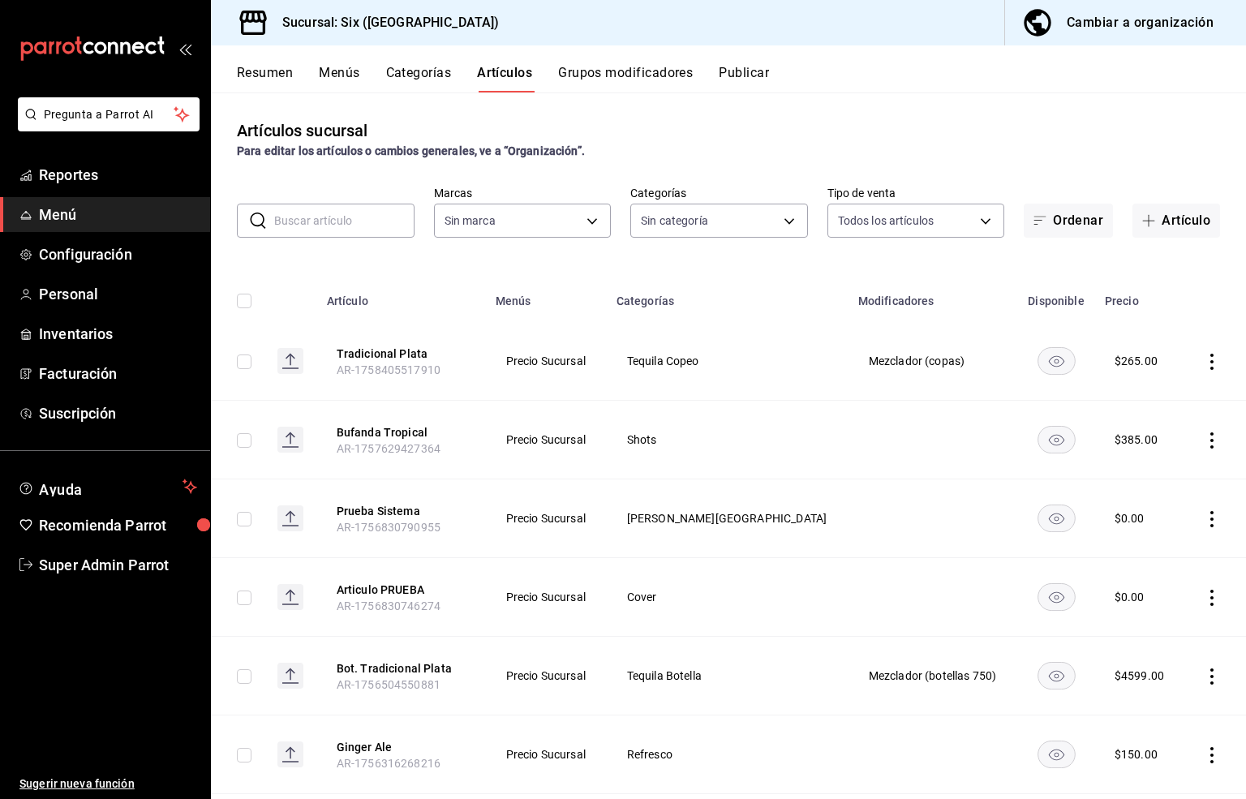
type input "baeb6903-3627-474c-9165-d6779e3b1e87"
type input "c05482f9-8490-4ce3-8a7f-8f346c2e2248,801e59a6-159f-4d2e-afd8-dde2c78fb18a,60b95…"
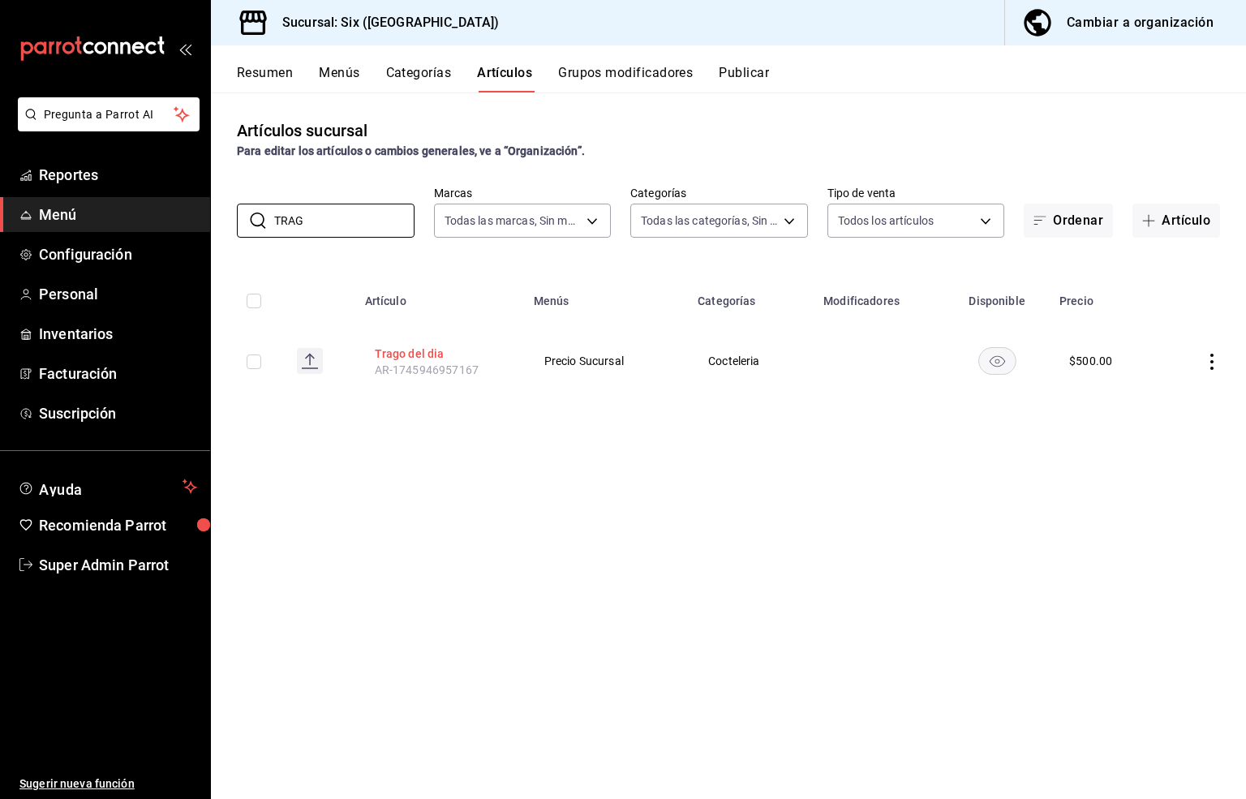
type input "TRAG"
click at [400, 358] on button "Trago del dia" at bounding box center [440, 354] width 130 height 16
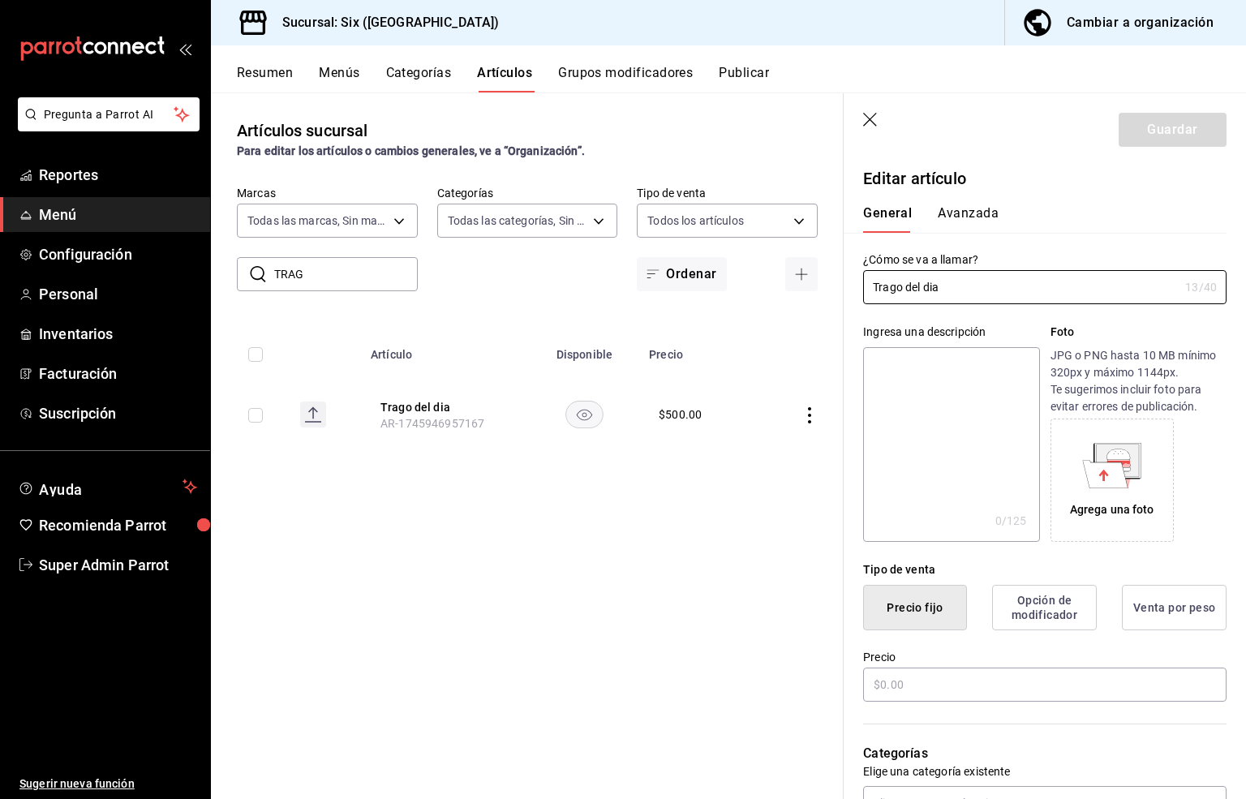
type input "$500.00"
radio input "false"
radio input "true"
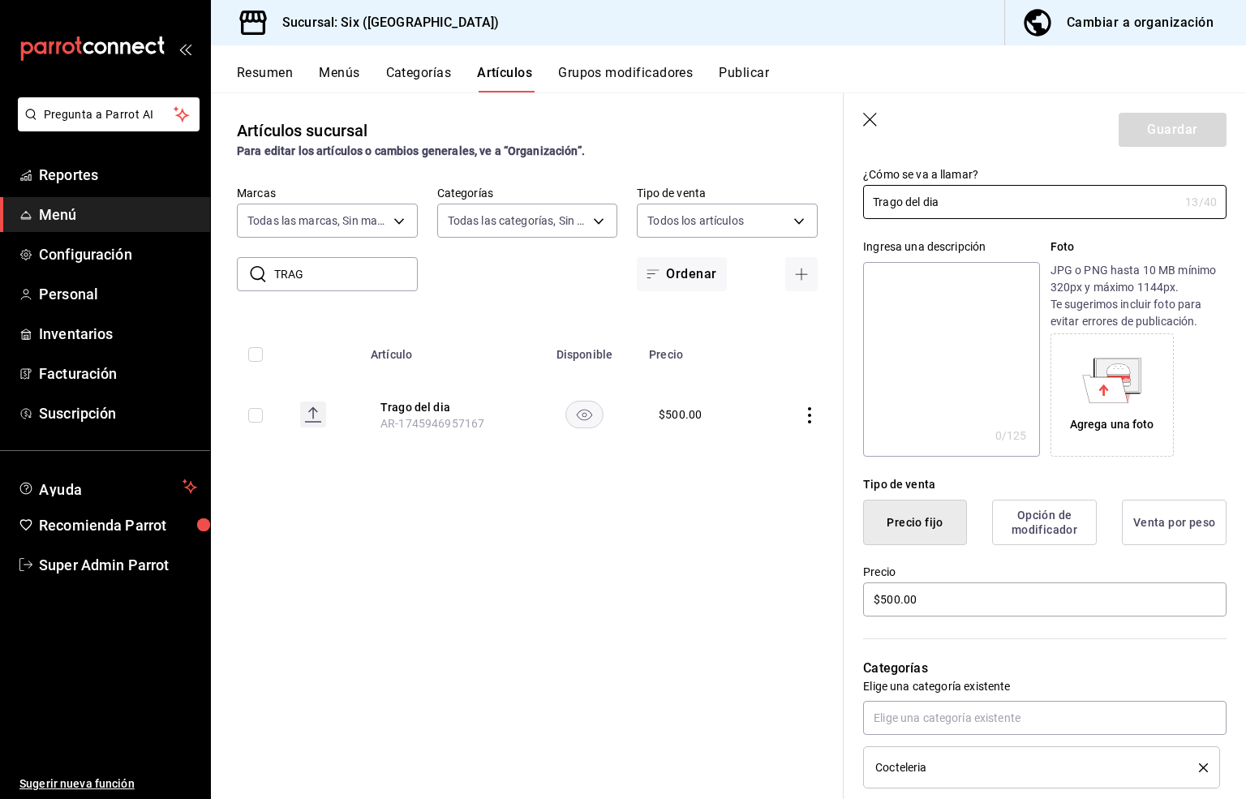
scroll to position [243, 0]
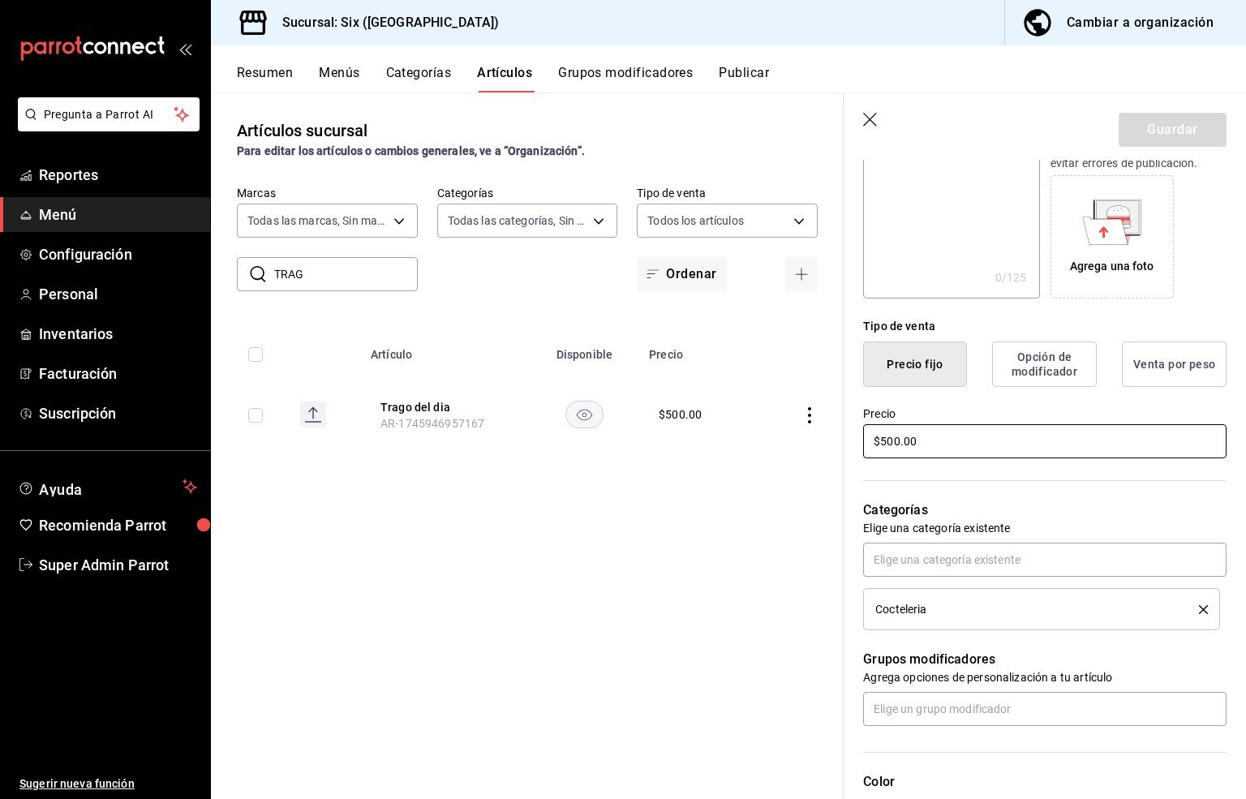
drag, startPoint x: 927, startPoint y: 460, endPoint x: 818, endPoint y: 463, distance: 109.6
click at [811, 458] on main "Artículos sucursal Para editar los artículos o cambios generales, ve a “Organiz…" at bounding box center [728, 446] width 1035 height 707
type input "$415.00"
click at [1130, 134] on button "Guardar" at bounding box center [1173, 130] width 108 height 34
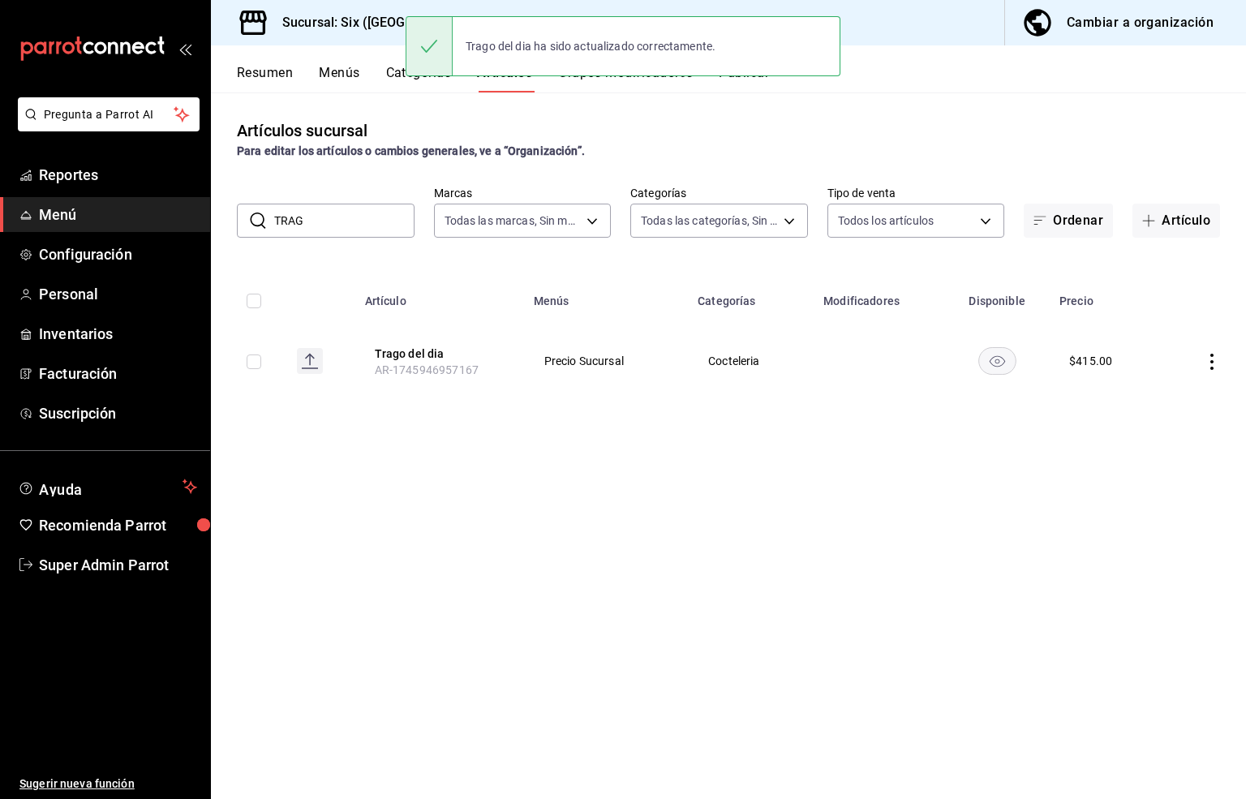
click at [738, 544] on div "Artículos sucursal Para editar los artículos o cambios generales, ve a “Organiz…" at bounding box center [728, 446] width 1035 height 706
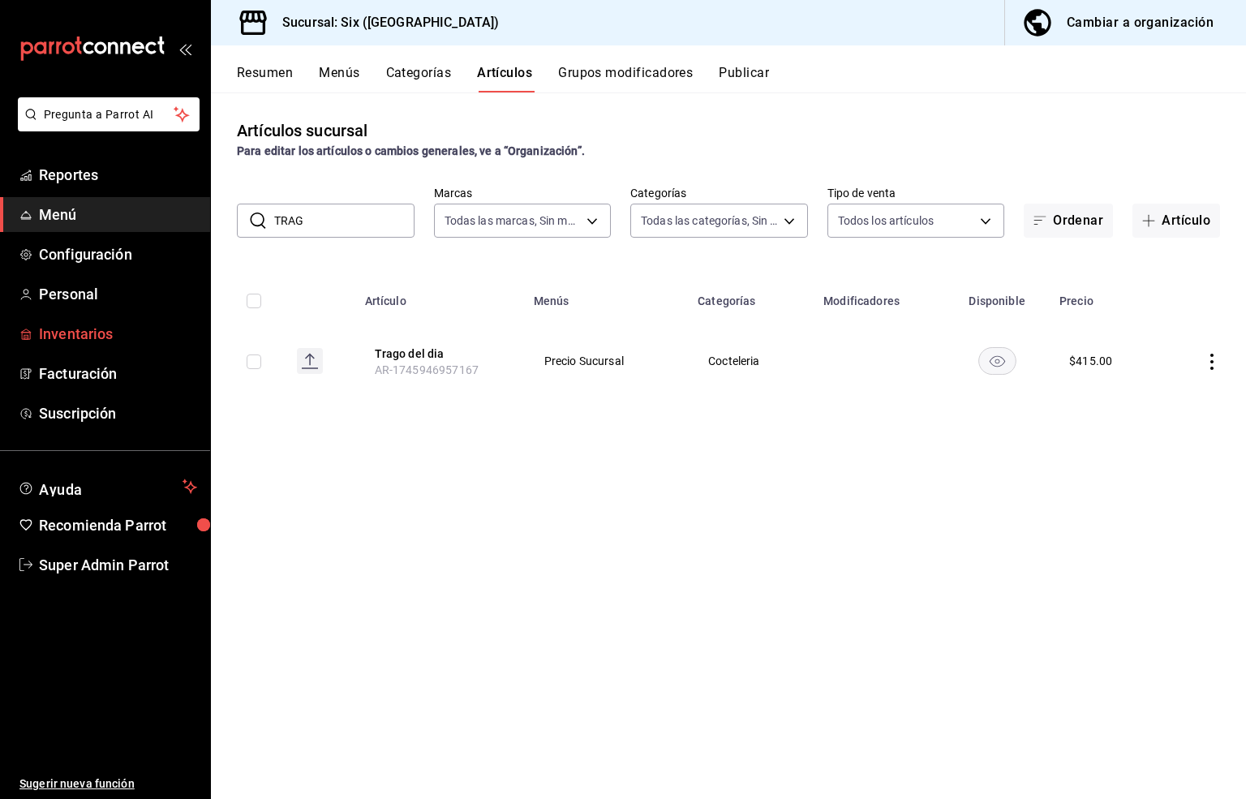
click at [71, 334] on span "Inventarios" at bounding box center [118, 334] width 158 height 22
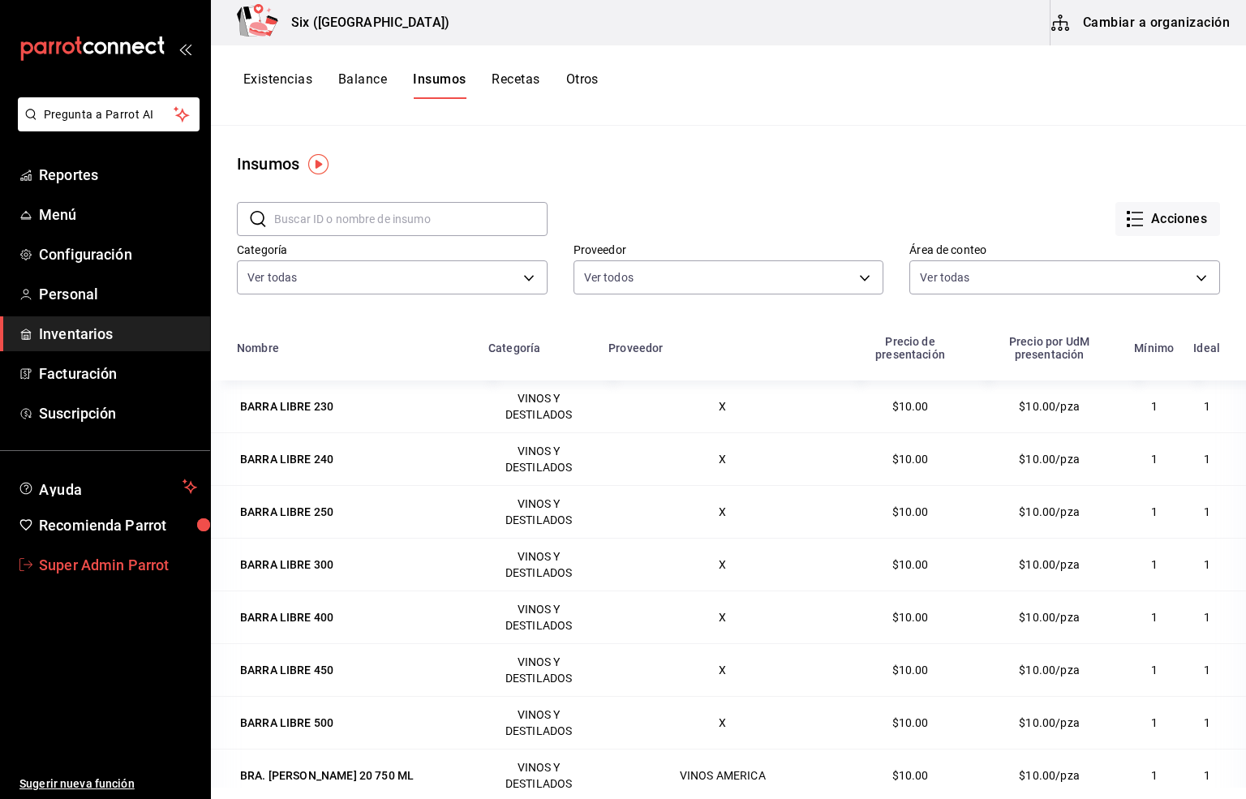
click at [101, 565] on span "Super Admin Parrot" at bounding box center [118, 565] width 158 height 22
